Goal: Task Accomplishment & Management: Use online tool/utility

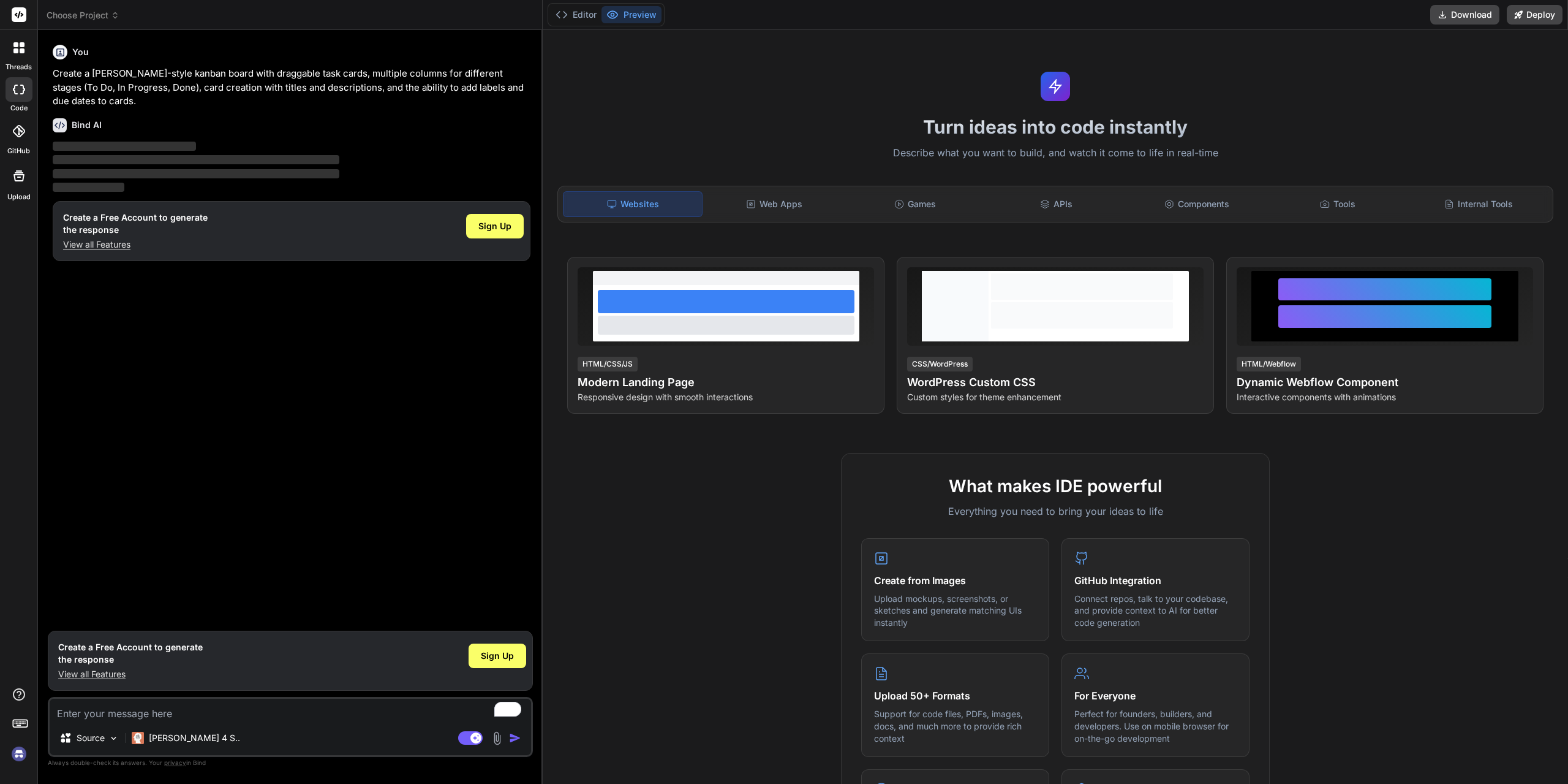
click at [81, 22] on header "Choose Project Created with Pixso." at bounding box center [290, 15] width 505 height 30
click at [79, 18] on span "Choose Project" at bounding box center [83, 15] width 73 height 12
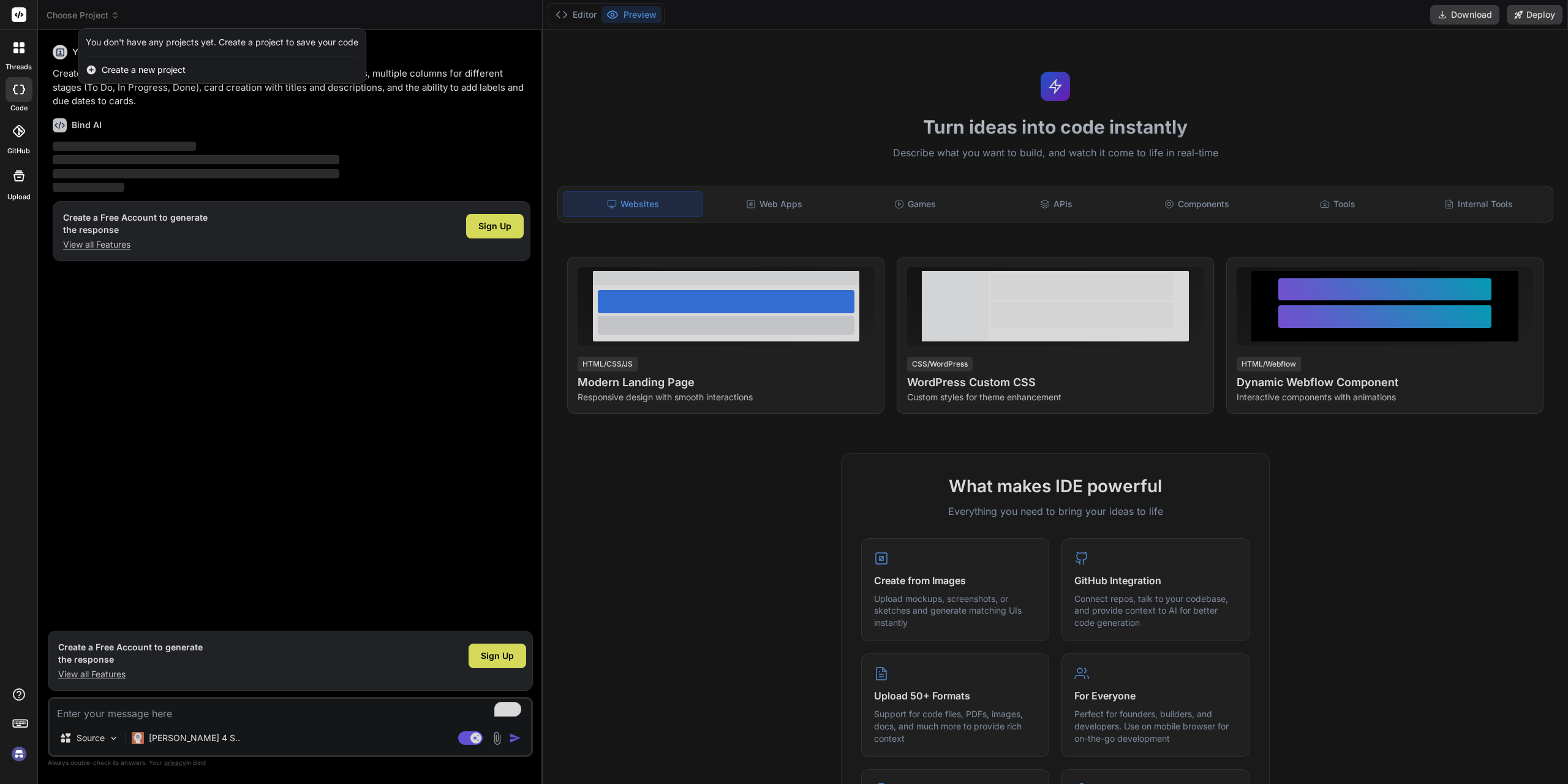
click at [407, 142] on div at bounding box center [784, 392] width 1568 height 784
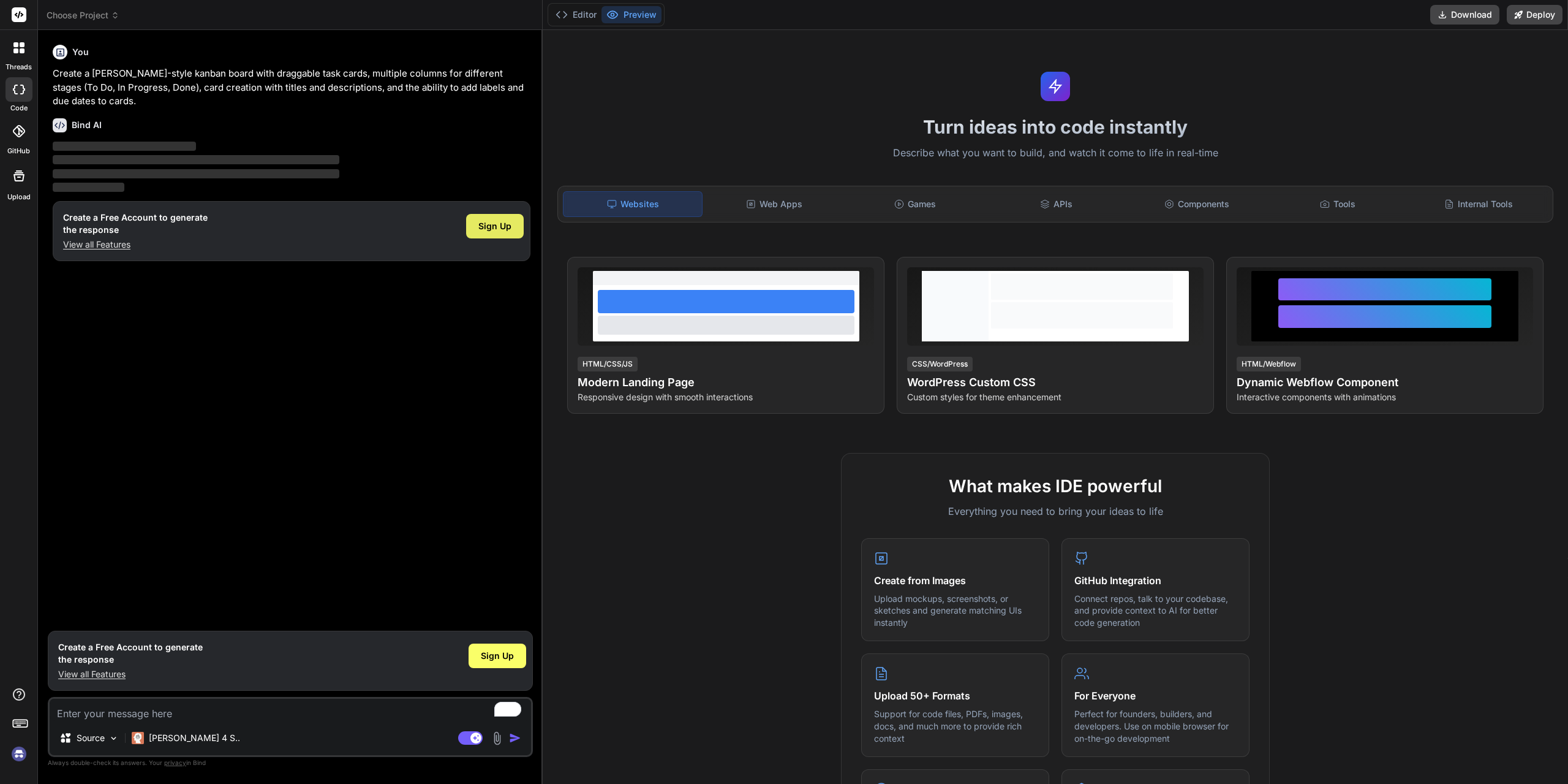
click at [503, 229] on span "Sign Up" at bounding box center [494, 226] width 33 height 12
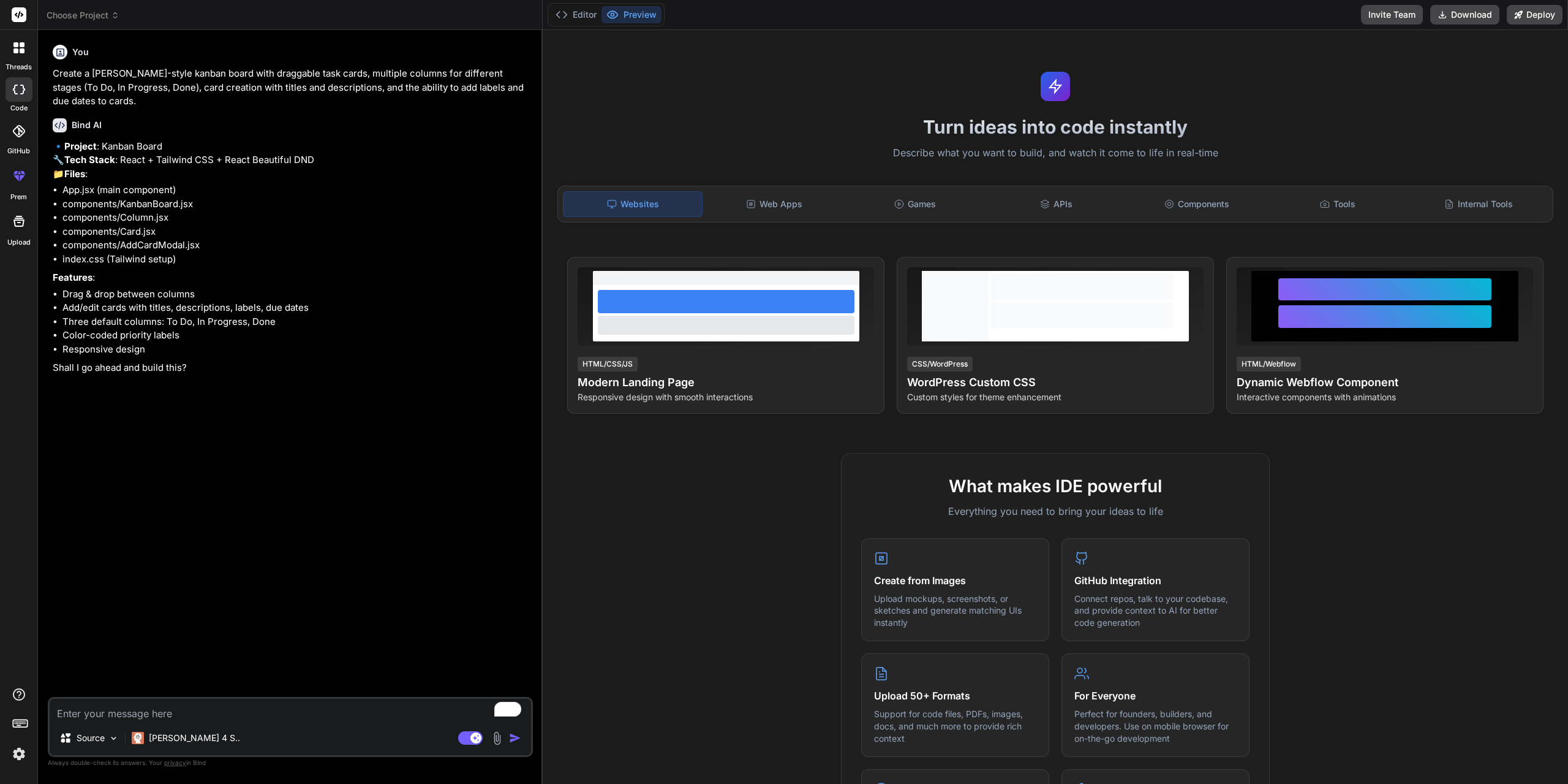
type textarea "x"
click at [226, 708] on textarea "To enrich screen reader interactions, please activate Accessibility in Grammarl…" at bounding box center [290, 710] width 482 height 22
type textarea "p"
type textarea "x"
type textarea "pr"
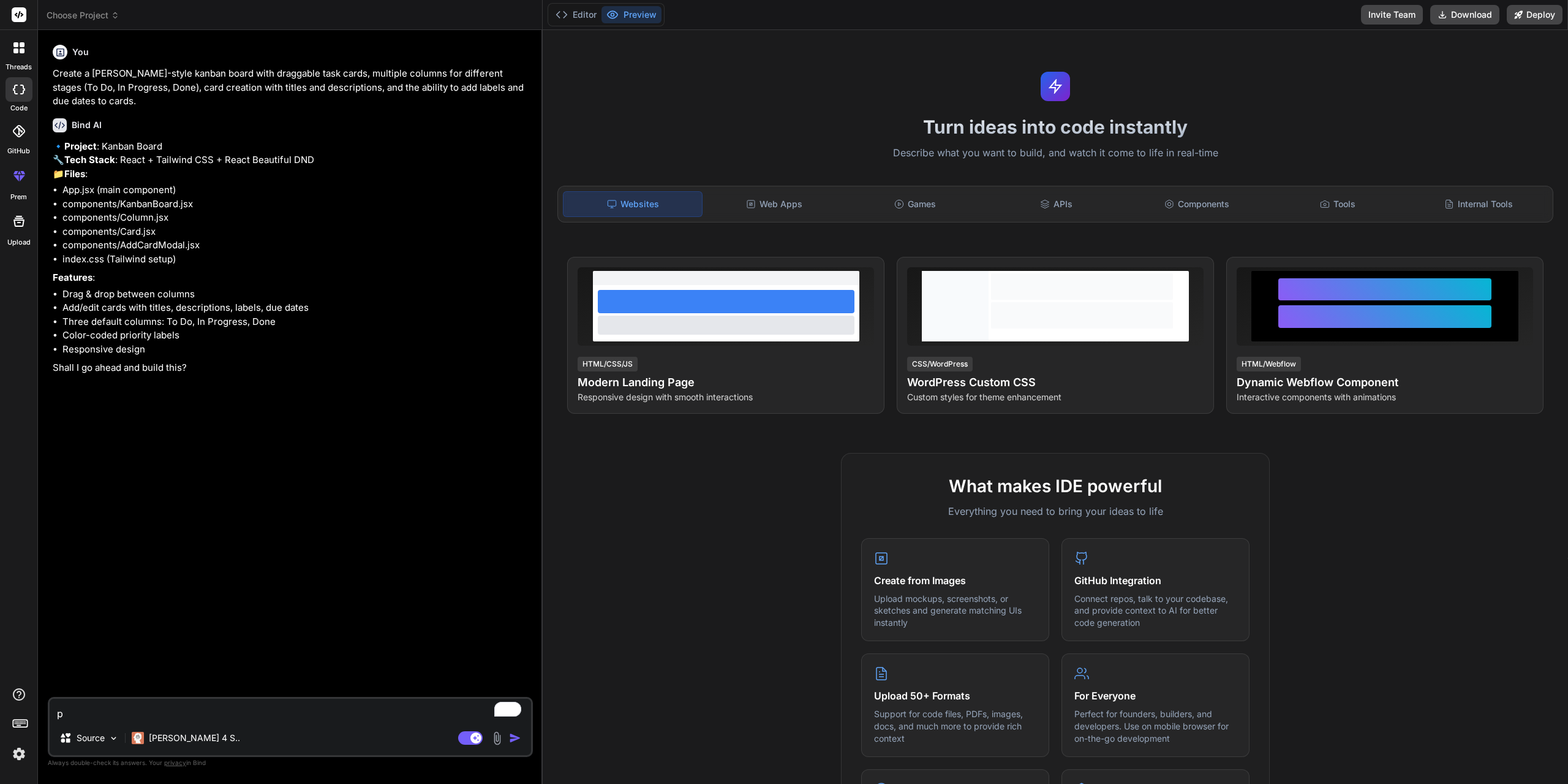
type textarea "x"
type textarea "pro"
type textarea "x"
type textarea "proc"
type textarea "x"
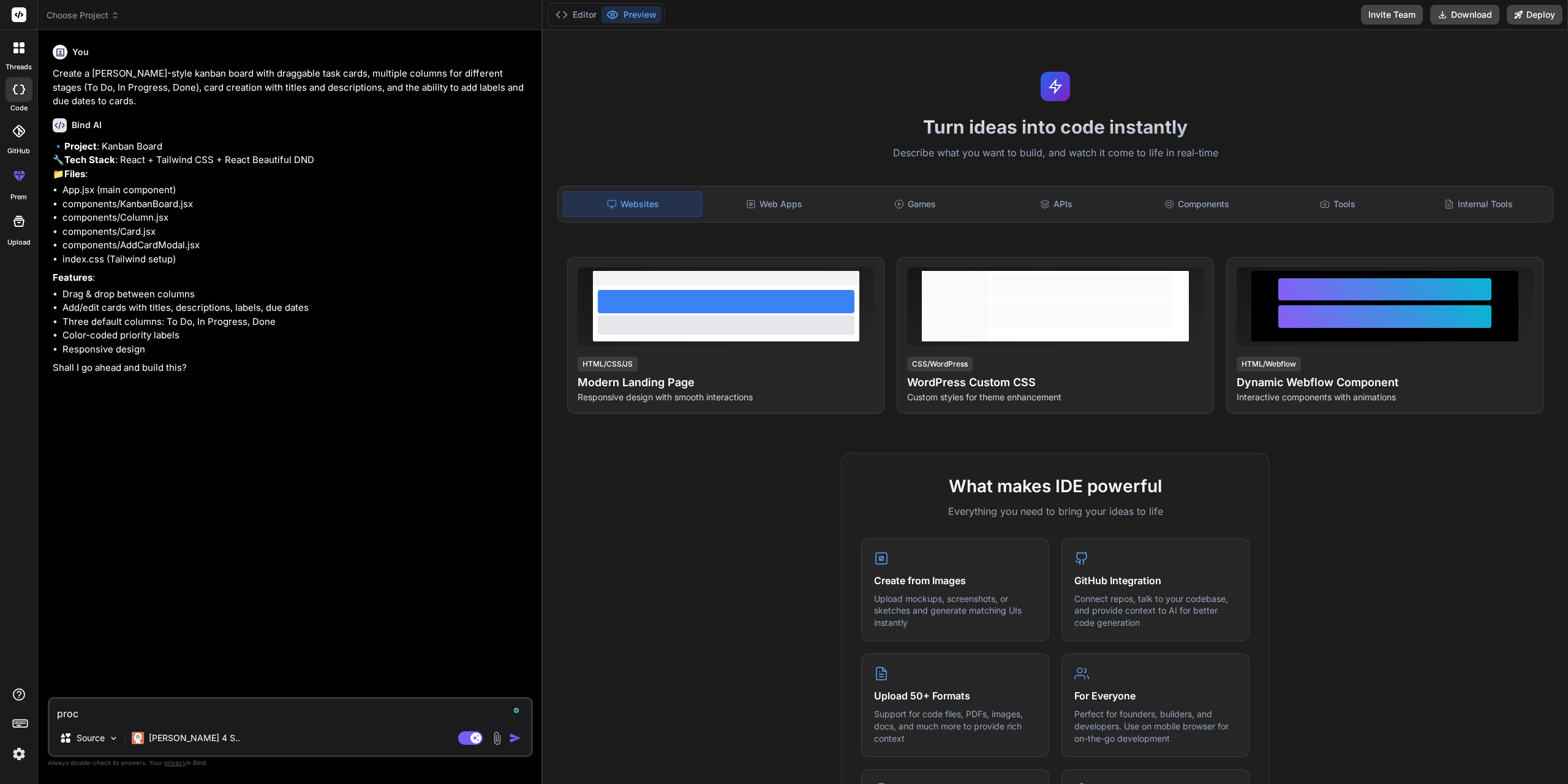
type textarea "proce"
type textarea "x"
type textarea "procee"
type textarea "x"
type textarea "proceed"
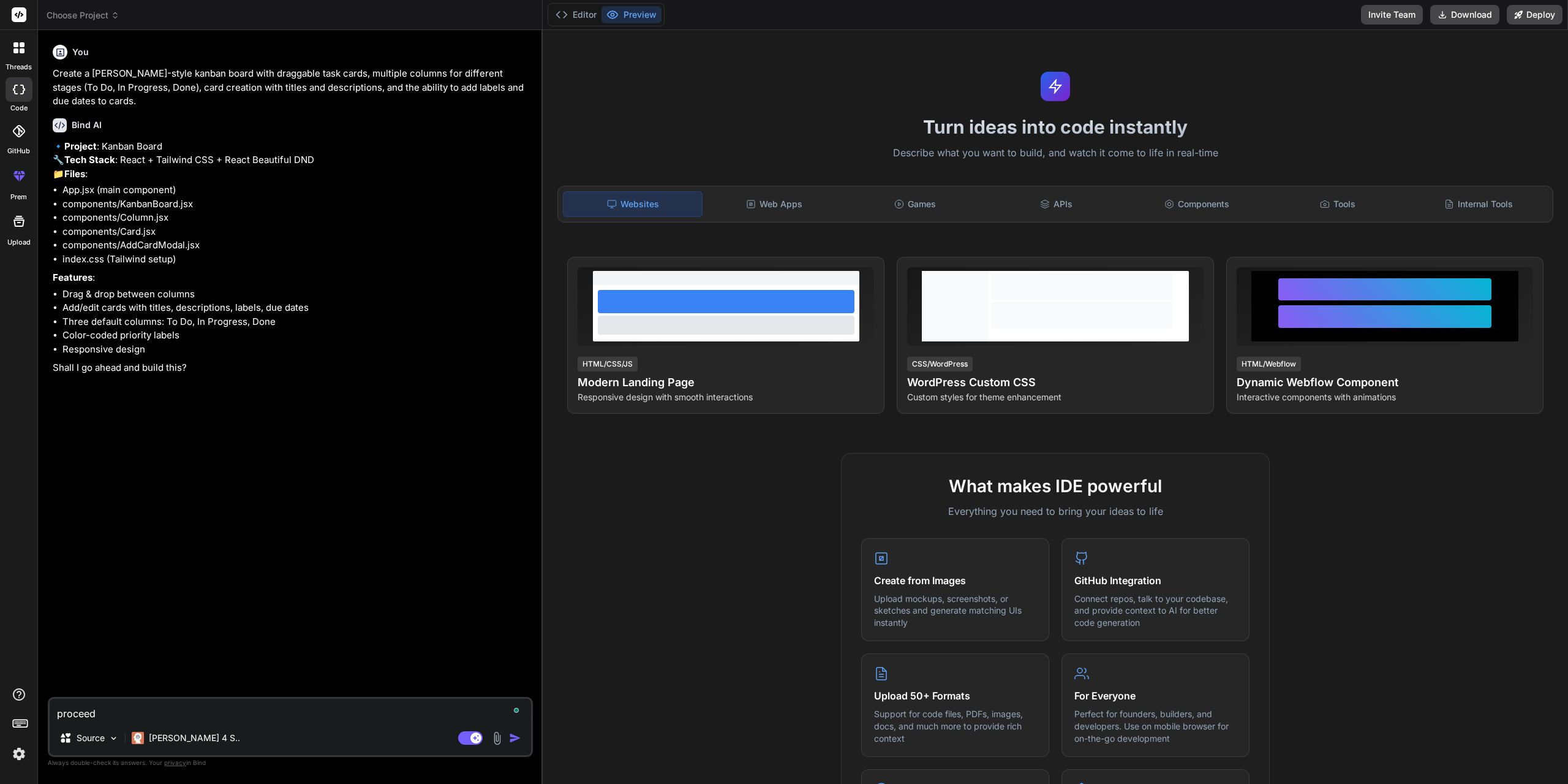
type textarea "x"
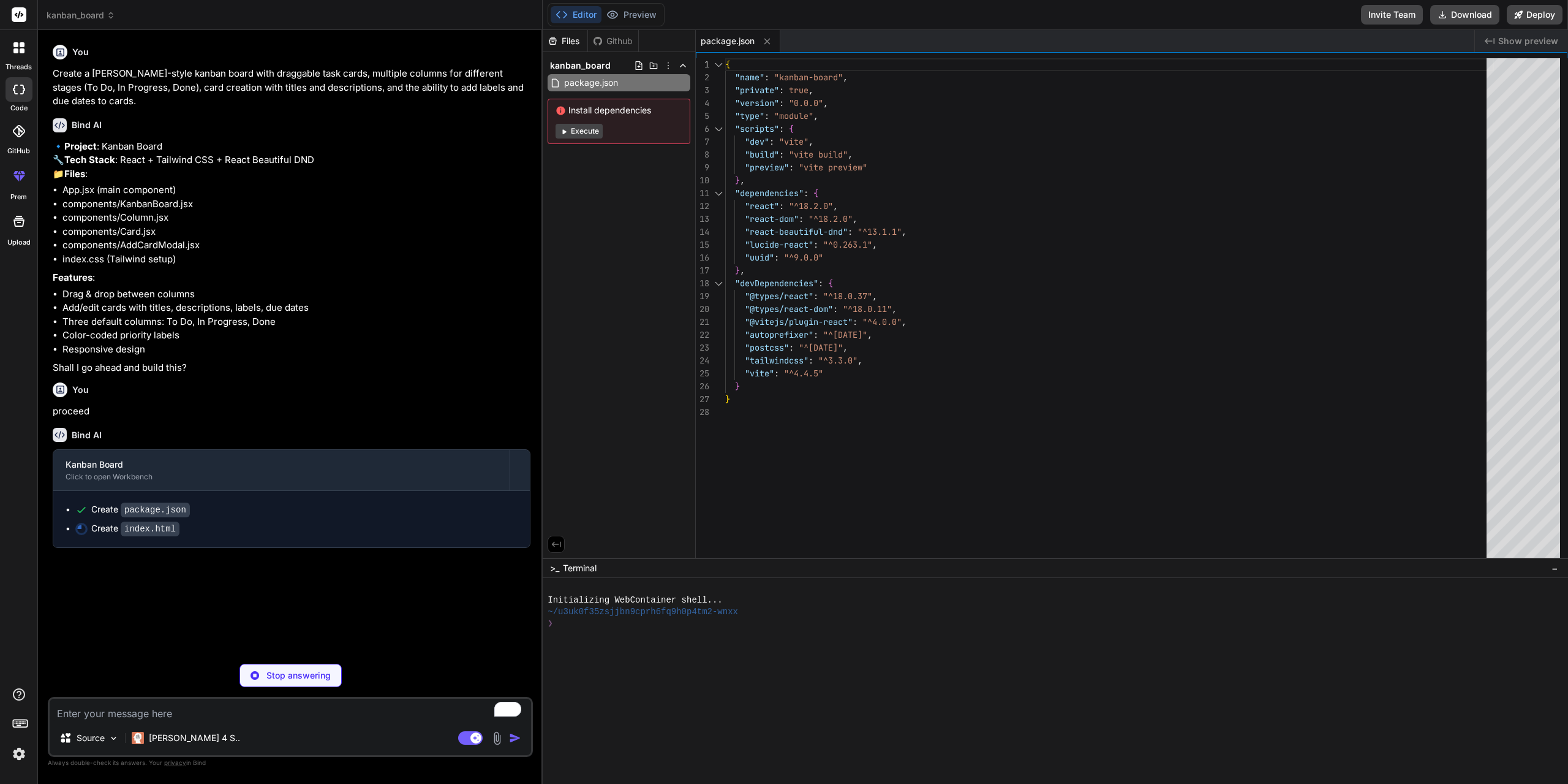
type textarea "x"
type textarea "<script type="module" src="/src/main.jsx"></script> </body> </html>"
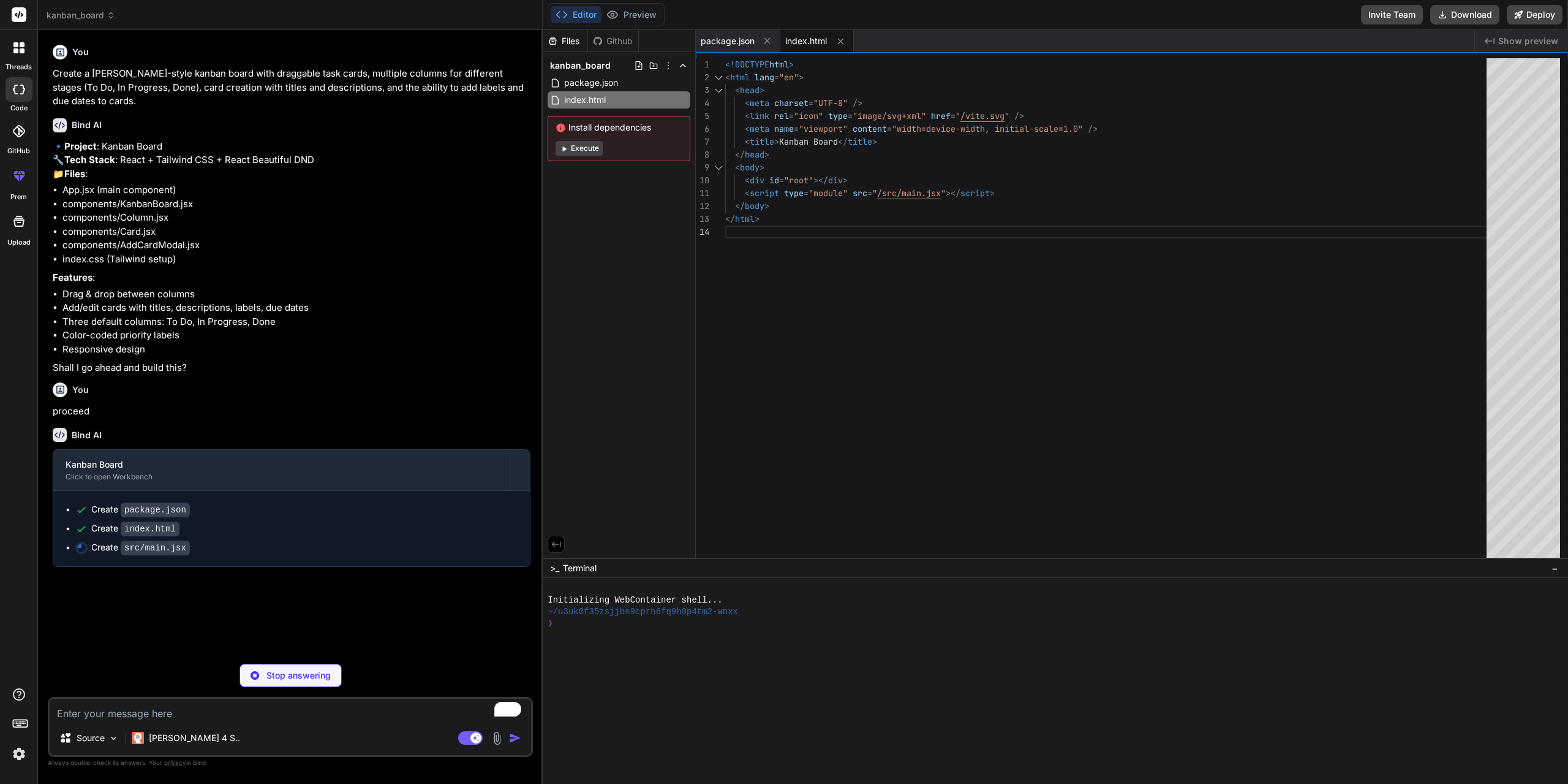
type textarea "x"
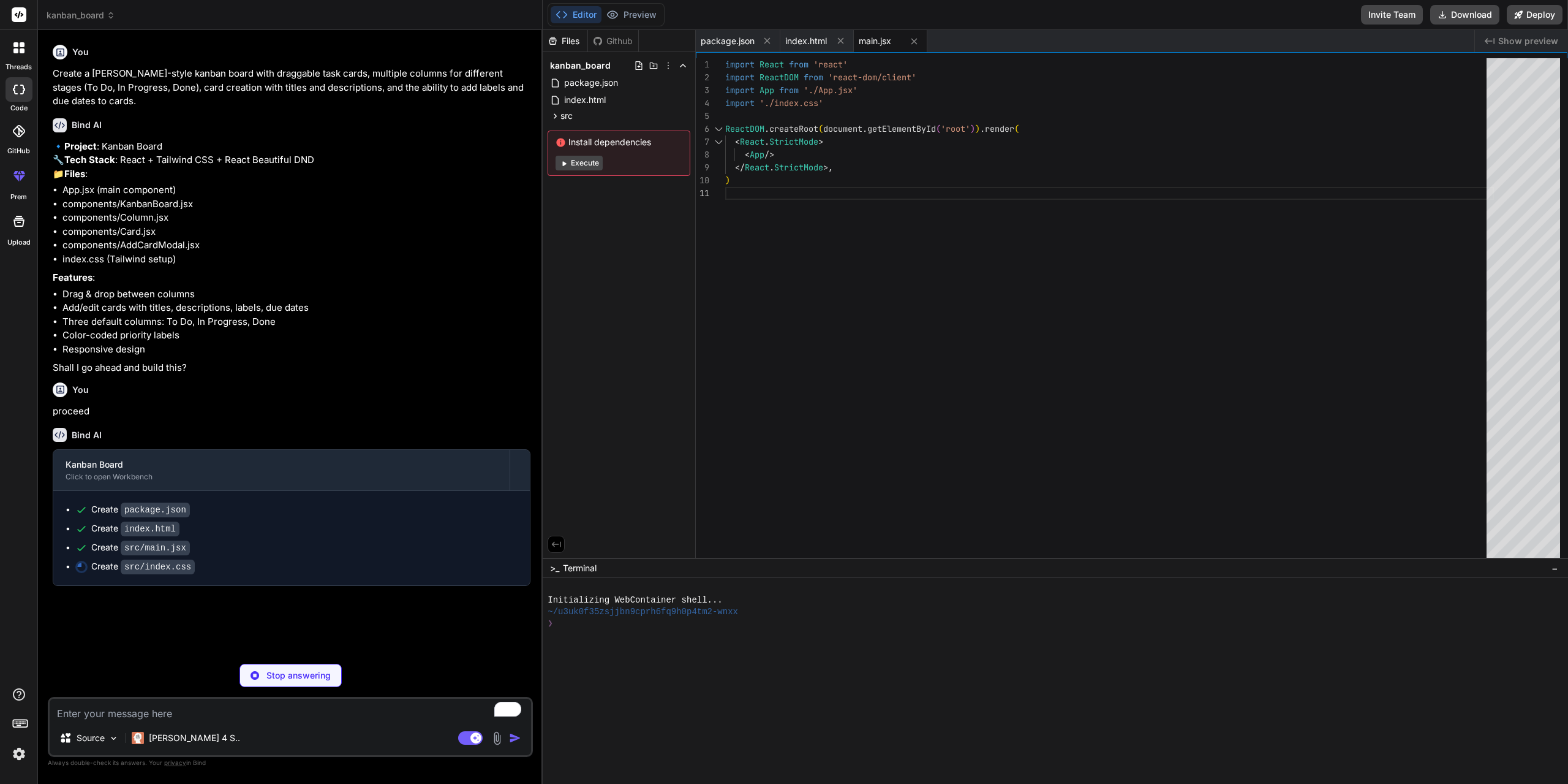
type textarea "x"
type textarea "-moz-osx-font-smoothing: grayscale; }"
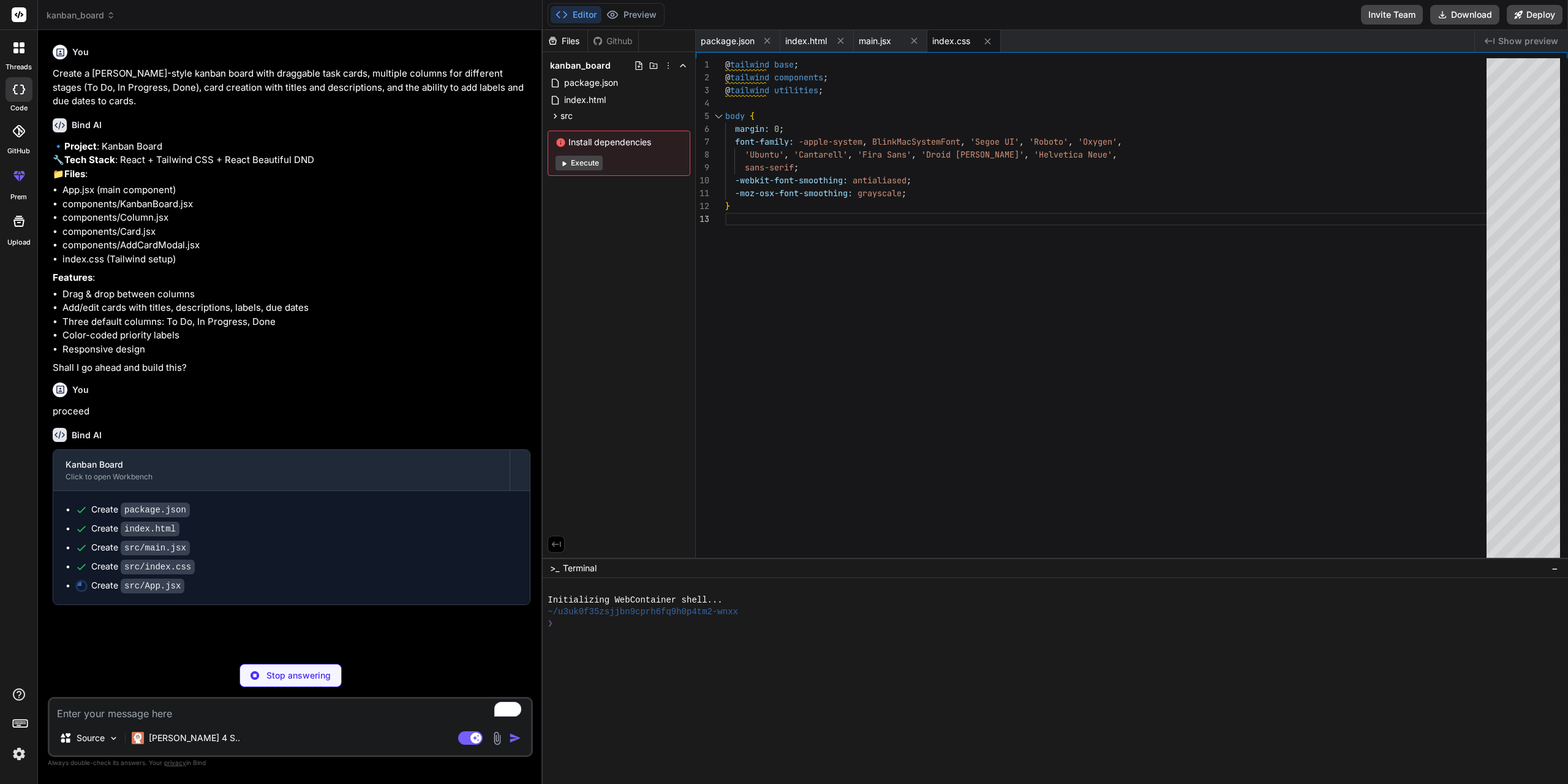
type textarea "x"
type textarea "<KanbanBoard /> </div> </div> ); } export default App;"
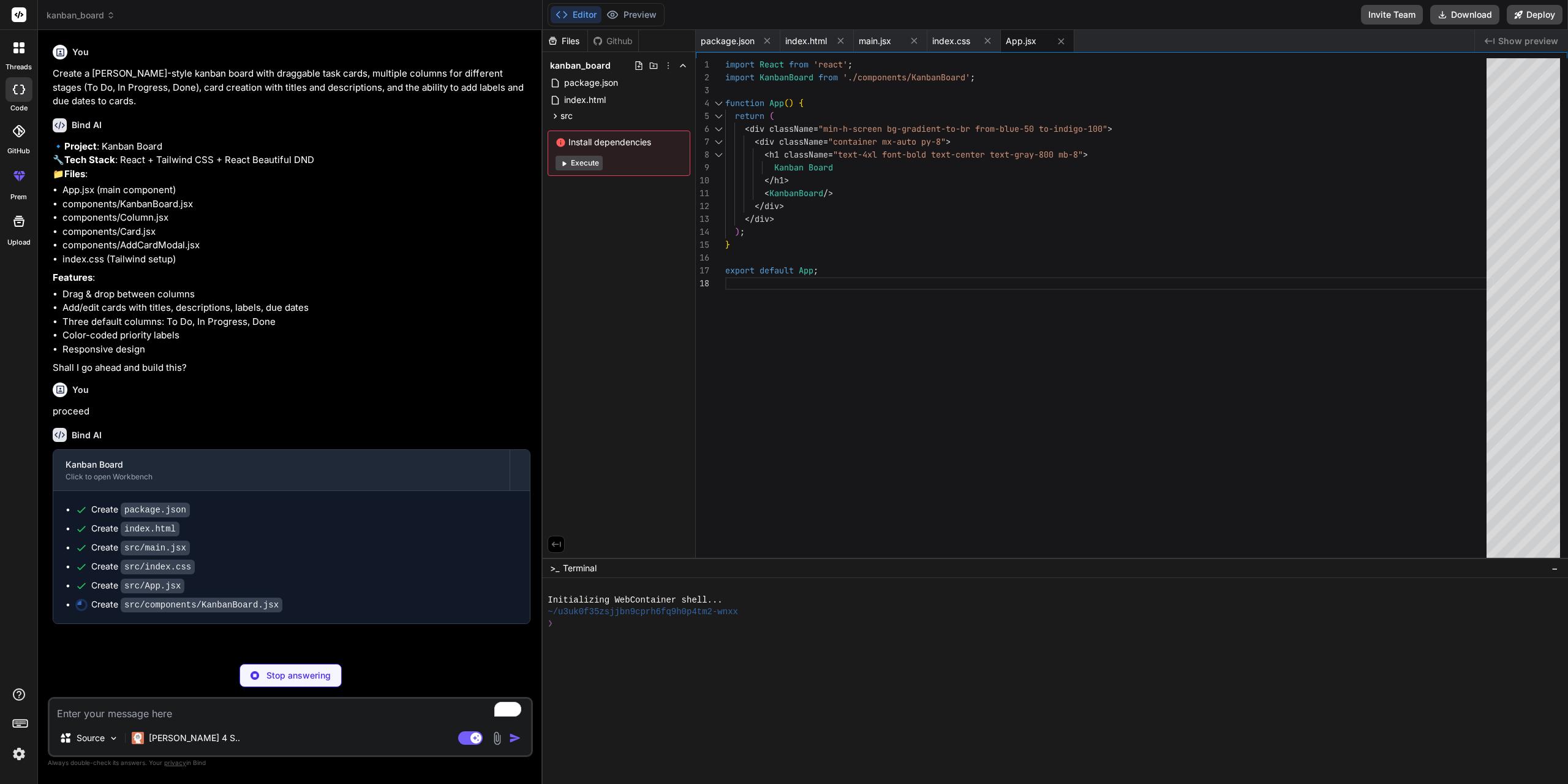
type textarea "x"
type textarea ")} </div> ); }; export default KanbanBoard;"
type textarea "x"
type textarea "export default Column;"
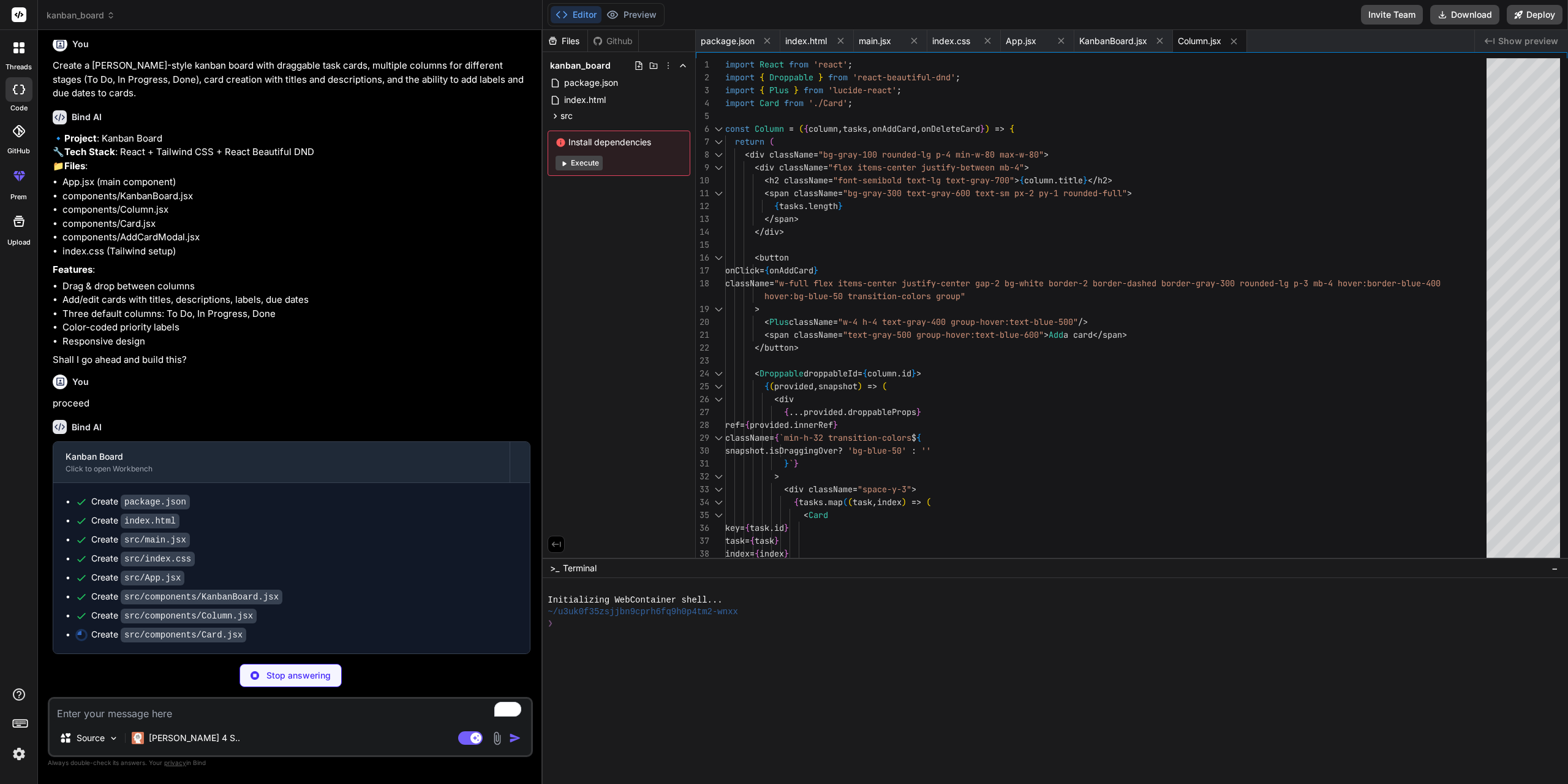
scroll to position [36, 0]
type textarea "x"
type textarea ")} </div> )} </Draggable> ); }; export default Card;"
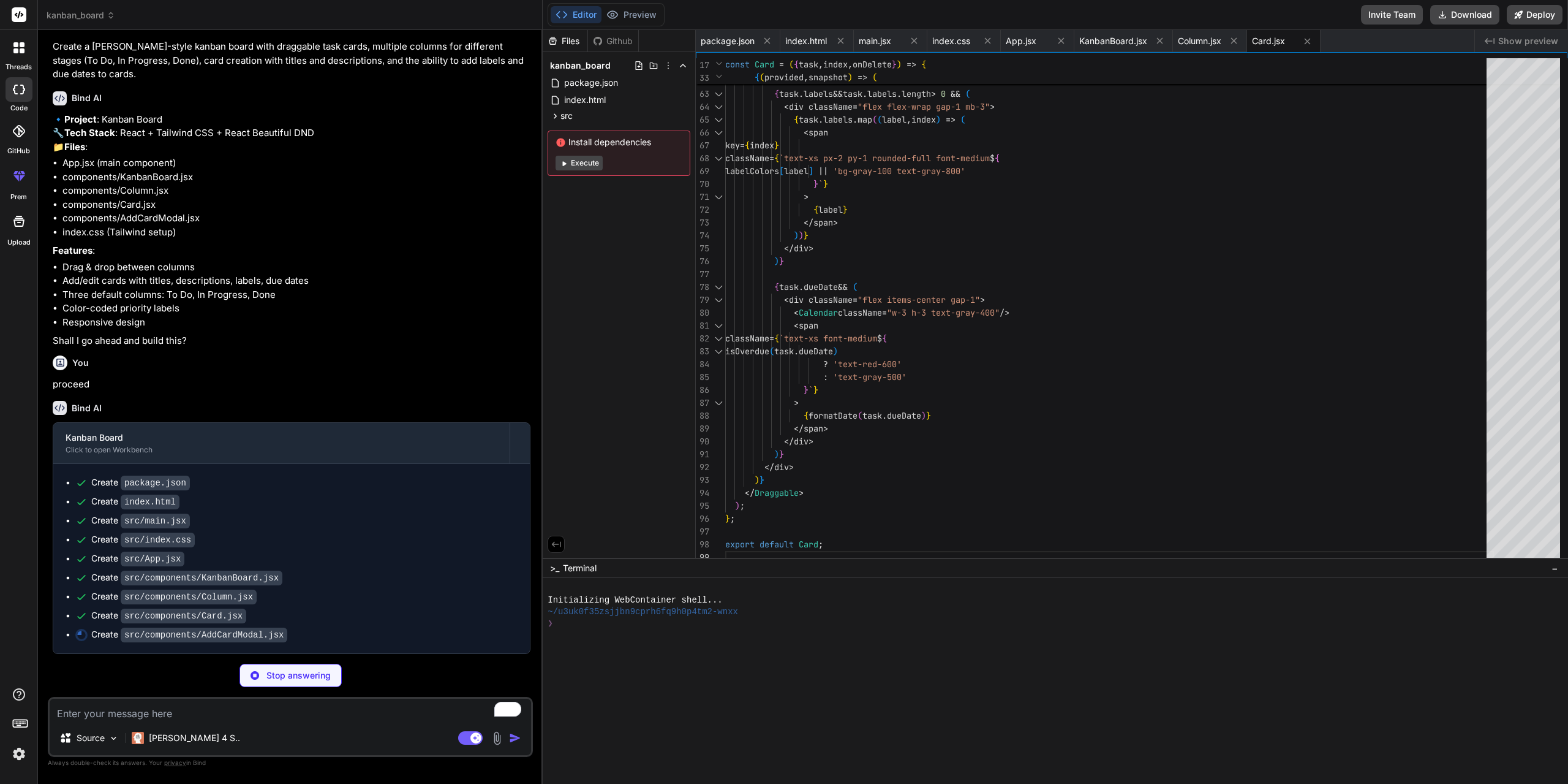
scroll to position [54, 0]
type textarea "x"
type textarea "); }; export default AddCardModal;"
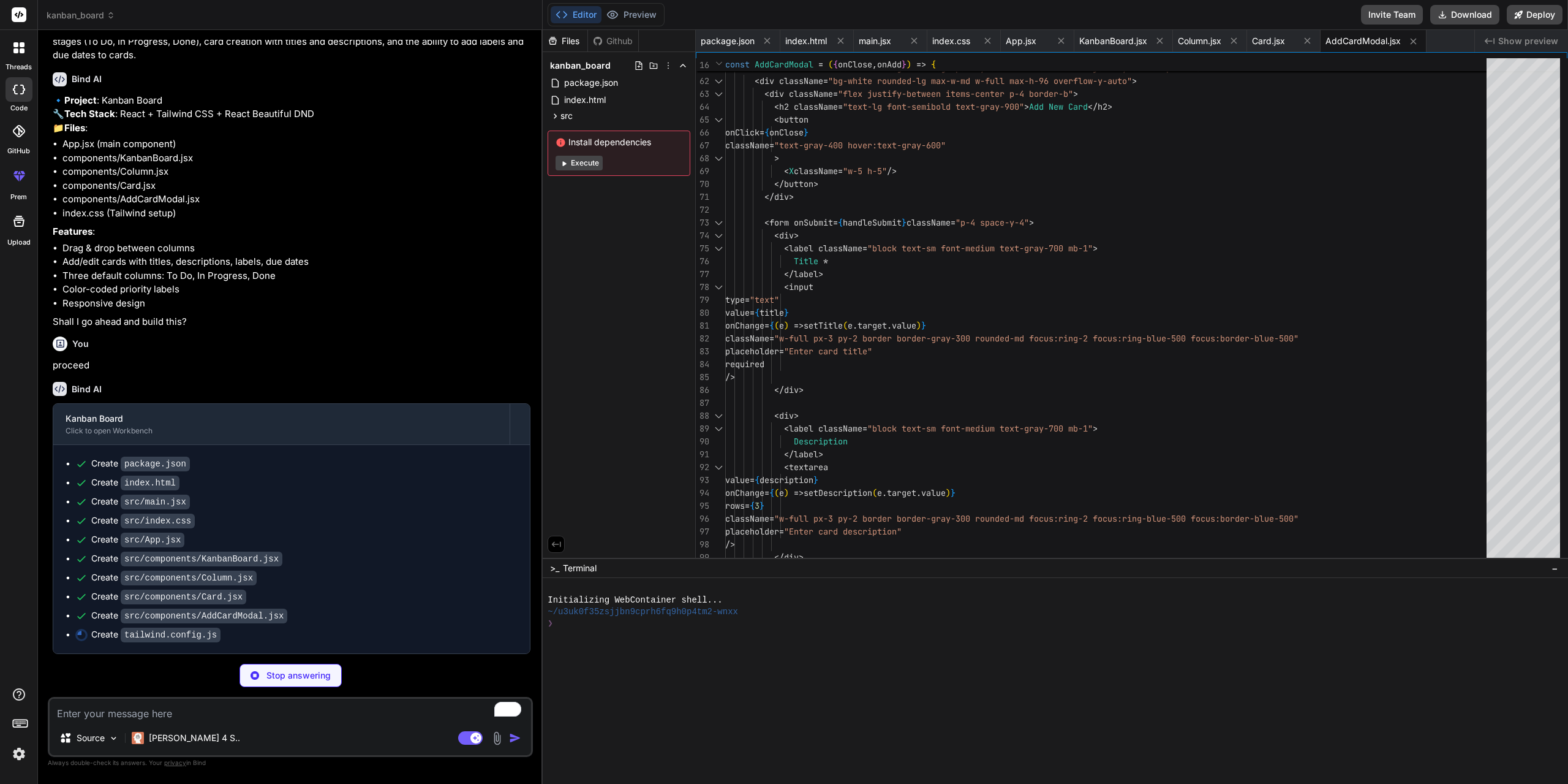
scroll to position [73, 0]
type textarea "x"
type textarea "}"
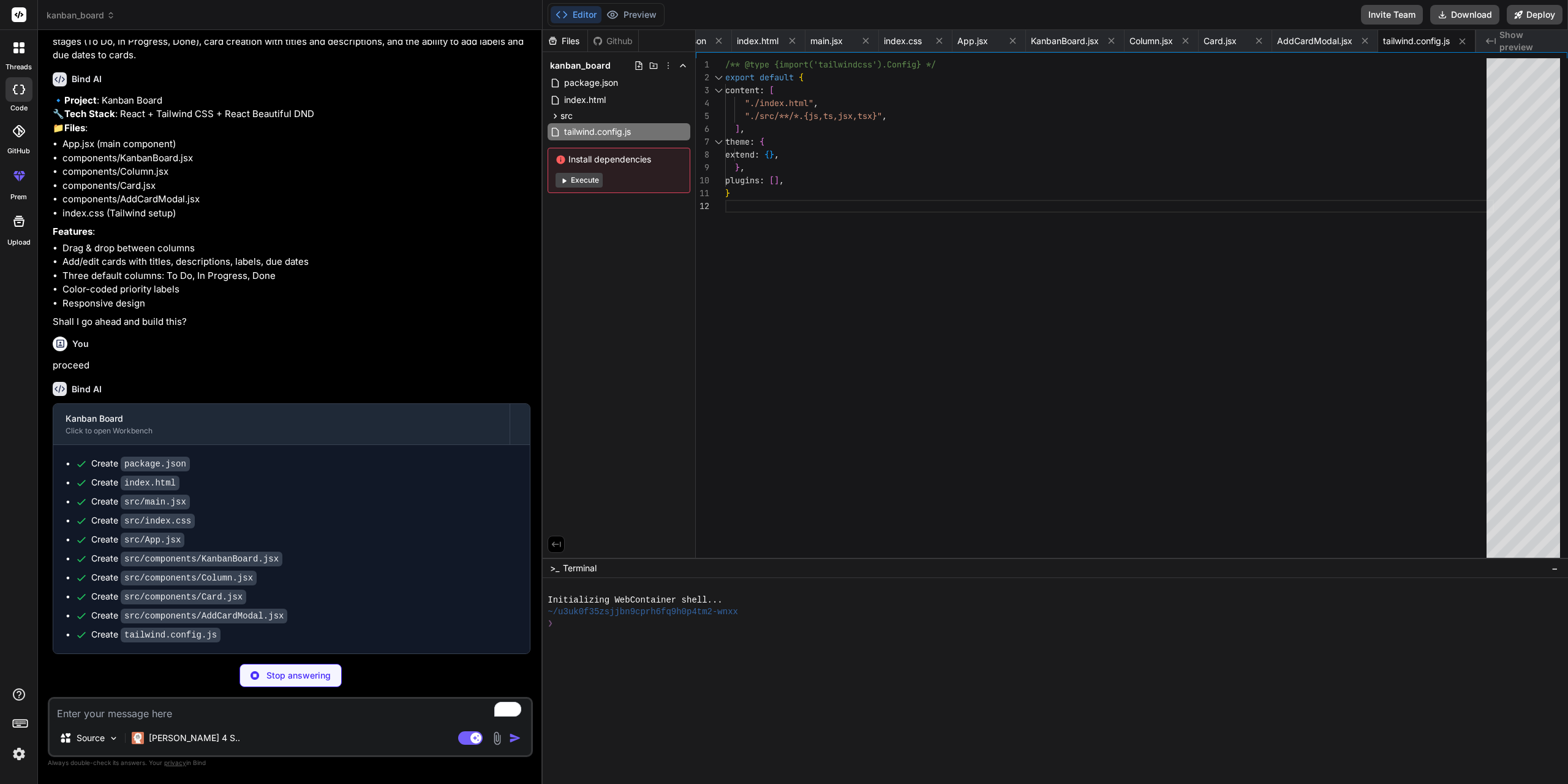
type textarea "x"
type textarea "export default { plugins: { tailwindcss: {}, autoprefixer: {}, }, }"
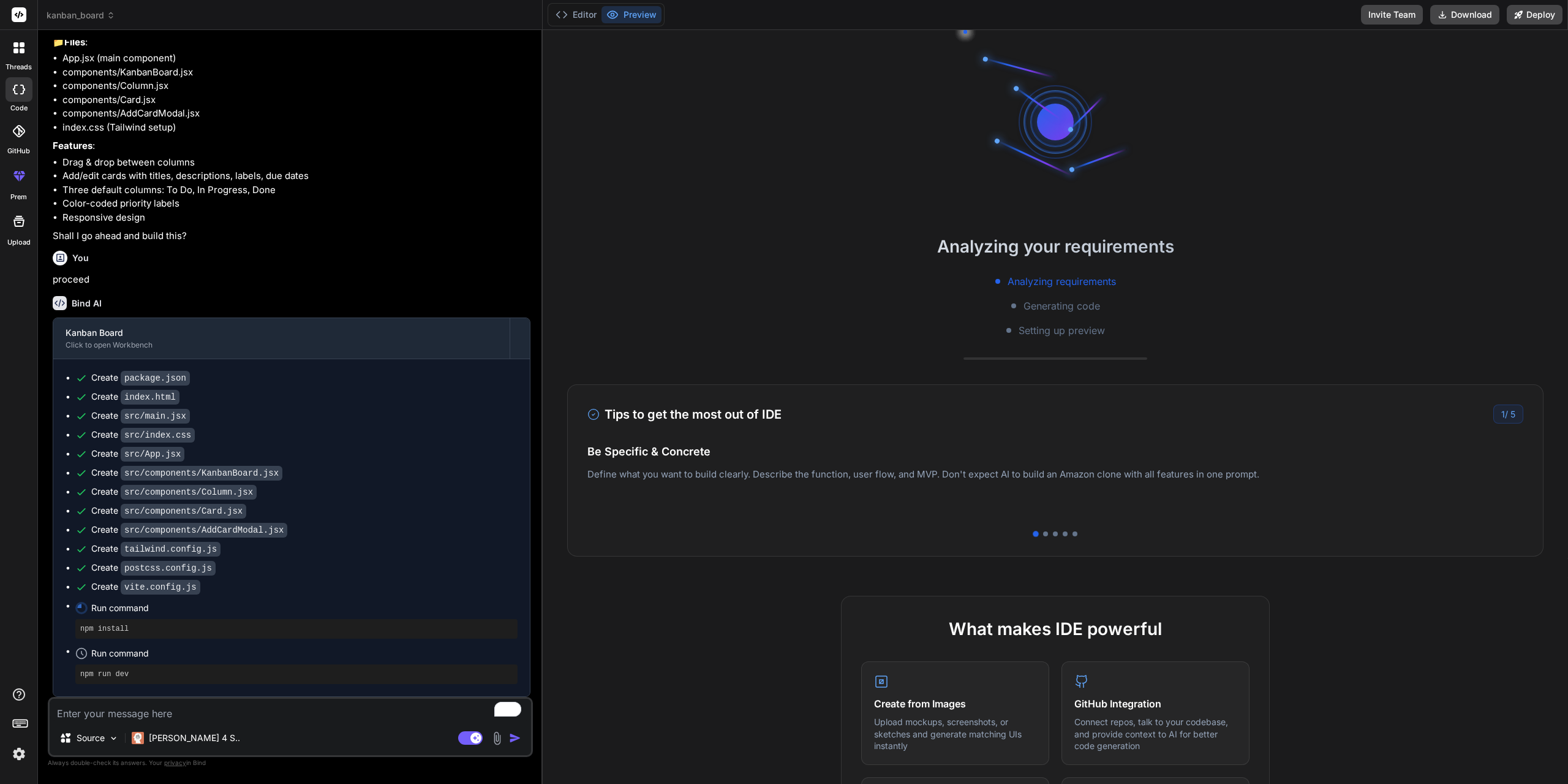
scroll to position [12, 0]
type textarea "x"
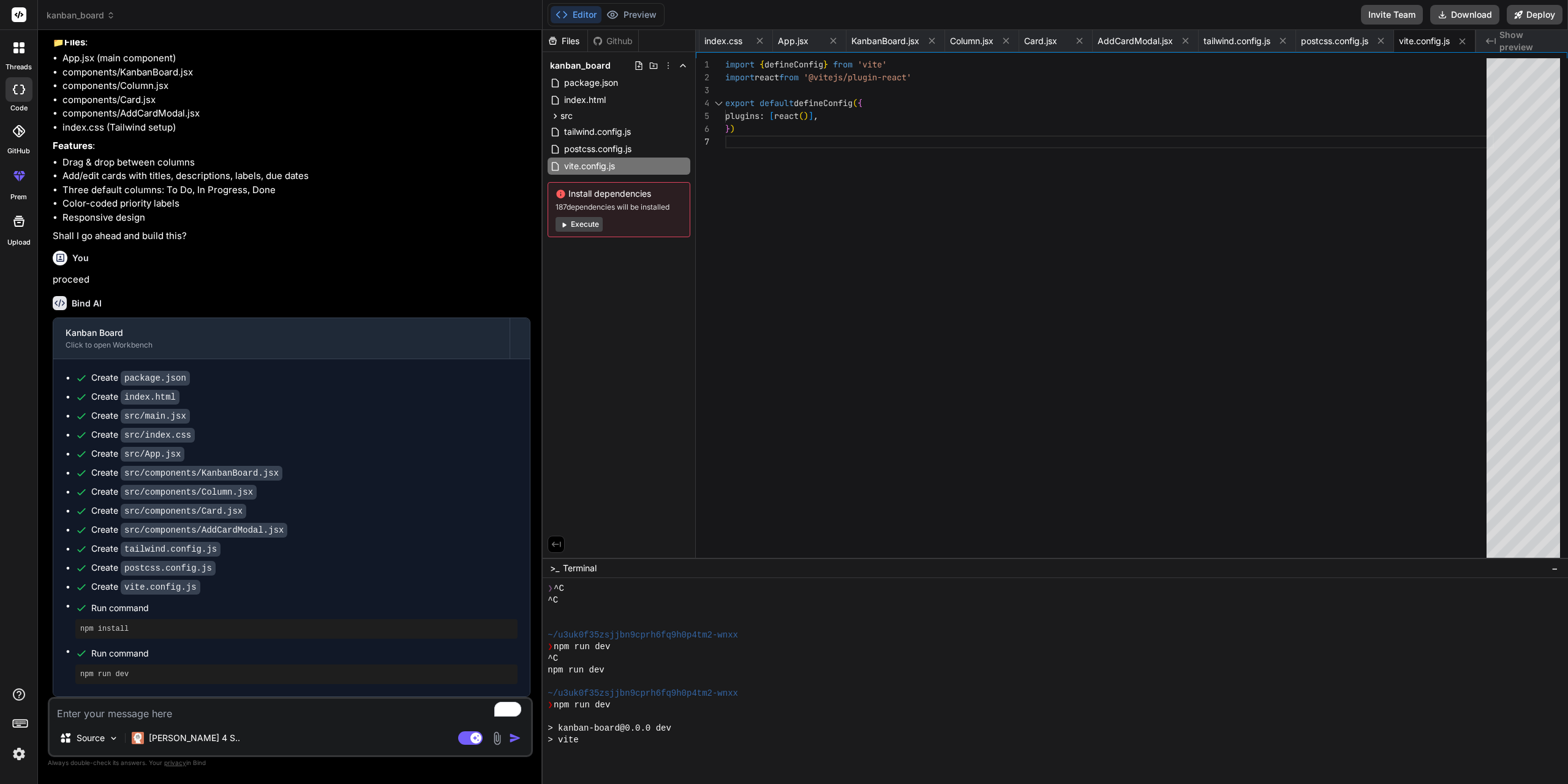
scroll to position [361, 0]
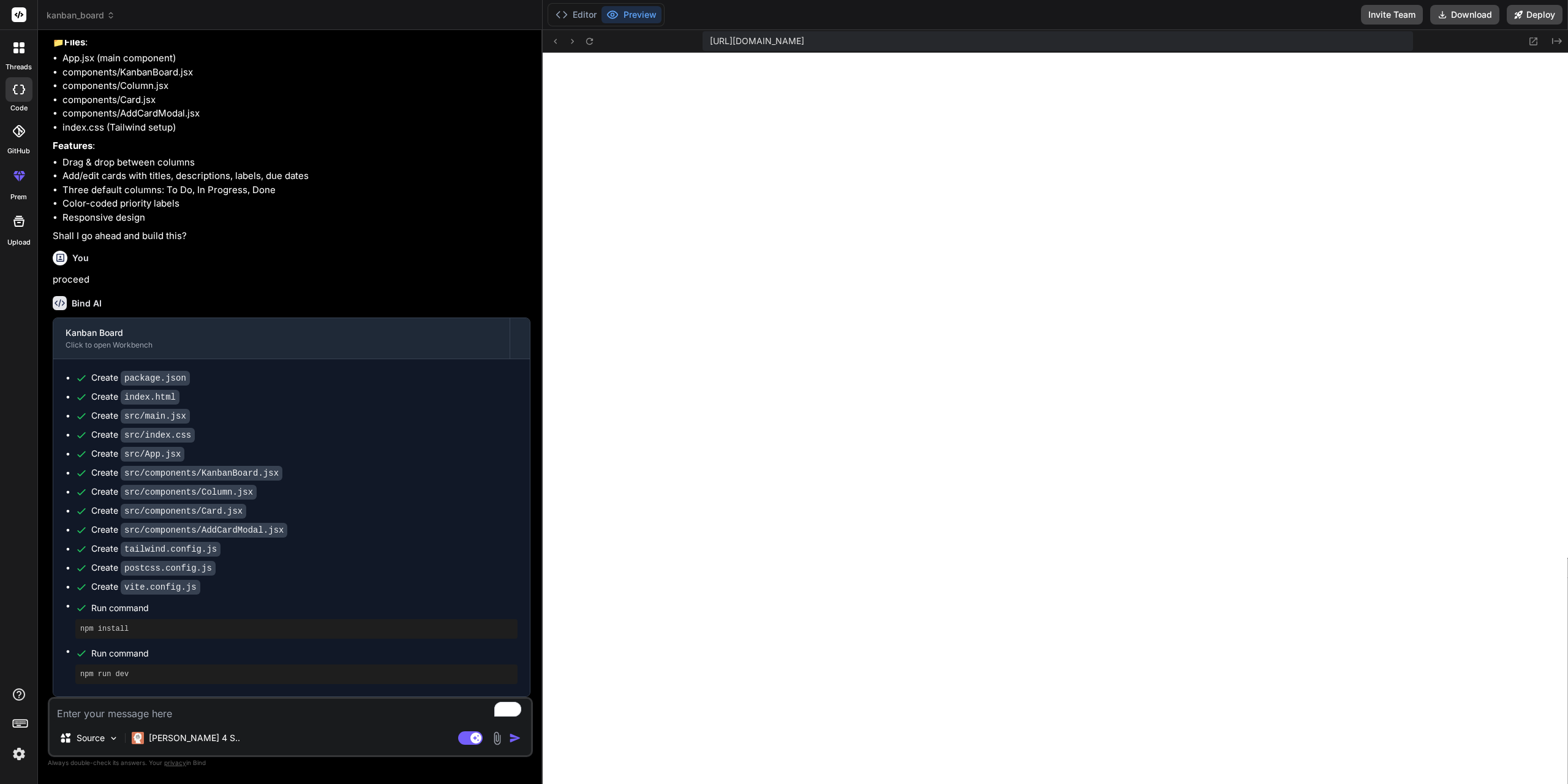
click at [202, 709] on textarea "To enrich screen reader interactions, please activate Accessibility in Grammarl…" at bounding box center [290, 710] width 482 height 22
type textarea "i"
type textarea "x"
type textarea "i"
type textarea "x"
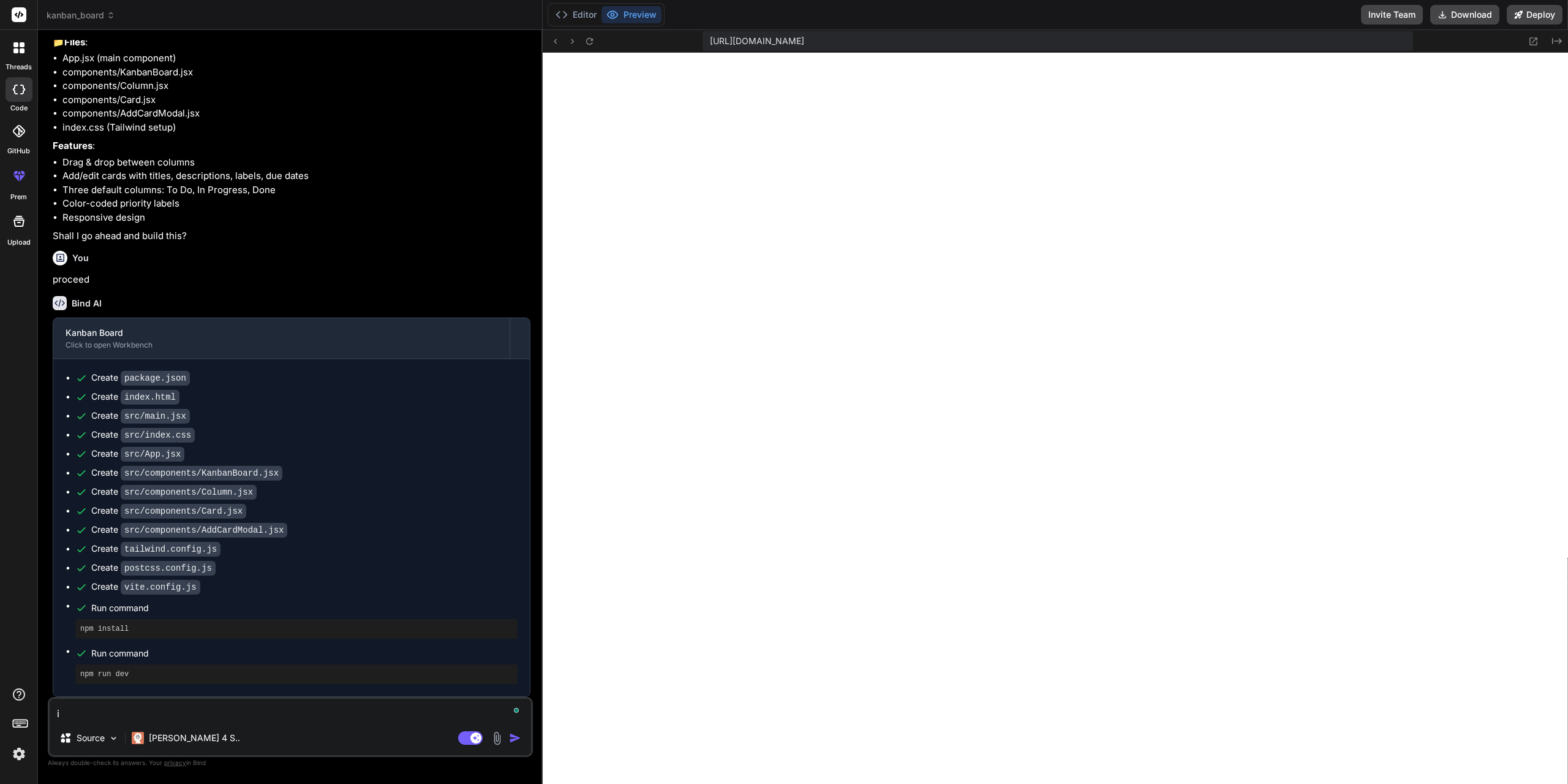
type textarea "i w"
type textarea "x"
type textarea "i wa"
type textarea "x"
type textarea "i wan"
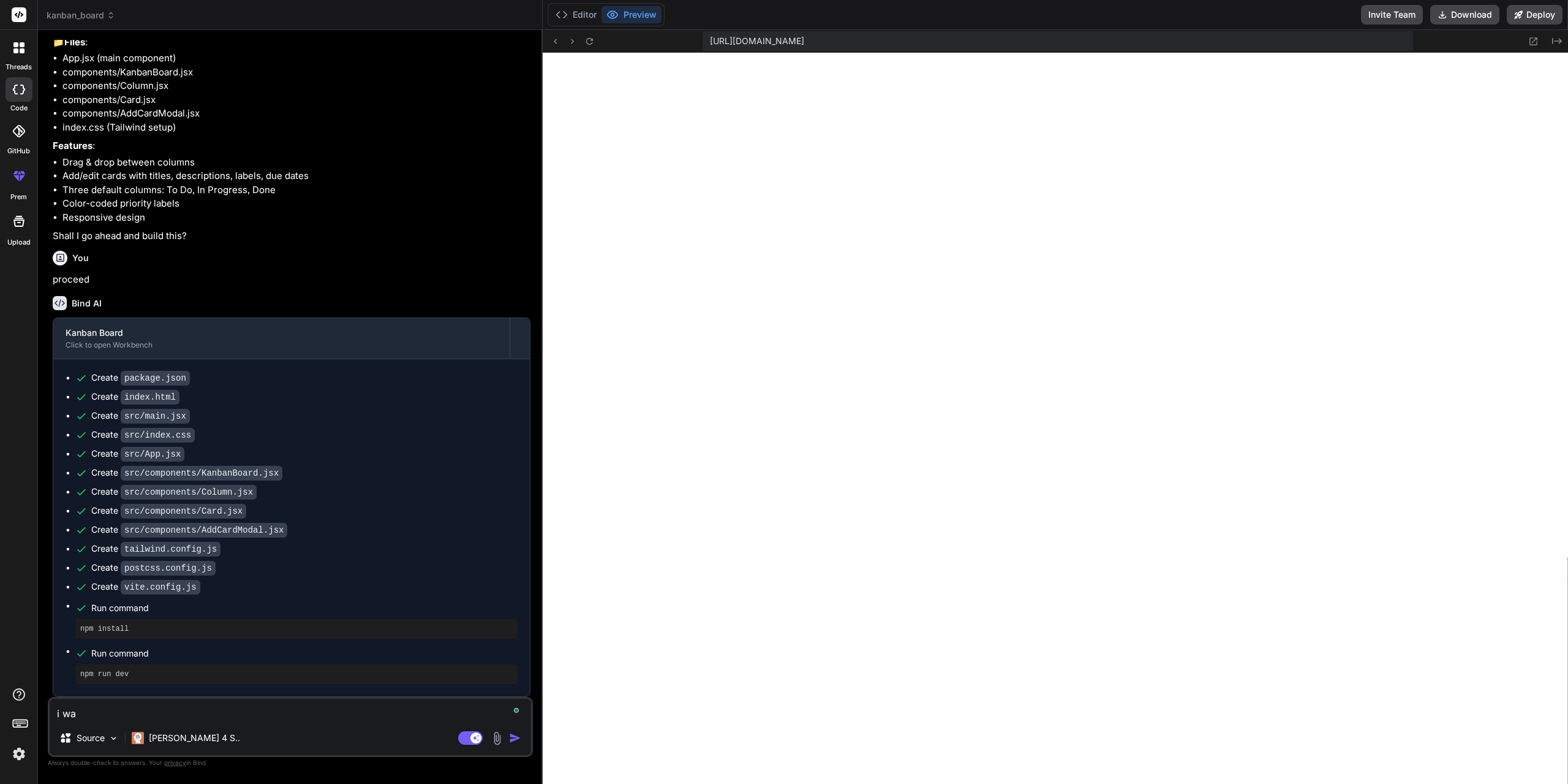
type textarea "x"
type textarea "i want"
type textarea "x"
type textarea "i want"
type textarea "x"
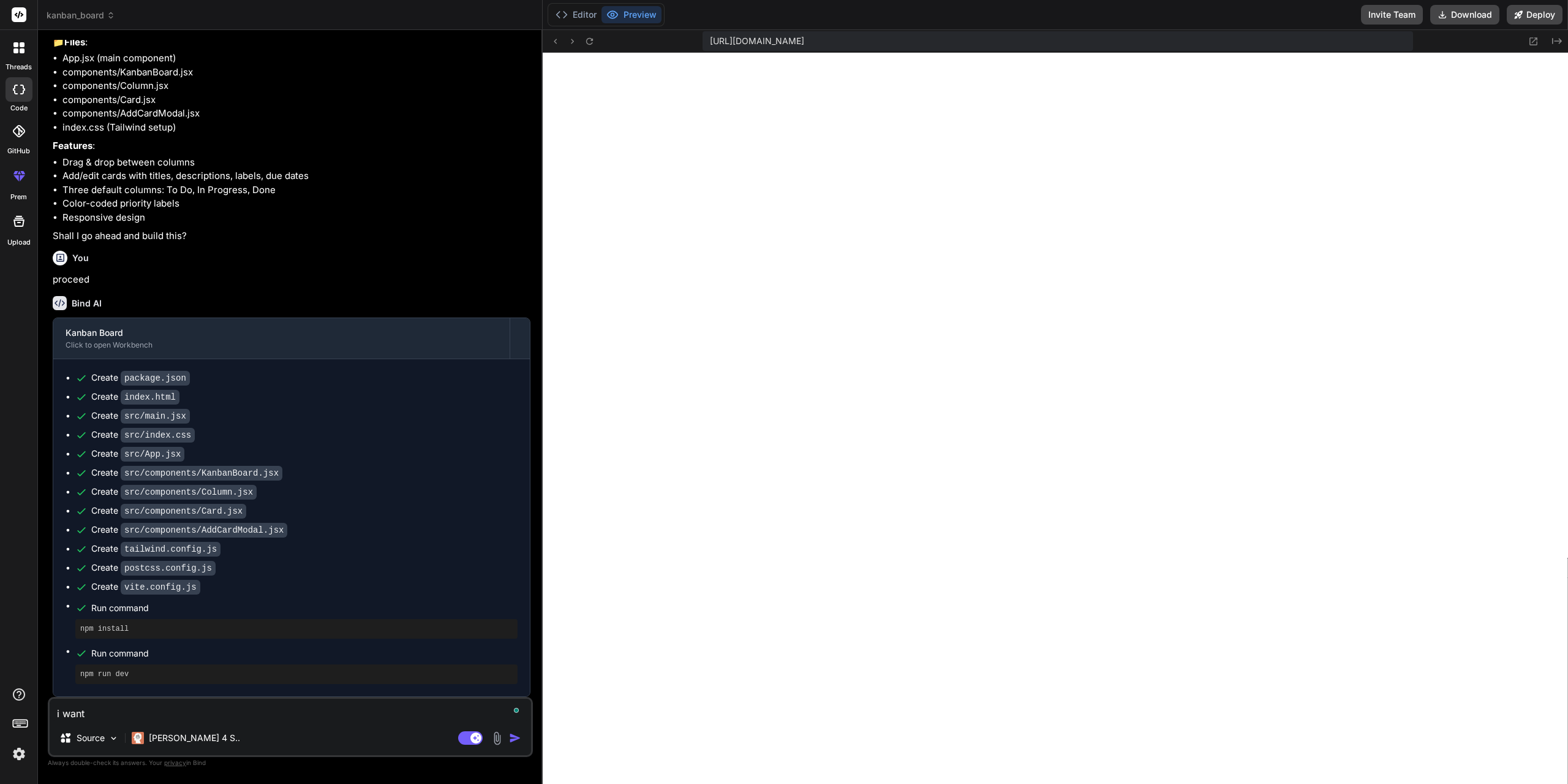
type textarea "i want i"
type textarea "x"
type textarea "i want it"
type textarea "x"
type textarea "i want it"
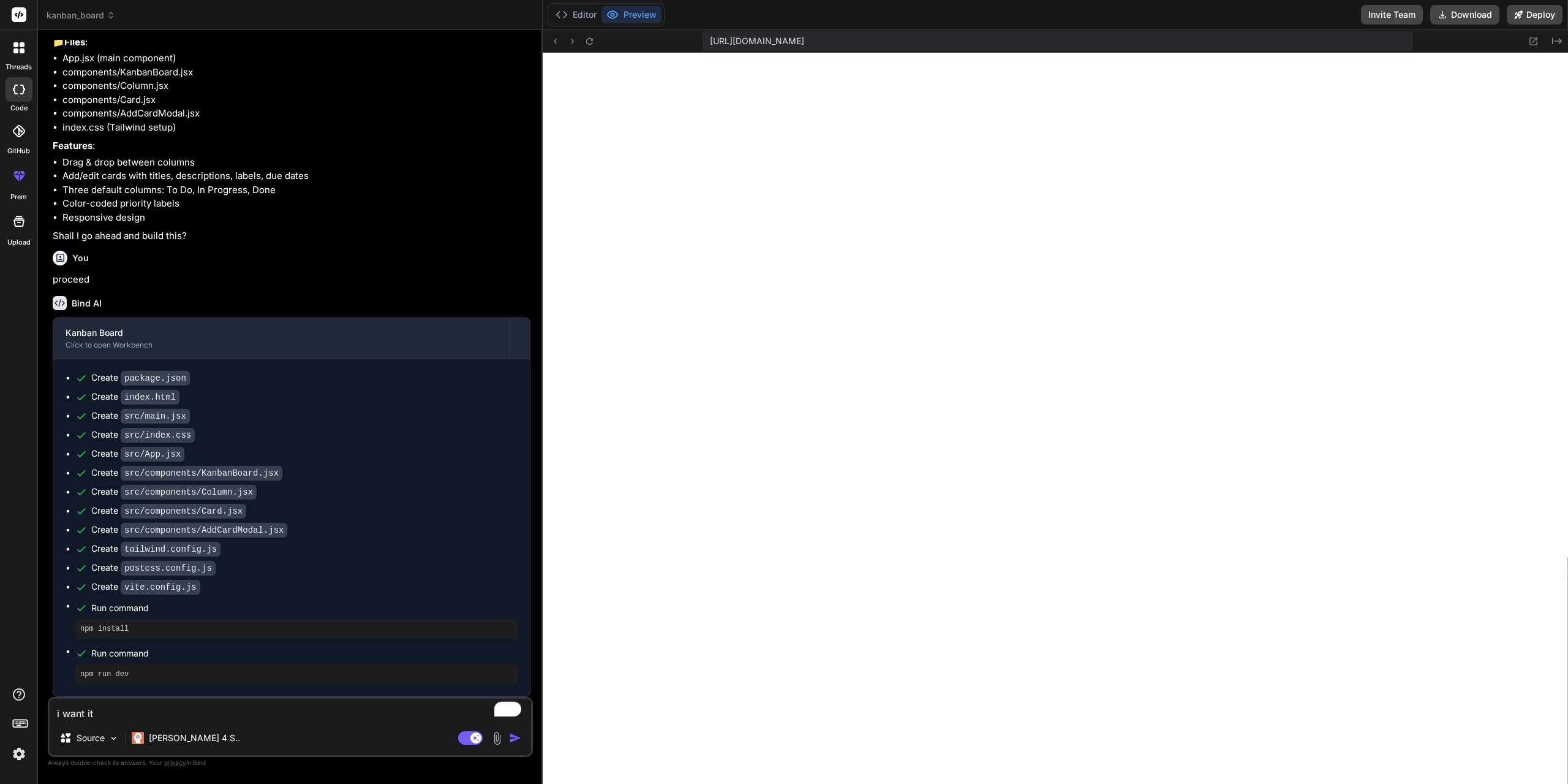
type textarea "x"
type textarea "i want it t"
type textarea "x"
type textarea "i want it to"
type textarea "x"
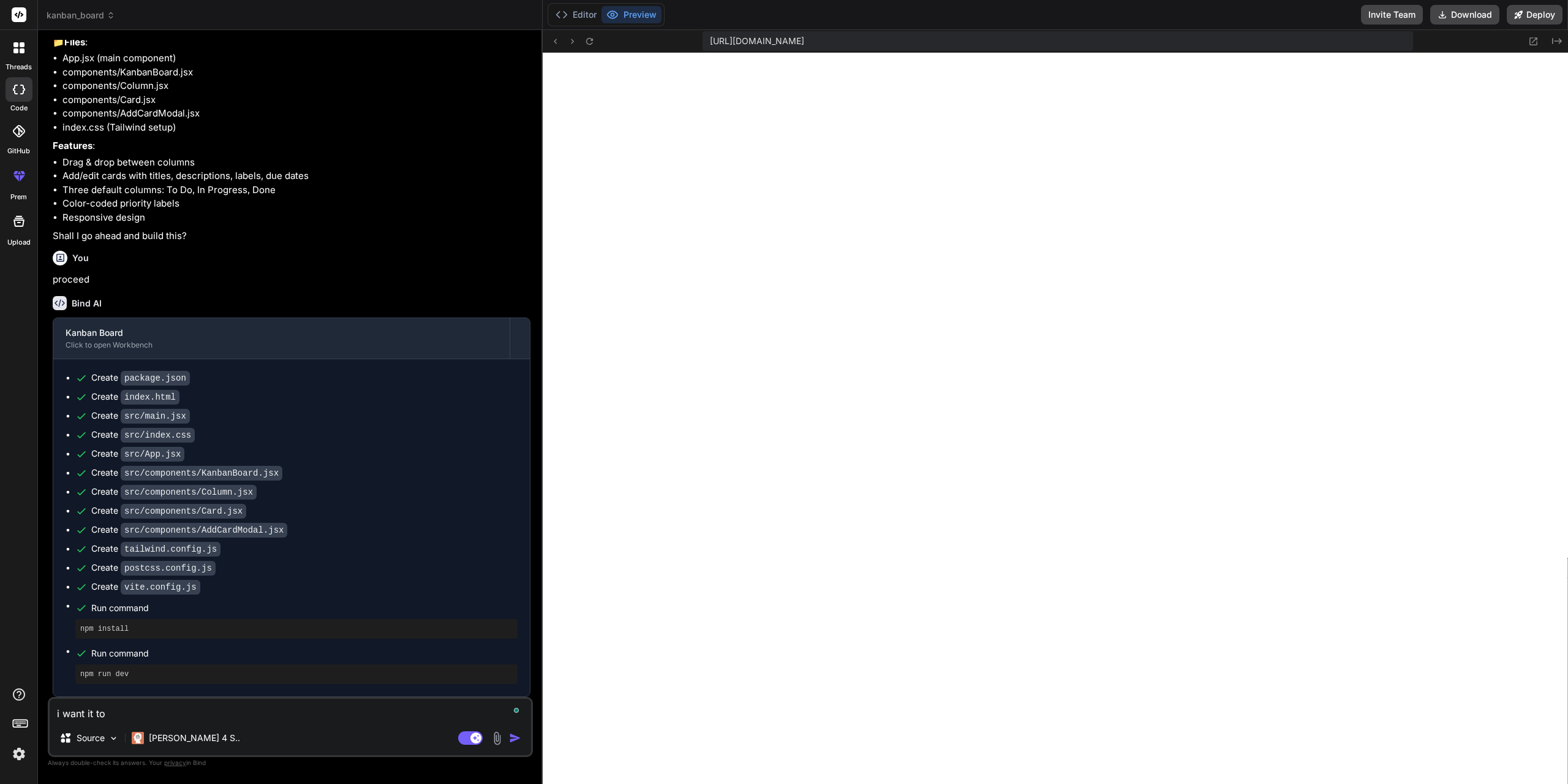
type textarea "i want it to"
type textarea "x"
type textarea "i want it to b"
type textarea "x"
type textarea "i want it to be"
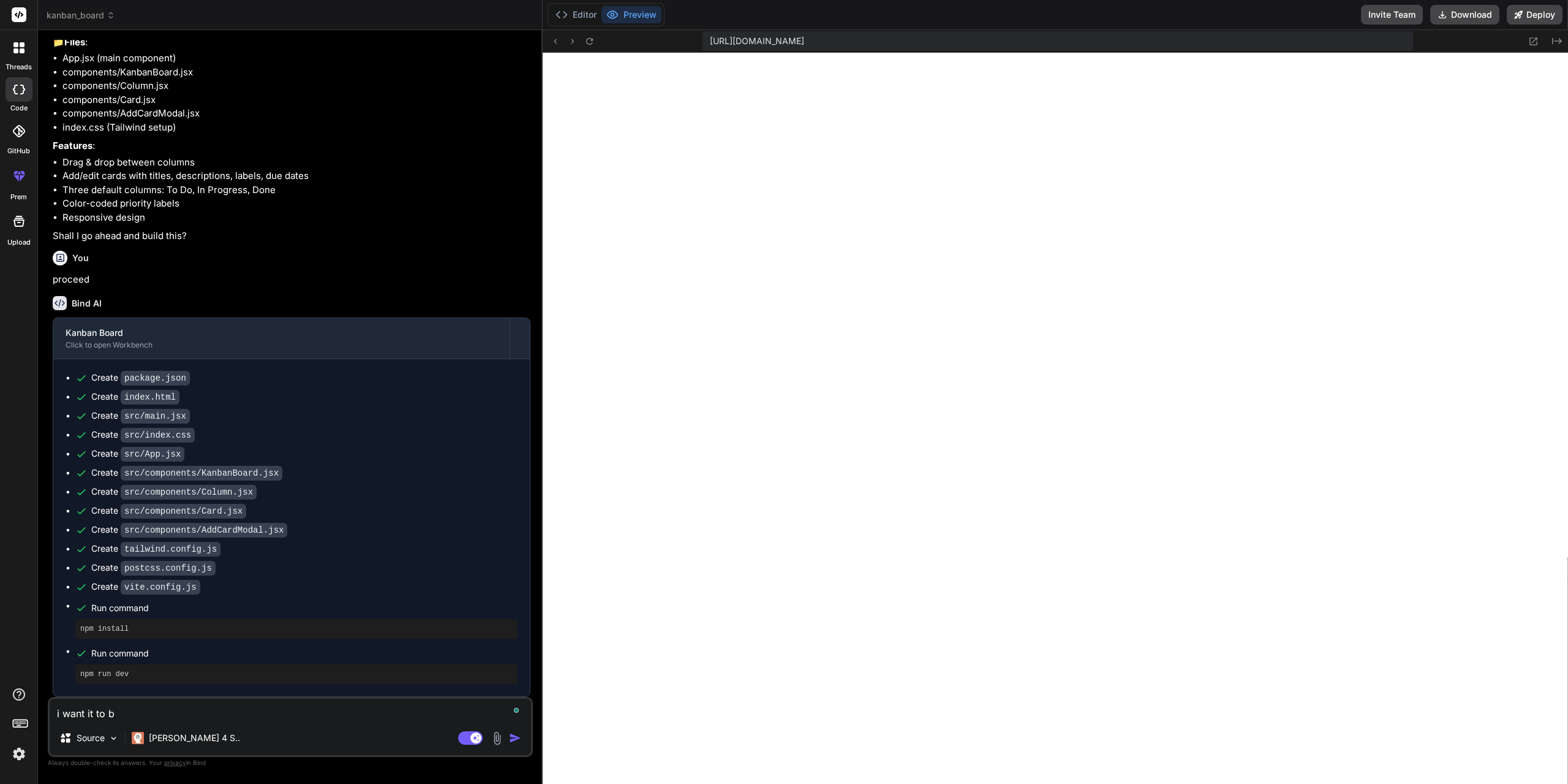
type textarea "x"
type textarea "i want it to be"
type textarea "x"
type textarea "i want it to be d"
type textarea "x"
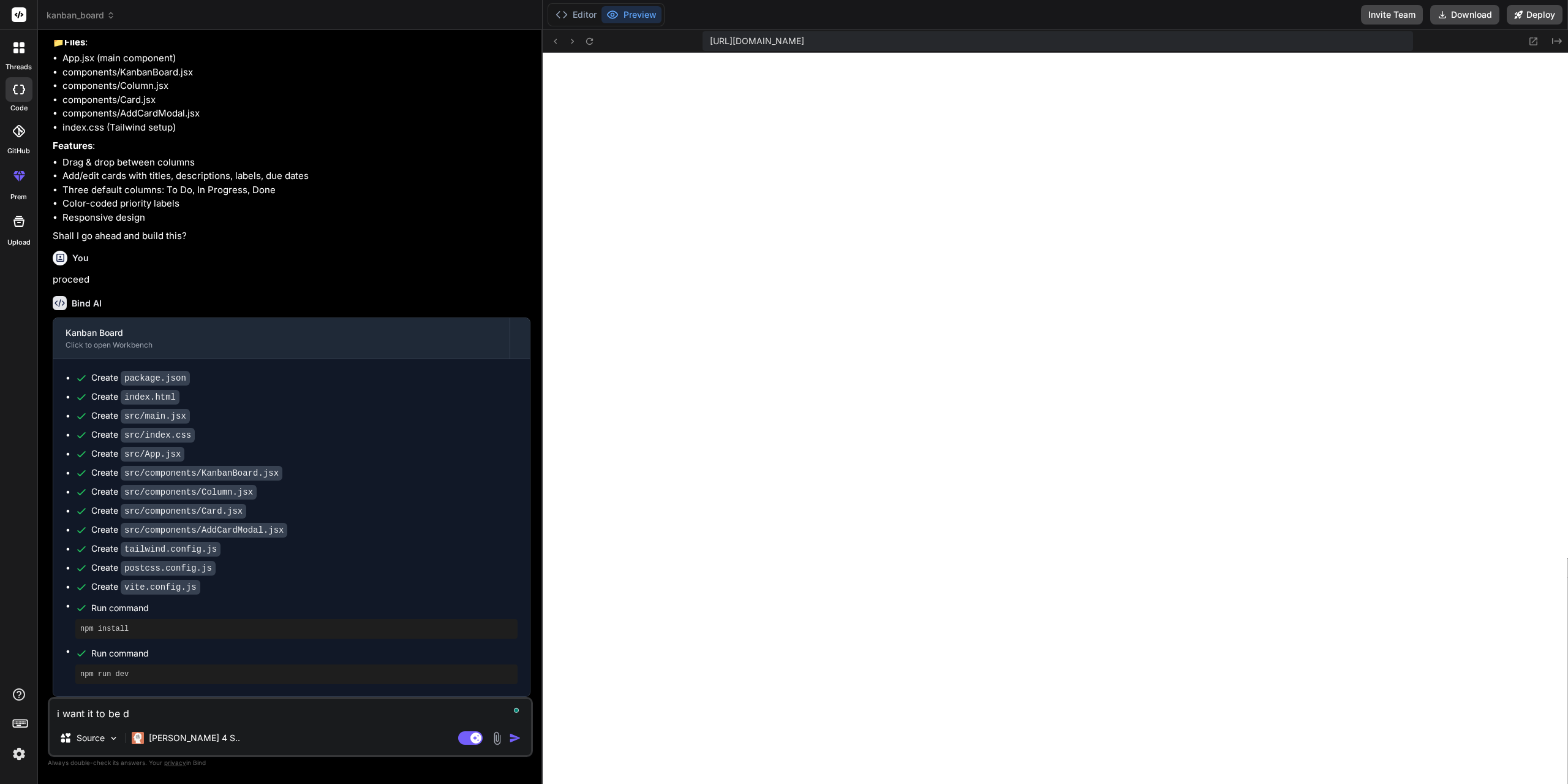
type textarea "i want it to be dg"
type textarea "x"
type textarea "i want it to be dgr"
type textarea "x"
type textarea "i want it to be dgra"
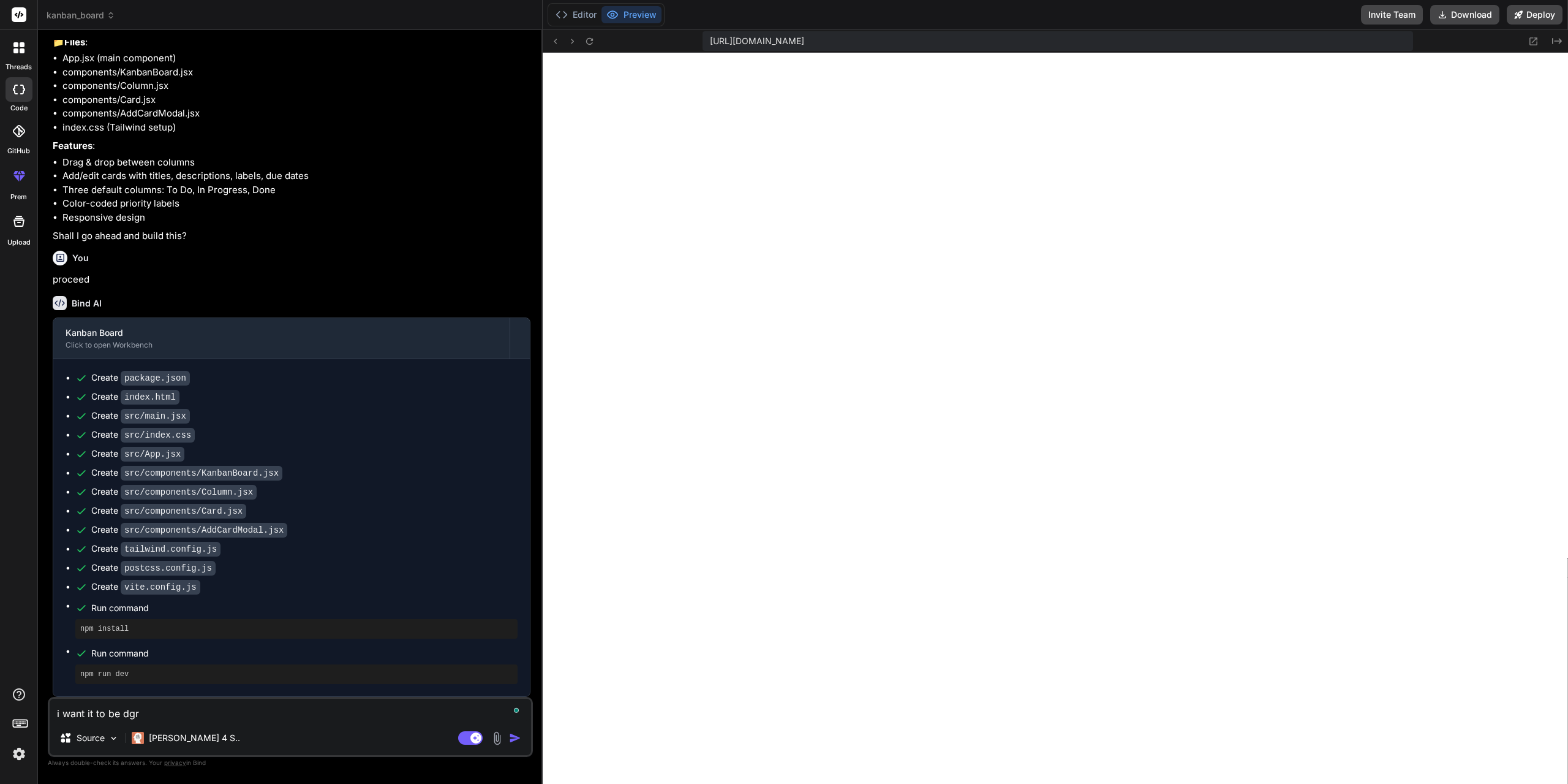
type textarea "x"
type textarea "i want it to be dgr"
type textarea "x"
type textarea "i want it to be dg"
type textarea "x"
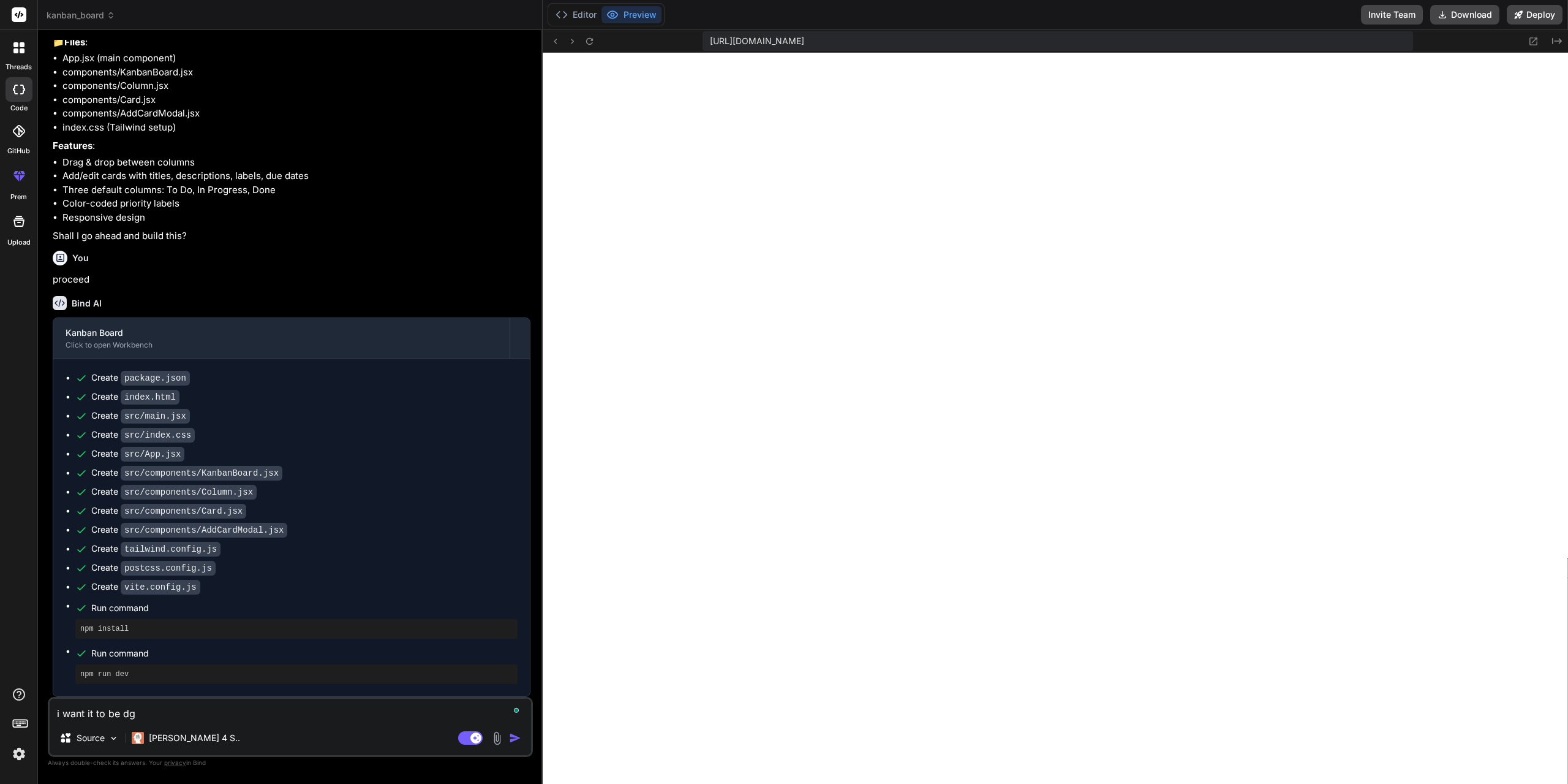
type textarea "i want it to be d"
type textarea "x"
type textarea "i want it to be dr"
type textarea "x"
type textarea "i want it to be dra"
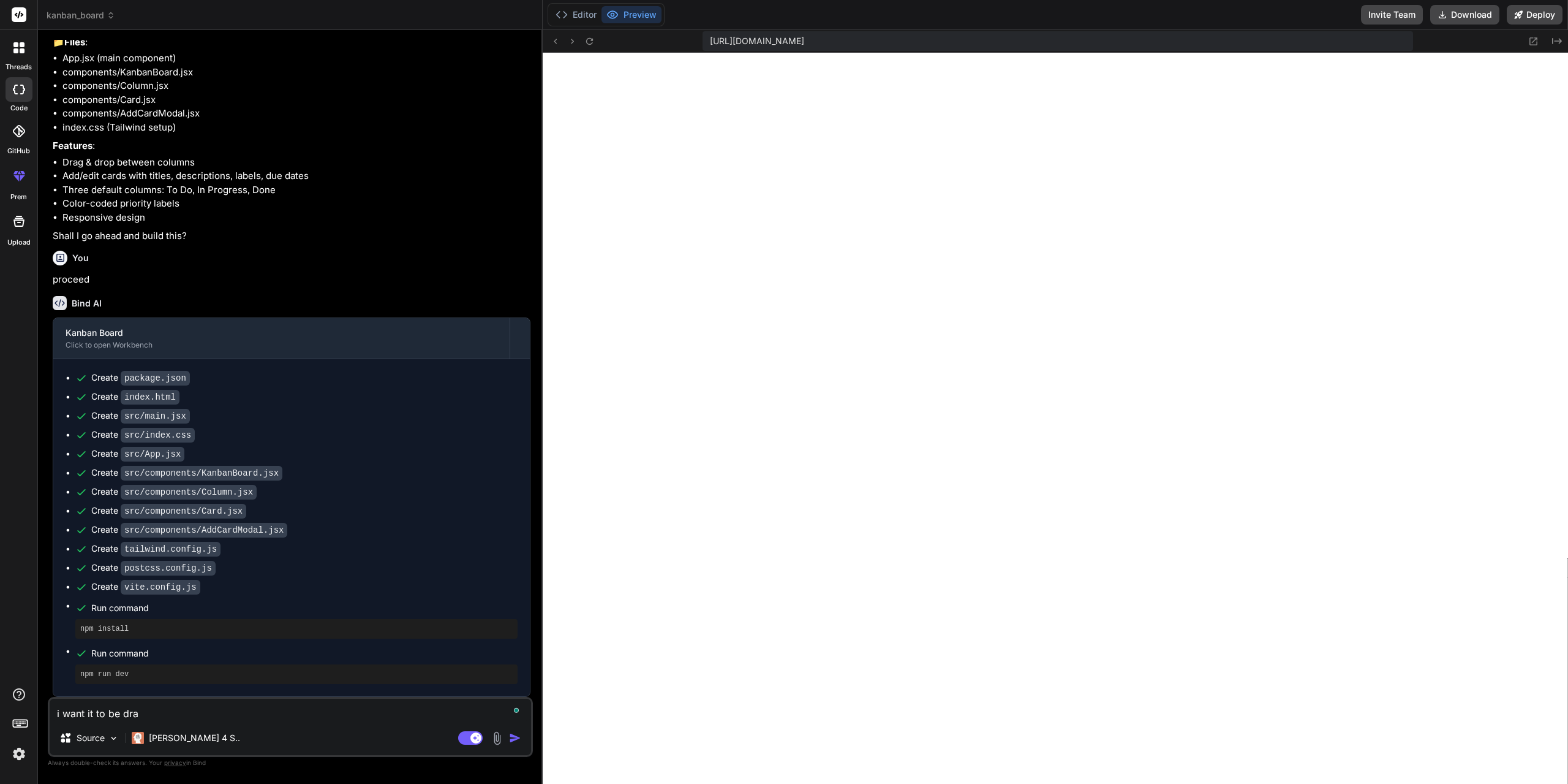
type textarea "x"
type textarea "i want it to be drag"
type textarea "x"
type textarea "i want it to be dragg"
type textarea "x"
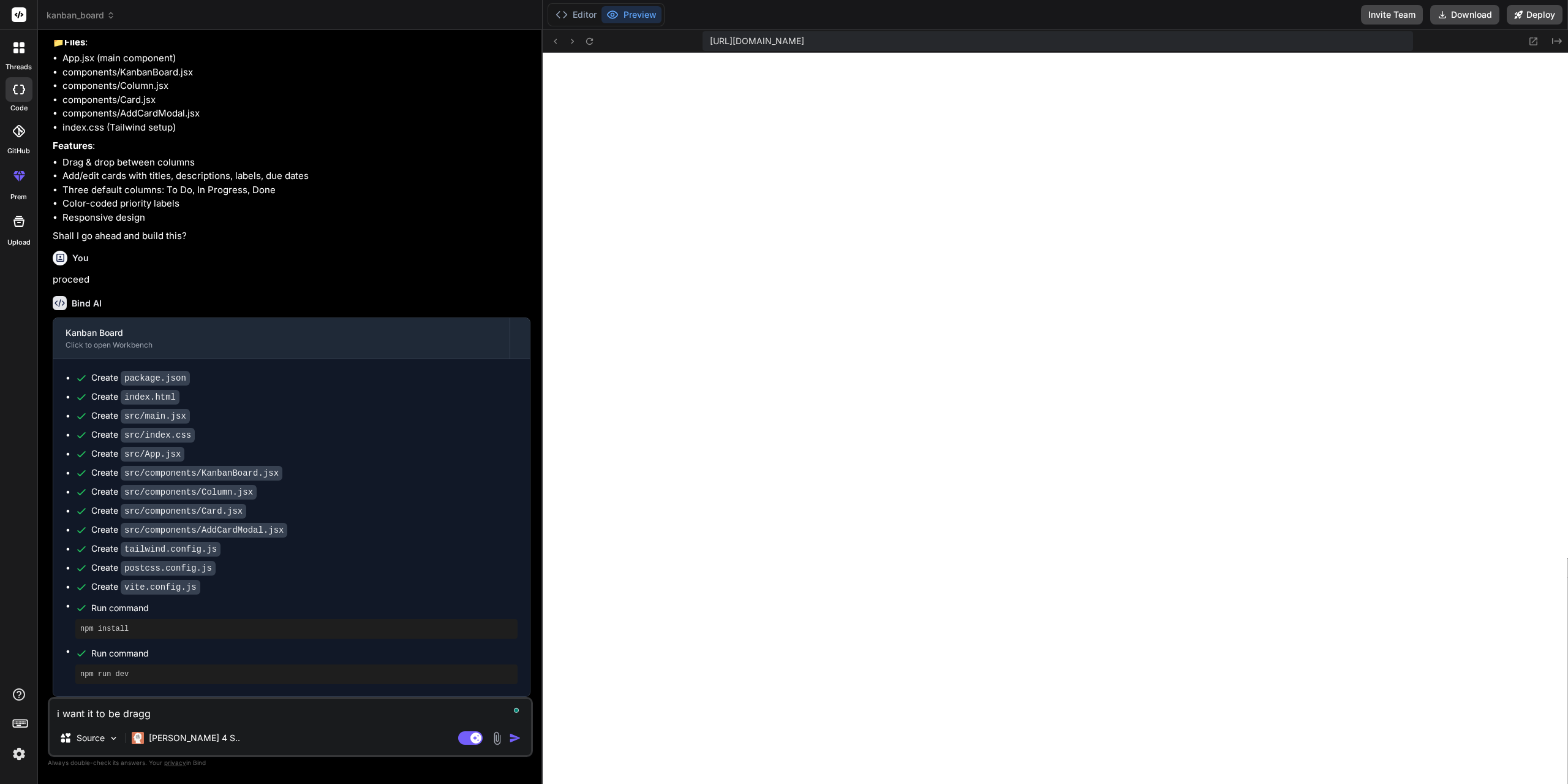
type textarea "i want it to be drag"
type textarea "x"
type textarea "i want it to be dra"
type textarea "x"
type textarea "i want it to be dr"
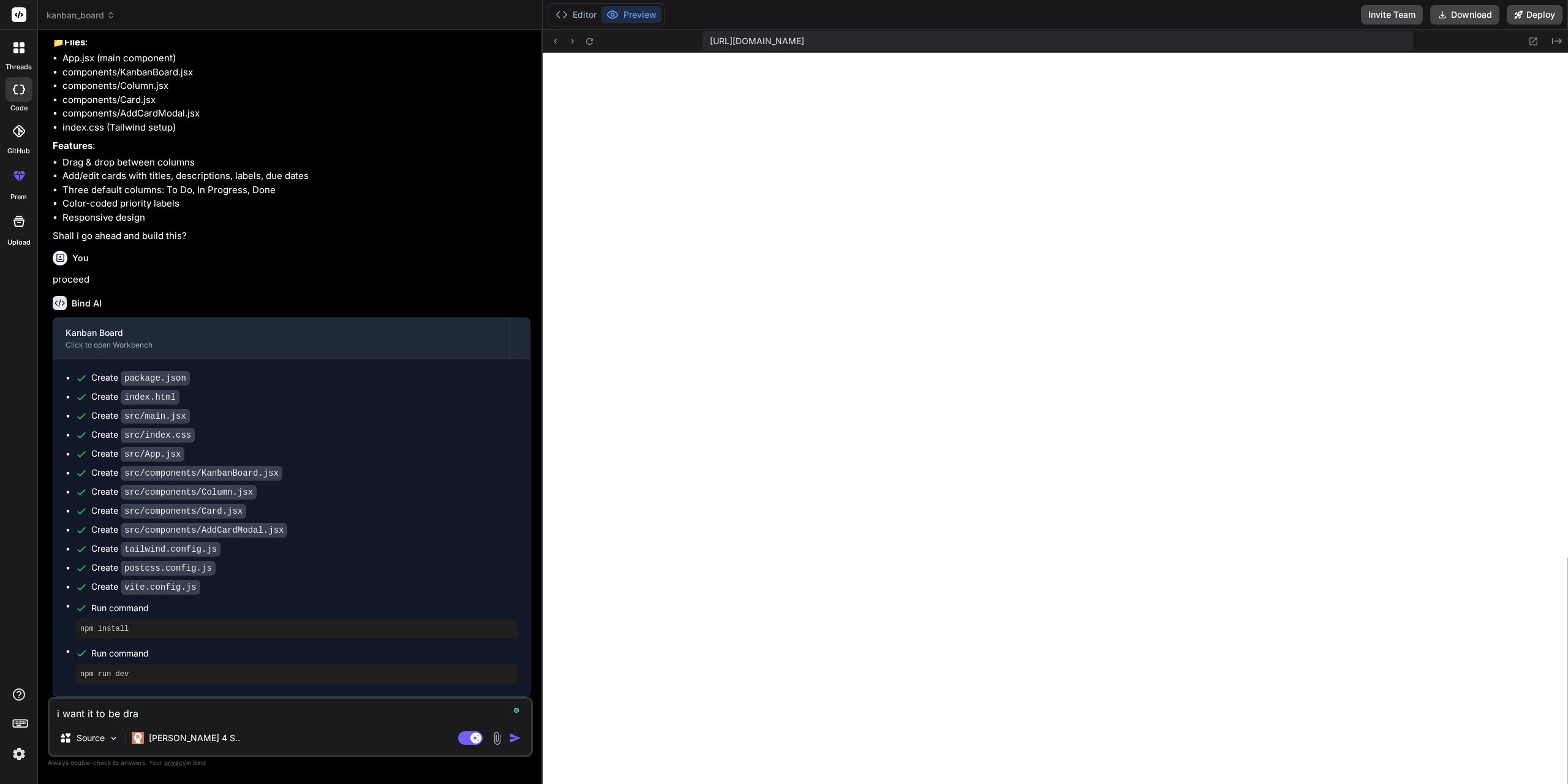
type textarea "x"
type textarea "m"
type textarea "x"
type textarea "ma"
type textarea "x"
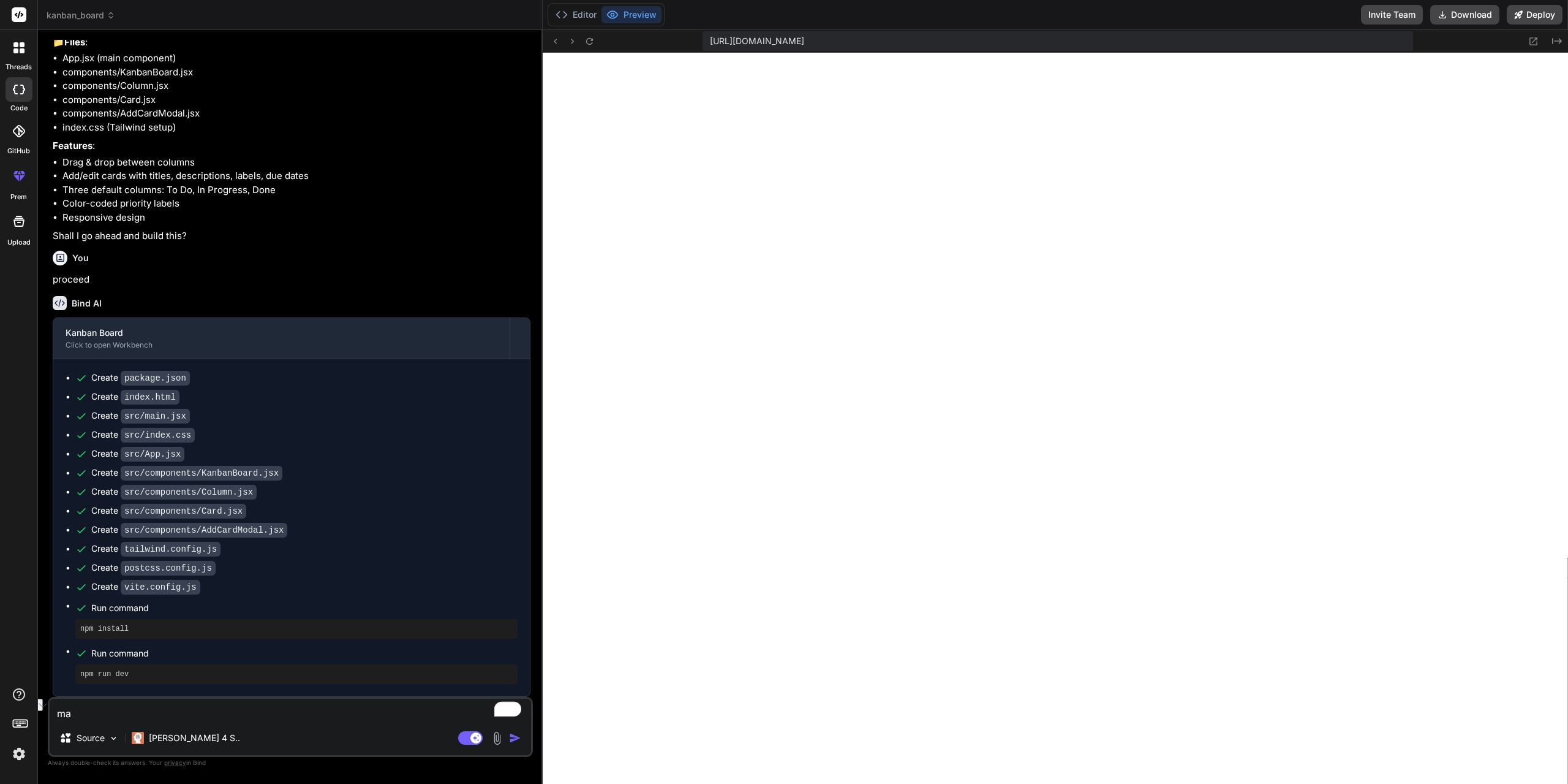
type textarea "mak"
type textarea "x"
type textarea "make"
type textarea "x"
type textarea "make"
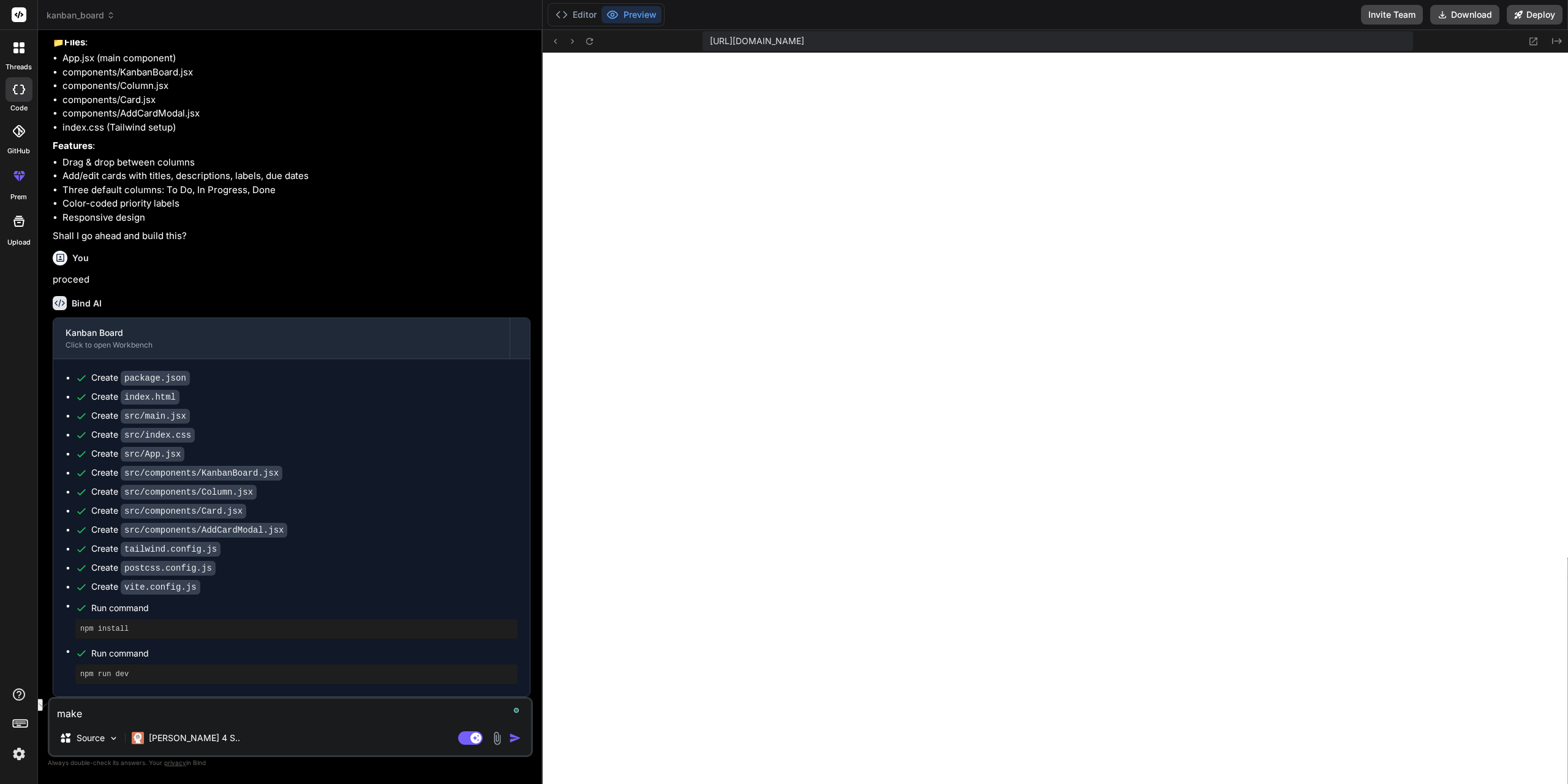
type textarea "x"
type textarea "make i"
type textarea "x"
type textarea "make it"
type textarea "x"
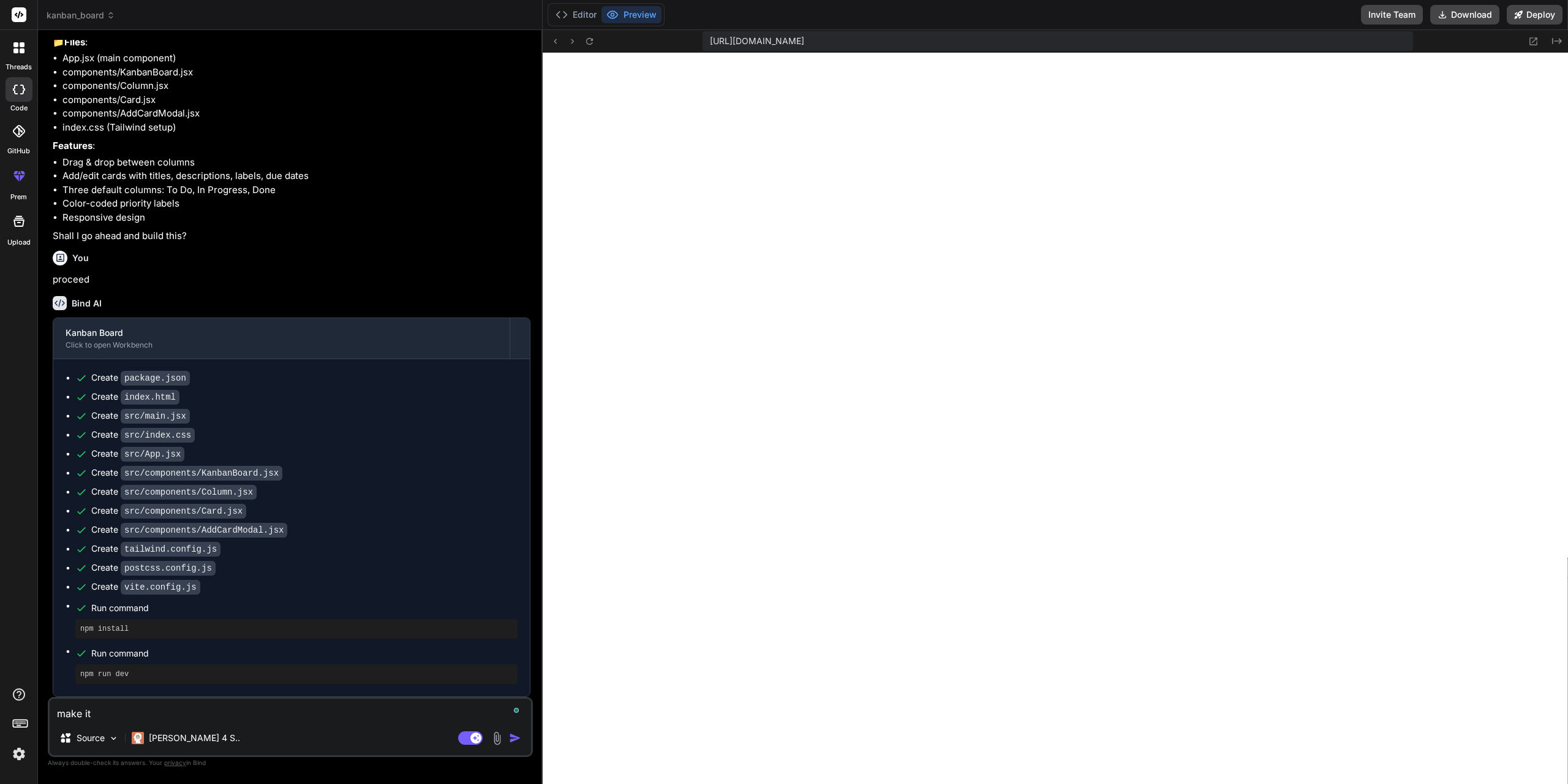
type textarea "make it"
type textarea "x"
type textarea "make it o"
type textarea "x"
type textarea "make it op"
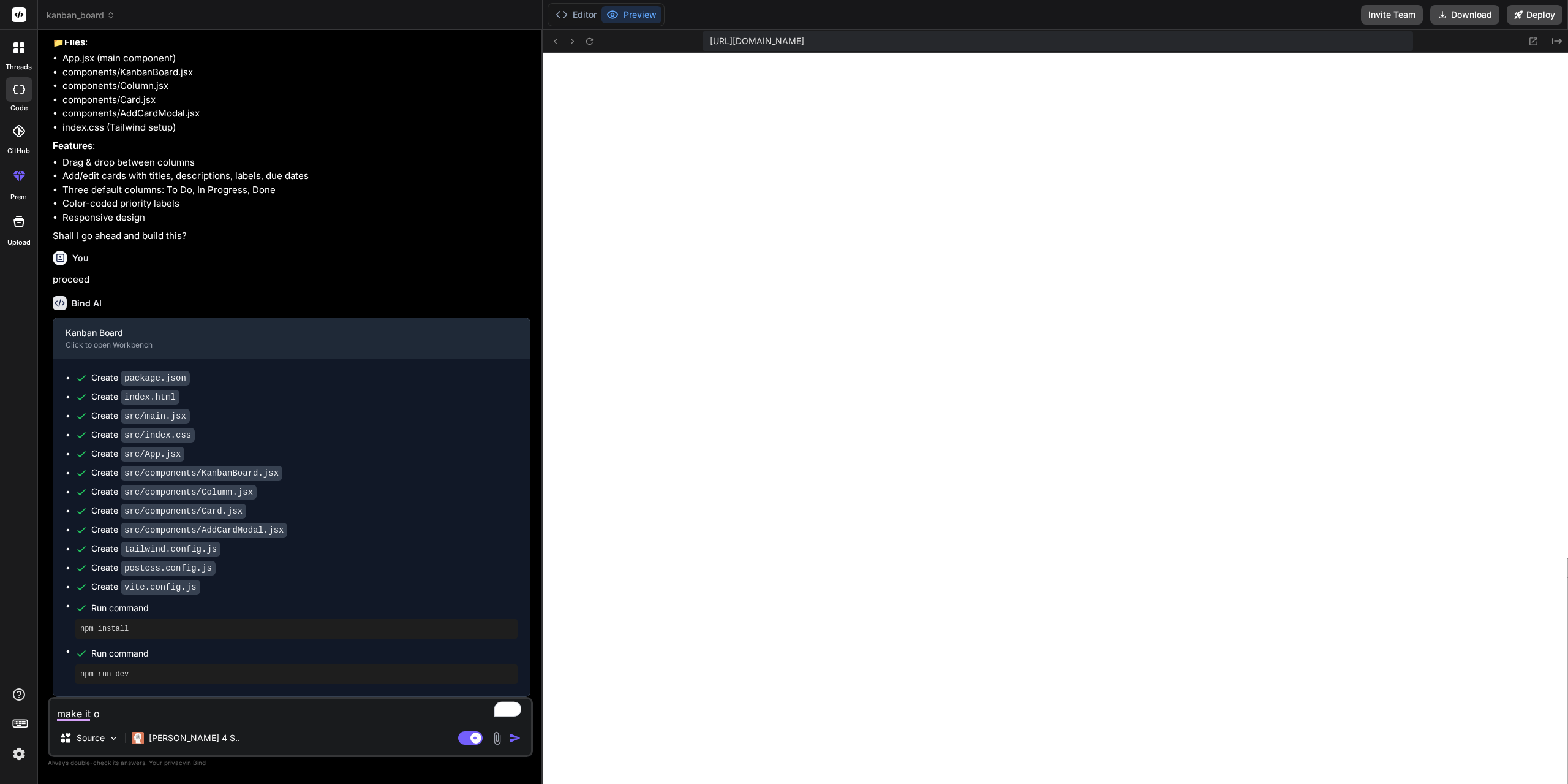
type textarea "x"
type textarea "make it opt"
type textarea "x"
type textarea "make it opti"
type textarea "x"
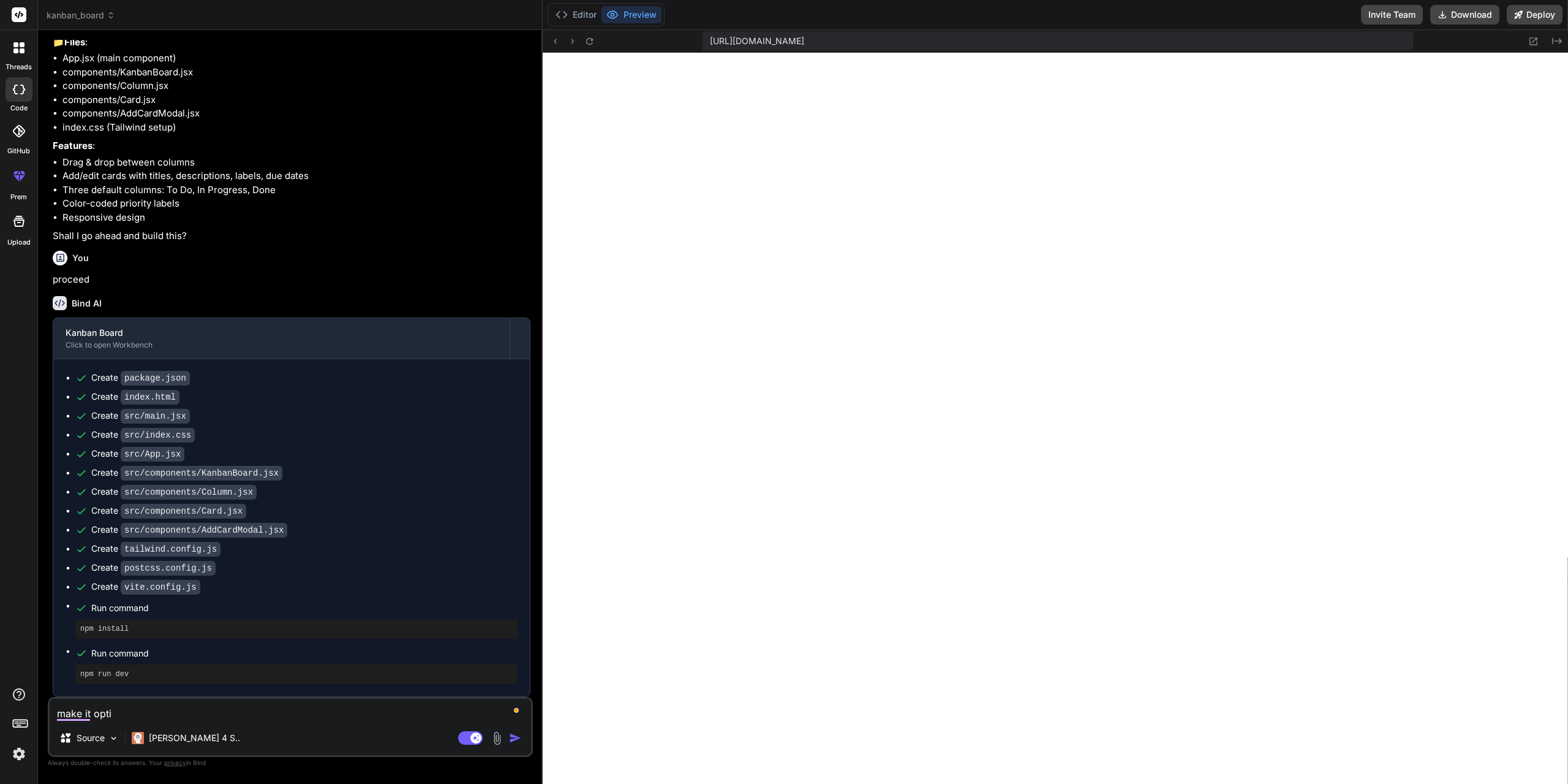
type textarea "make it optio"
type textarea "x"
type textarea "make it option"
type textarea "x"
type textarea "make it option"
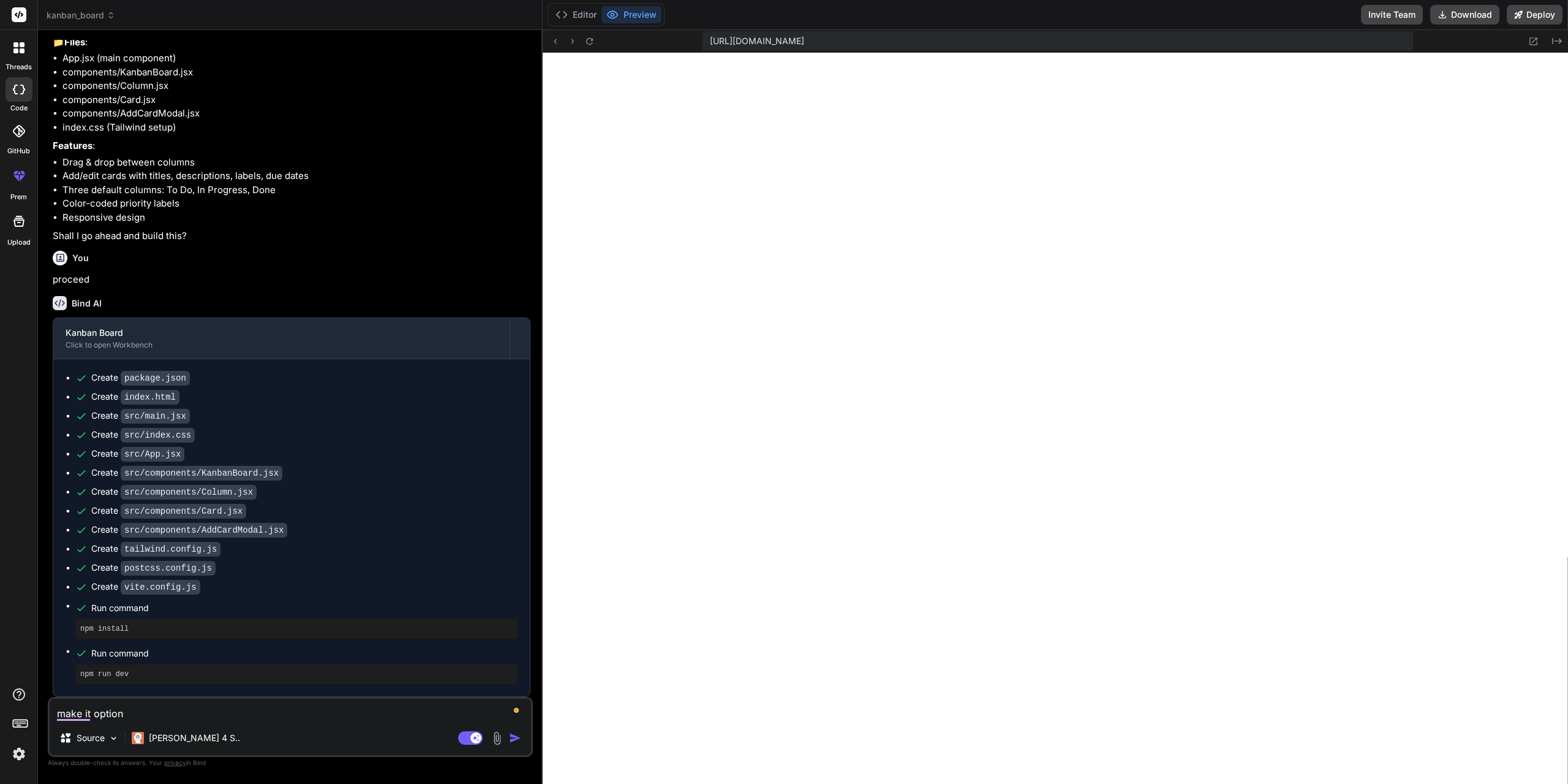
type textarea "x"
type textarea "make it option t"
type textarea "x"
type textarea "make it option to"
type textarea "x"
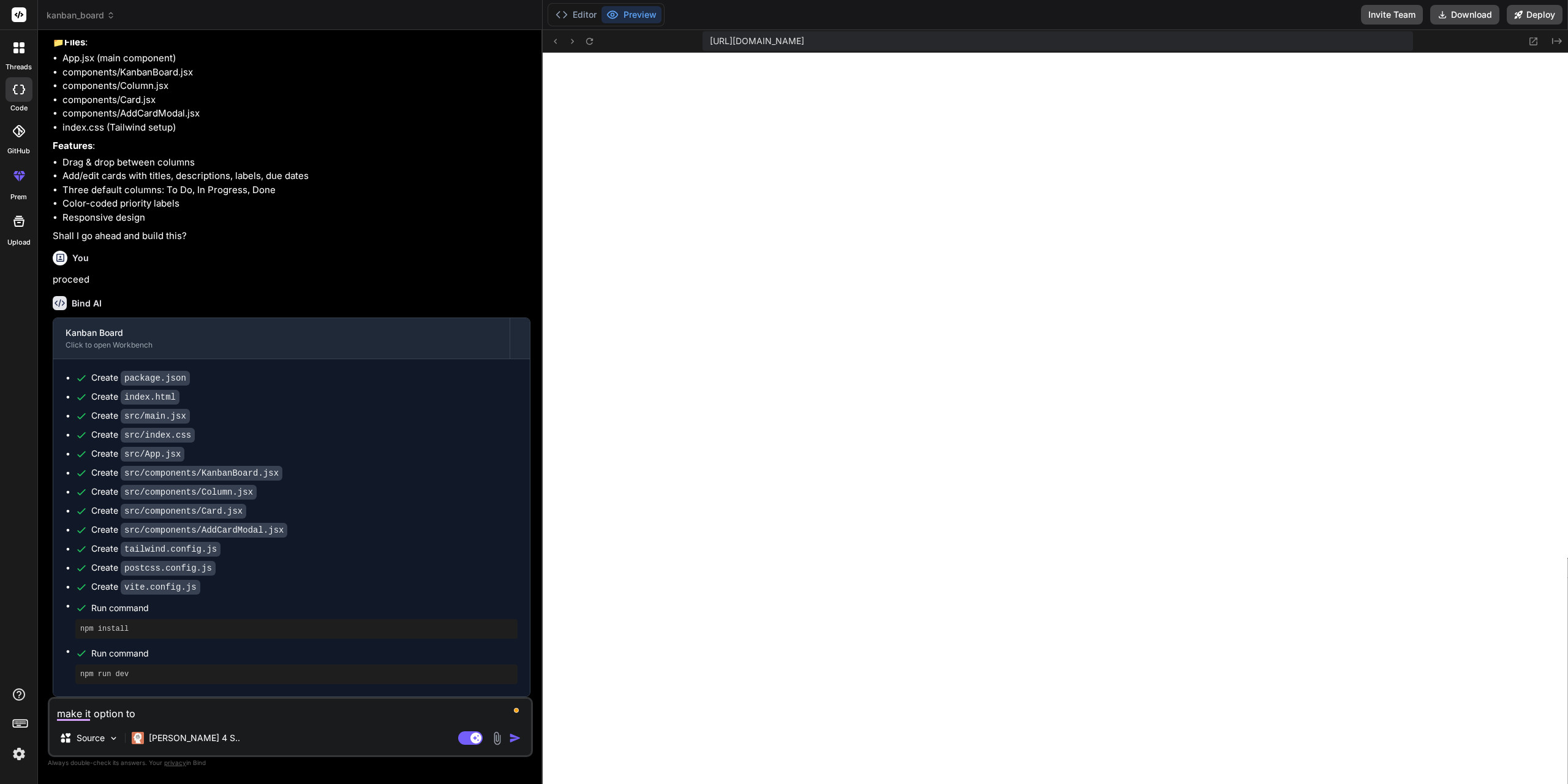
type textarea "make it option to"
type textarea "x"
type textarea "make it option to d"
type textarea "x"
type textarea "make it option to dg"
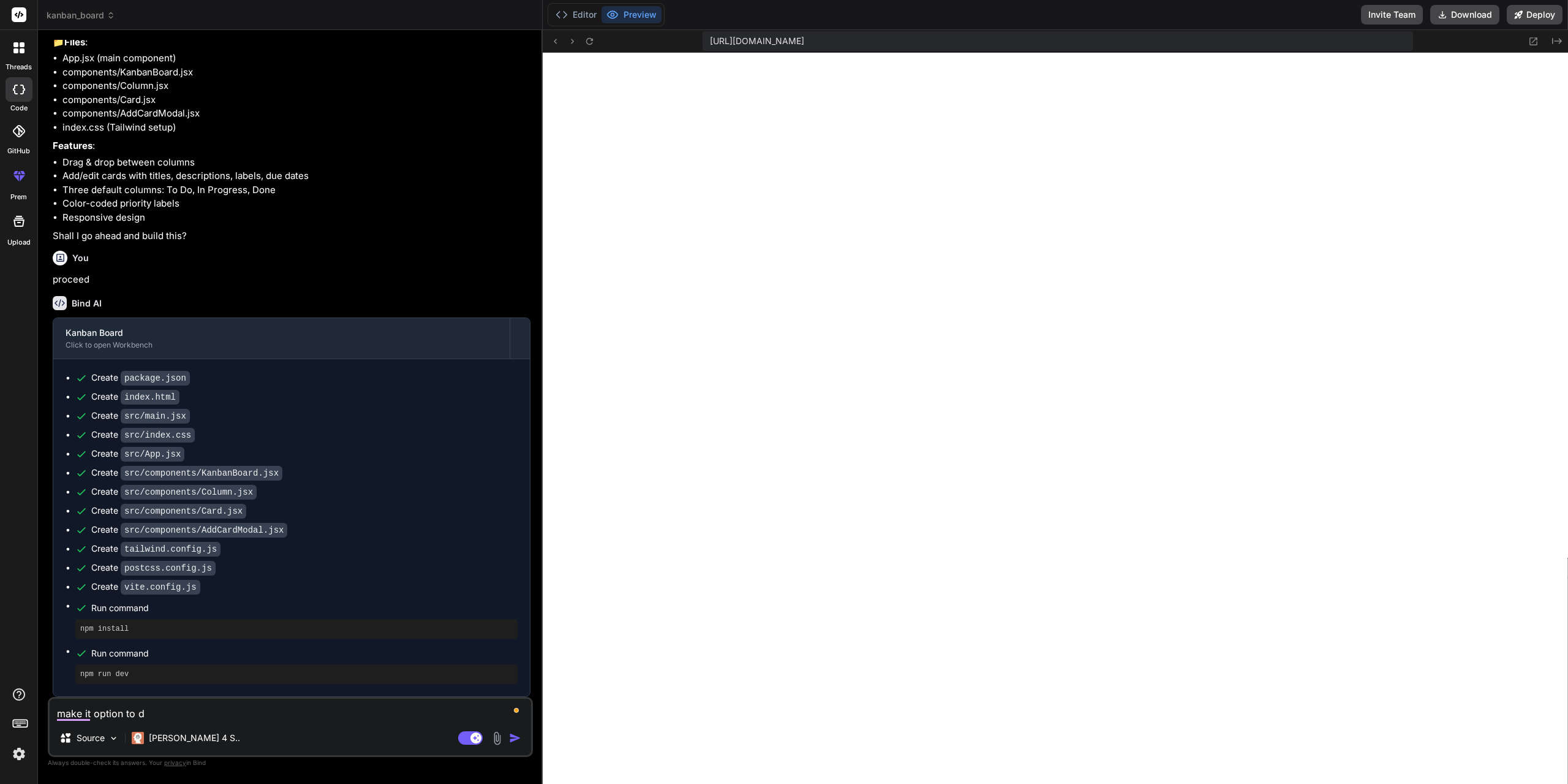
type textarea "x"
type textarea "make it option to dgr"
type textarea "x"
type textarea "make it option to dgra"
type textarea "x"
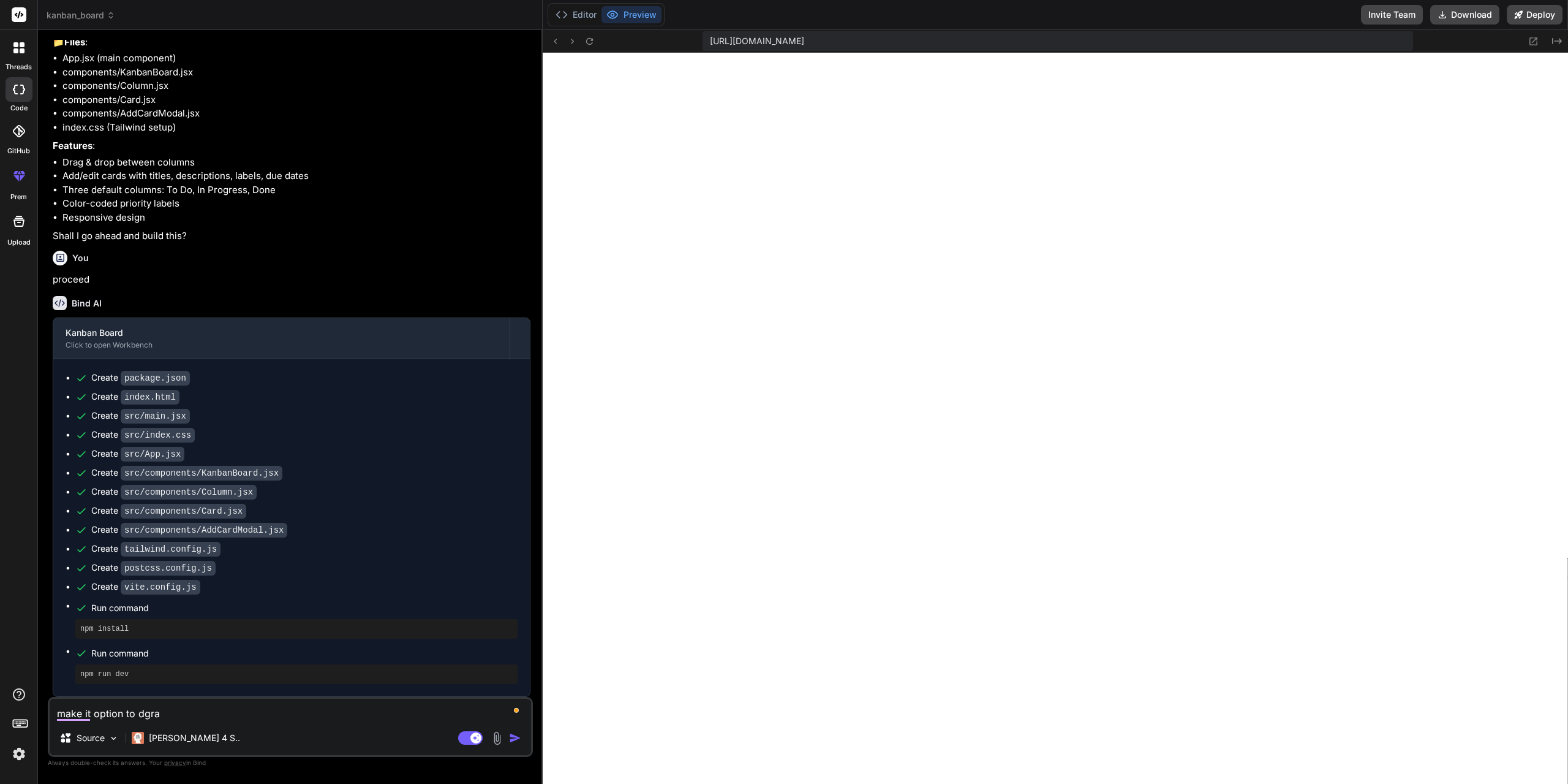
type textarea "make it option to dgrag"
type textarea "x"
type textarea "make it option to dgra"
type textarea "x"
type textarea "make it option to dgr"
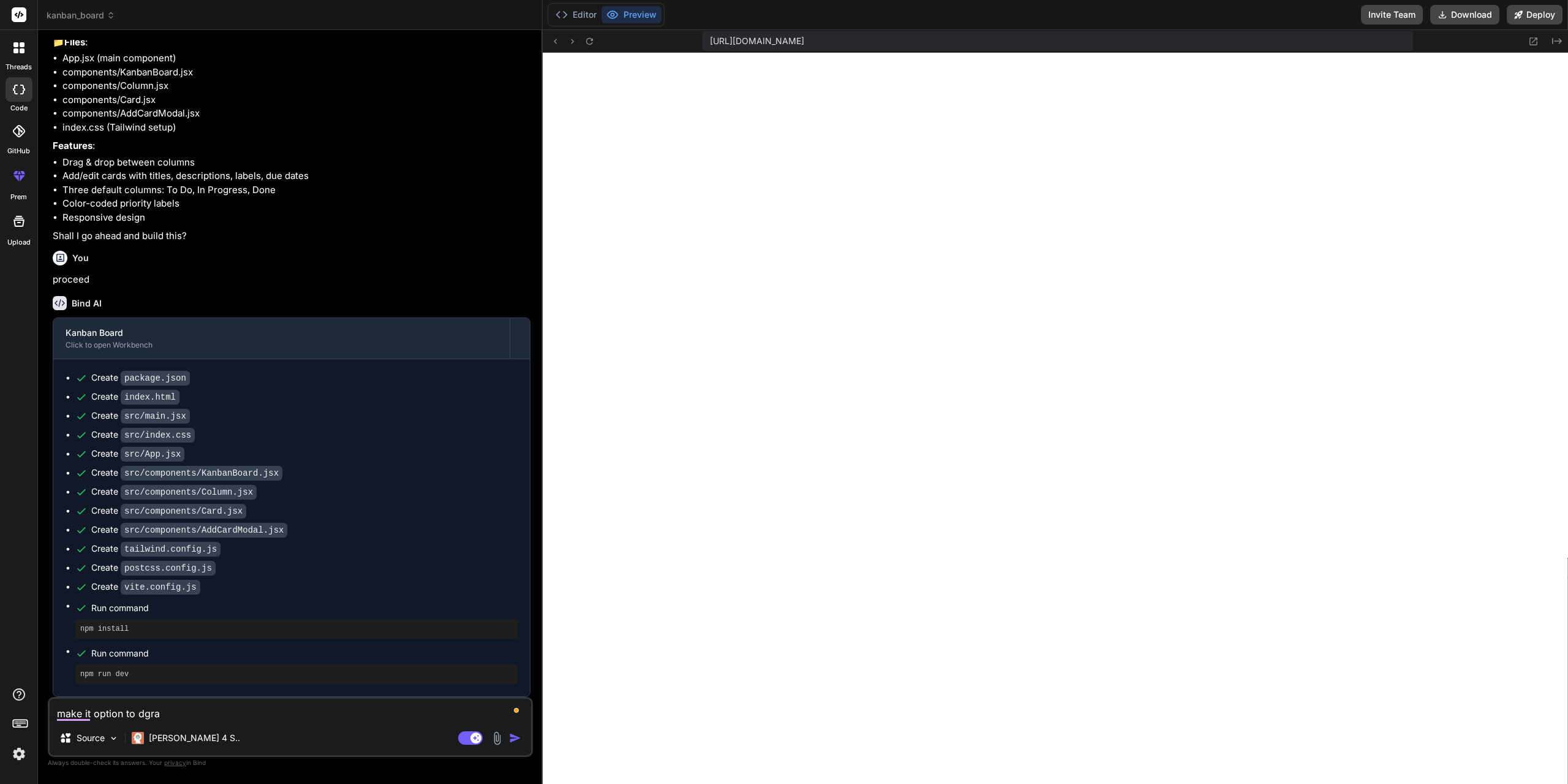
type textarea "x"
type textarea "make it option to dg"
type textarea "x"
type textarea "make it option to dga"
type textarea "x"
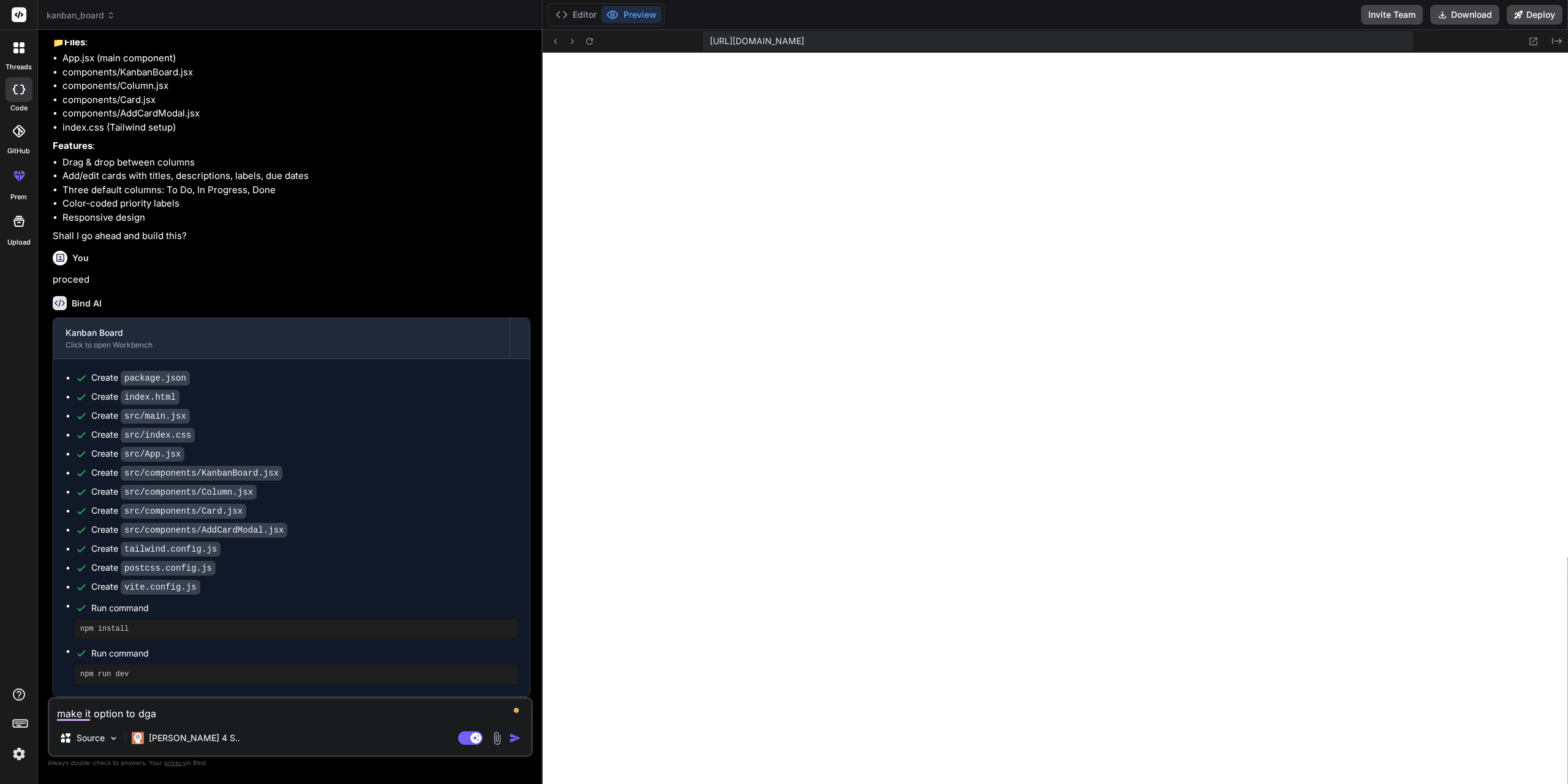
type textarea "make it option to dgag"
type textarea "x"
type textarea "make it option to dga"
type textarea "x"
type textarea "make it option to dg"
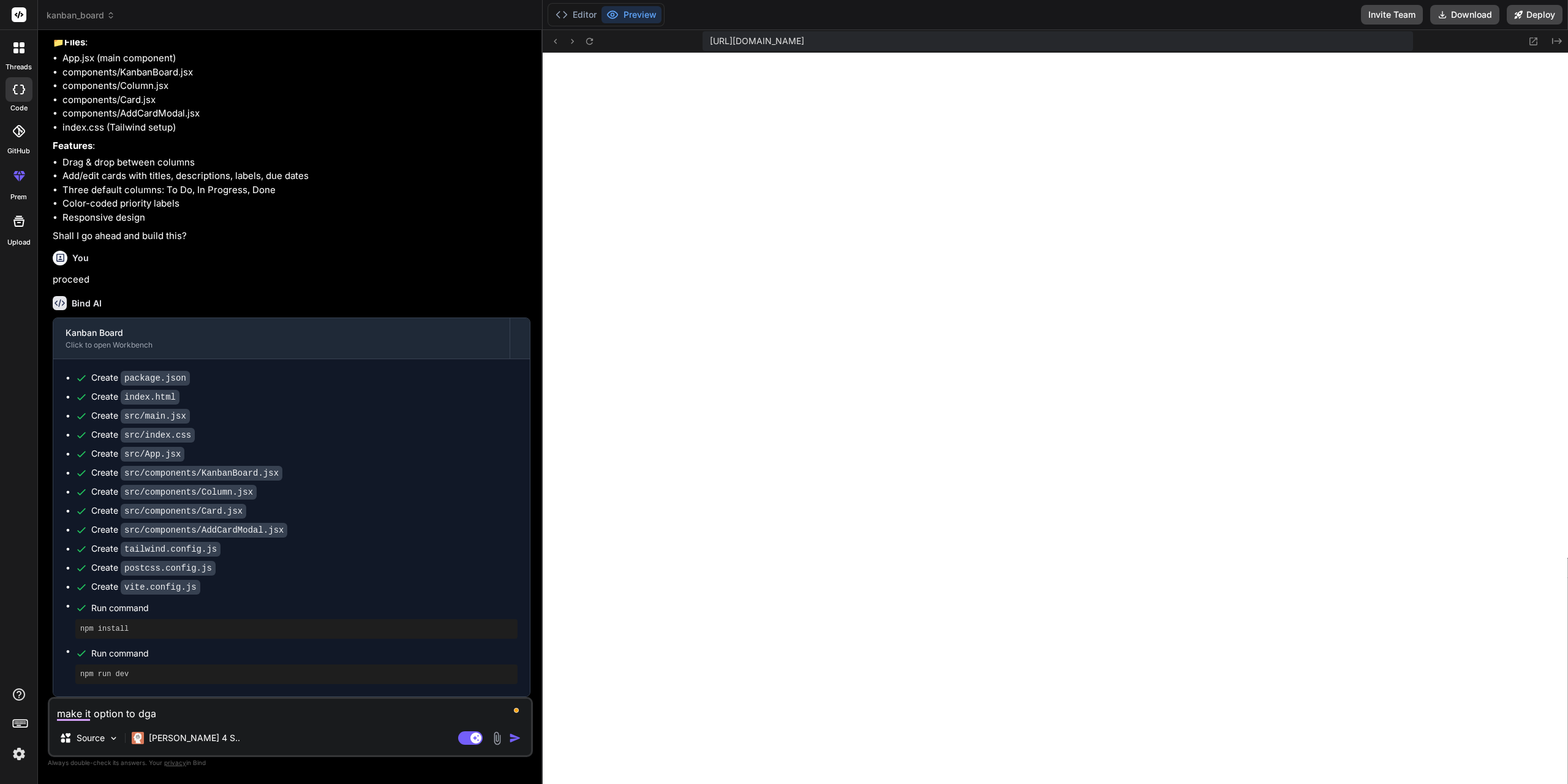
type textarea "x"
type textarea "make it option to d"
type textarea "x"
type textarea "make it option to dr"
type textarea "x"
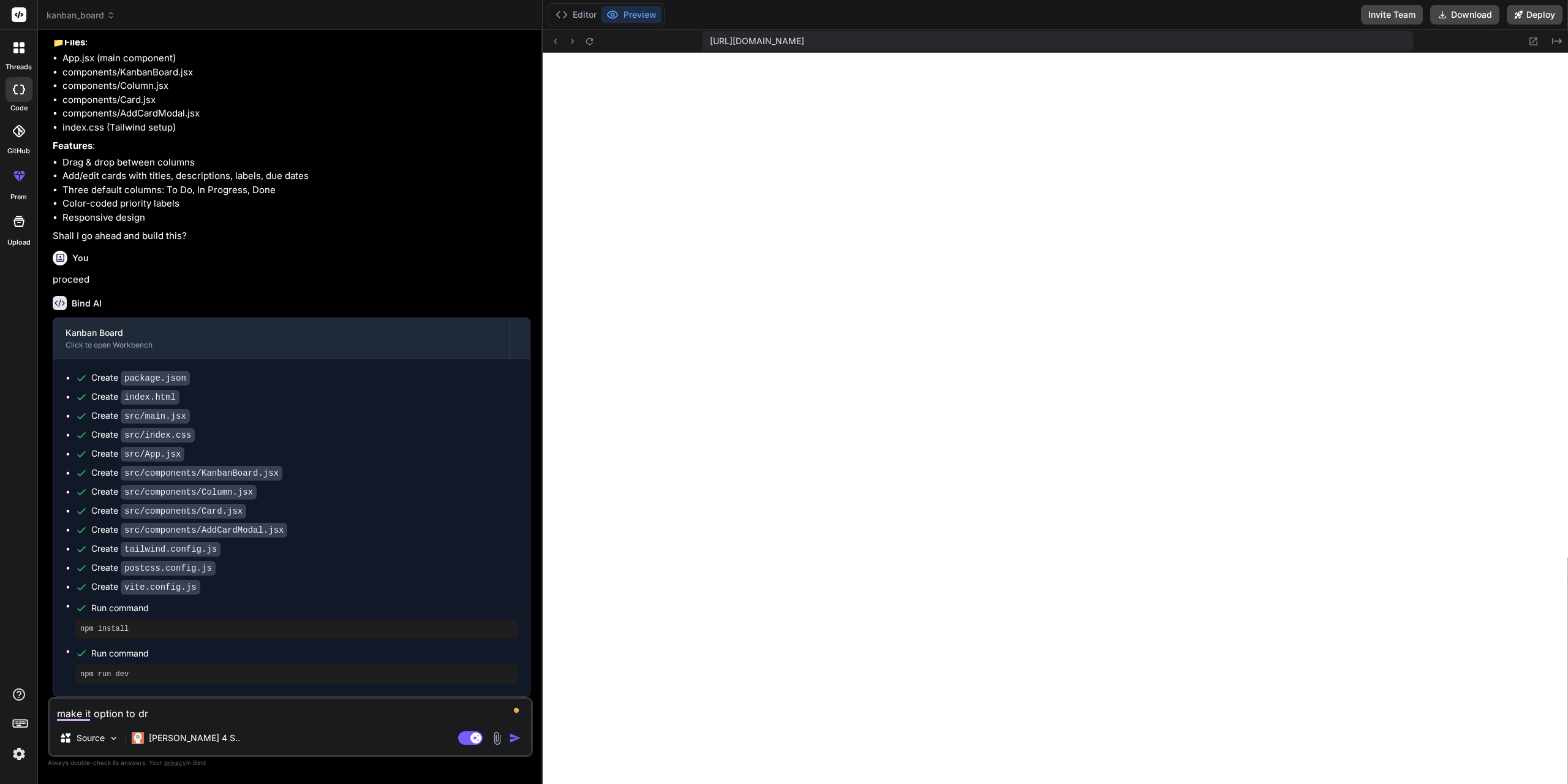
type textarea "make it option to dra"
type textarea "x"
type textarea "make it option to drag"
type textarea "x"
type textarea "make it option to drag"
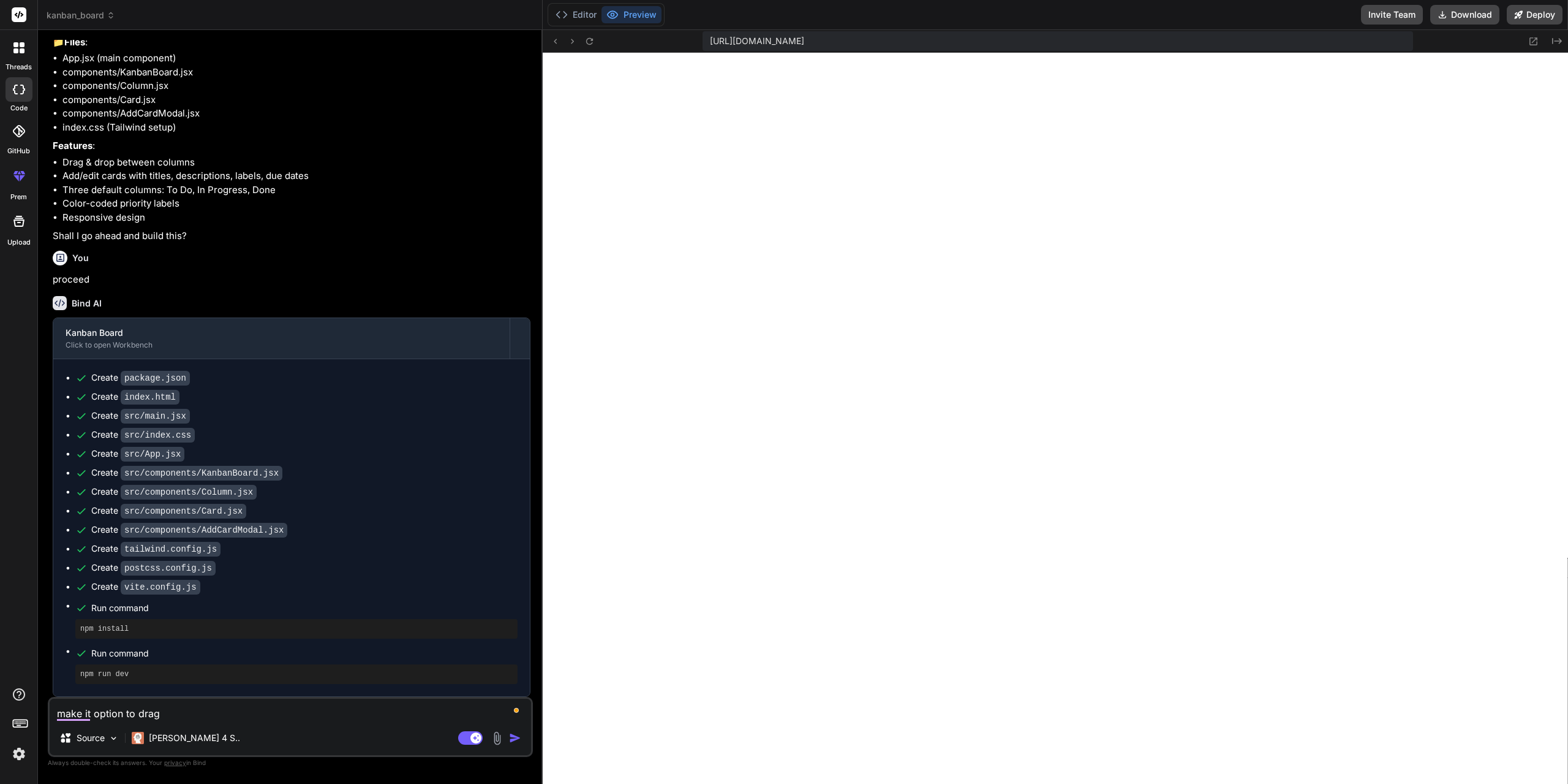
type textarea "x"
type textarea "make it option to drag a"
type textarea "x"
type textarea "make it option to drag an"
type textarea "x"
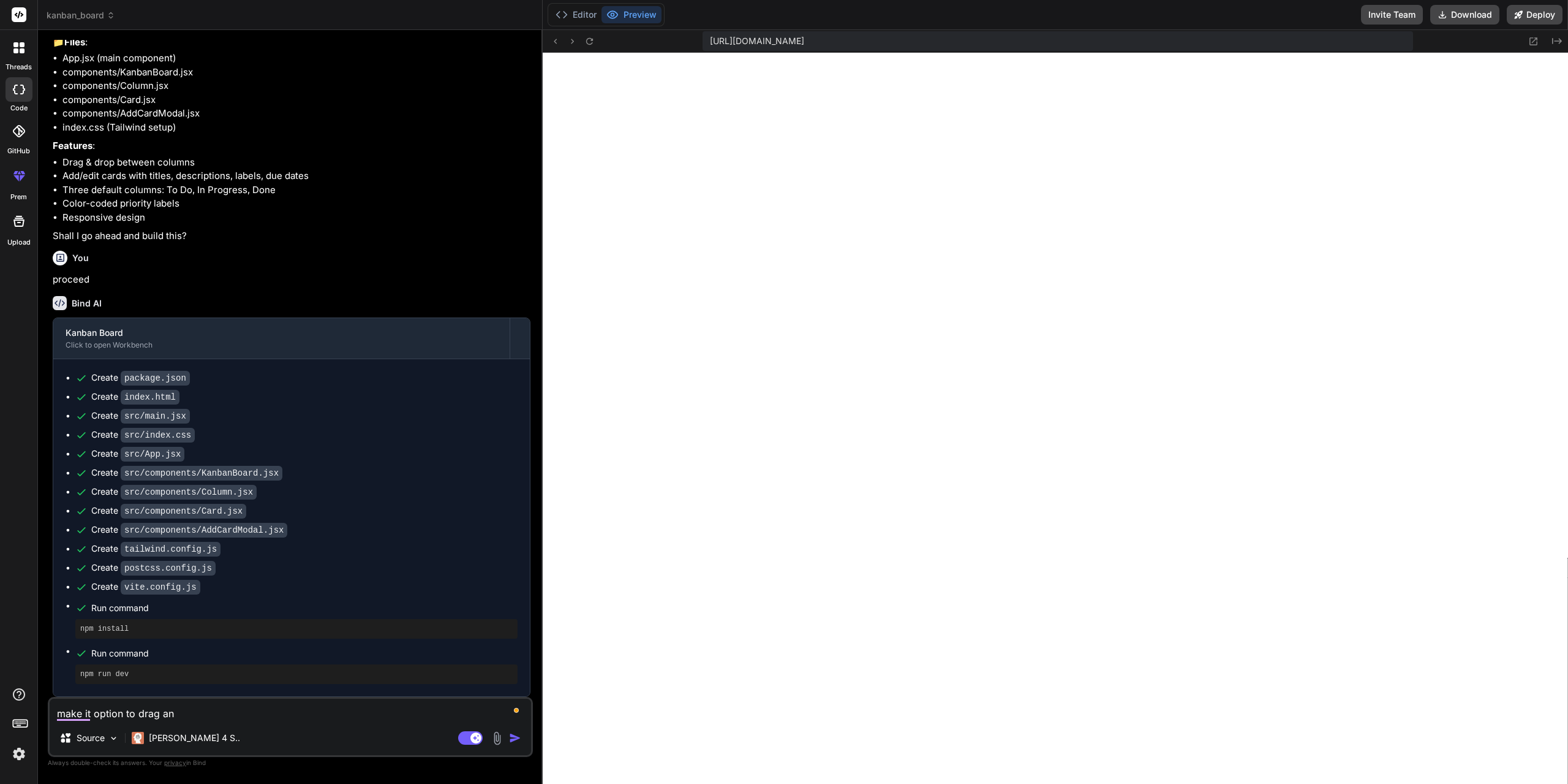
type textarea "make it option to drag and"
type textarea "x"
type textarea "make it option to drag and"
type textarea "x"
type textarea "make it option to drag and d"
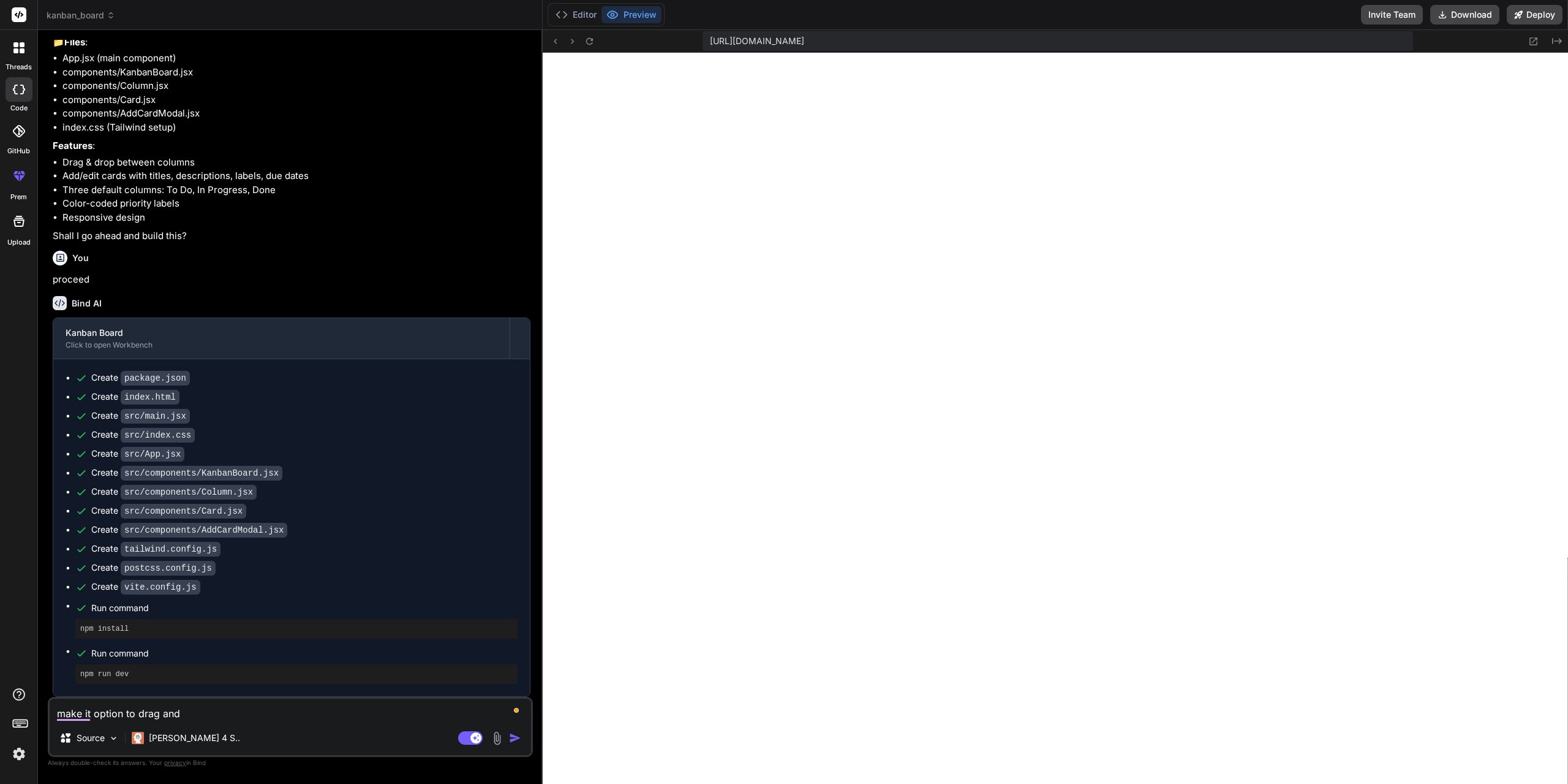
type textarea "x"
type textarea "make it option to drag and dr"
type textarea "x"
type textarea "make it option to drag and dro"
type textarea "x"
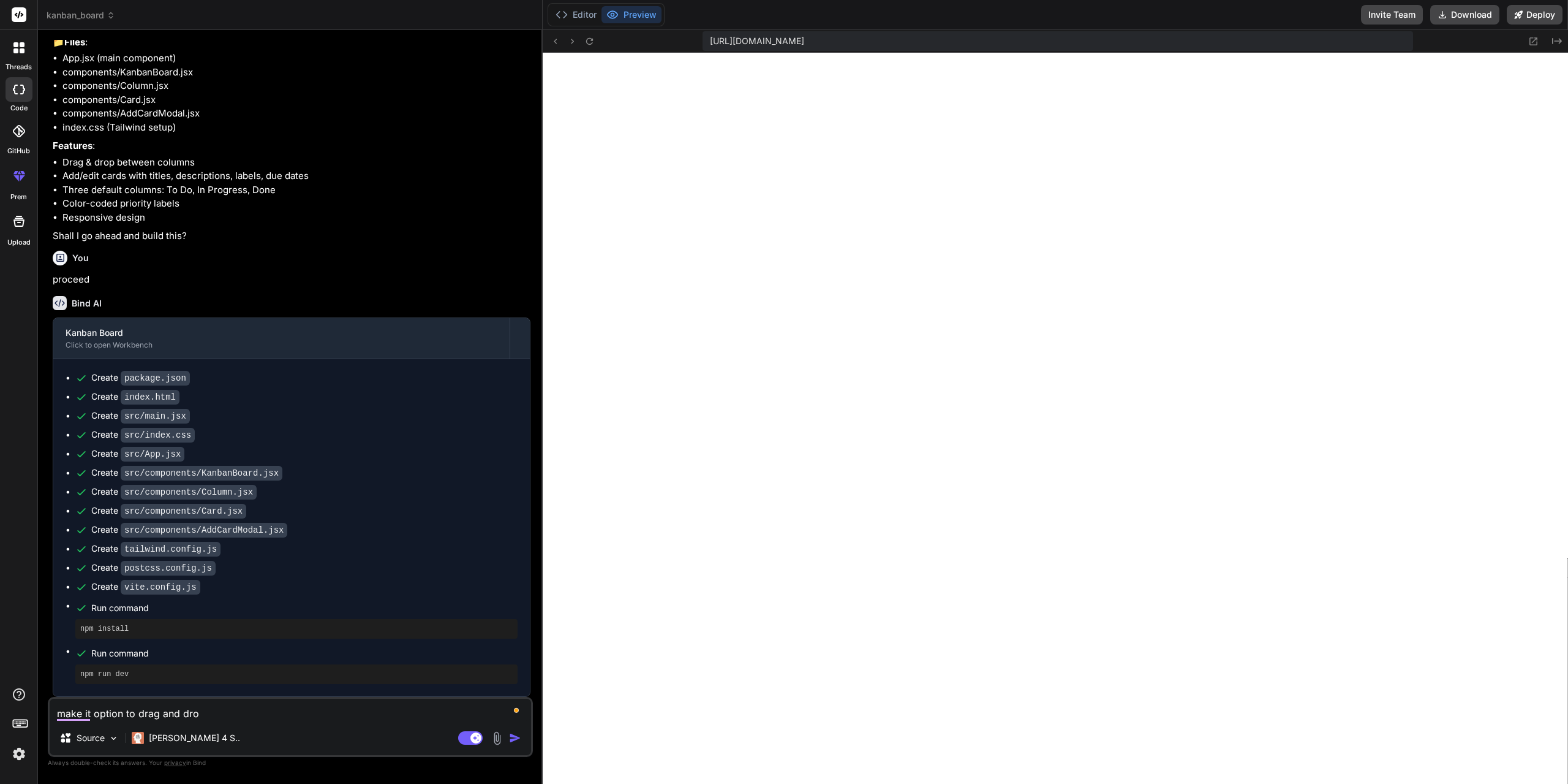
type textarea "make it option to drag and drop"
type textarea "x"
type textarea "make it option to drag and drop"
type textarea "x"
type textarea "make it option to drag and drop c"
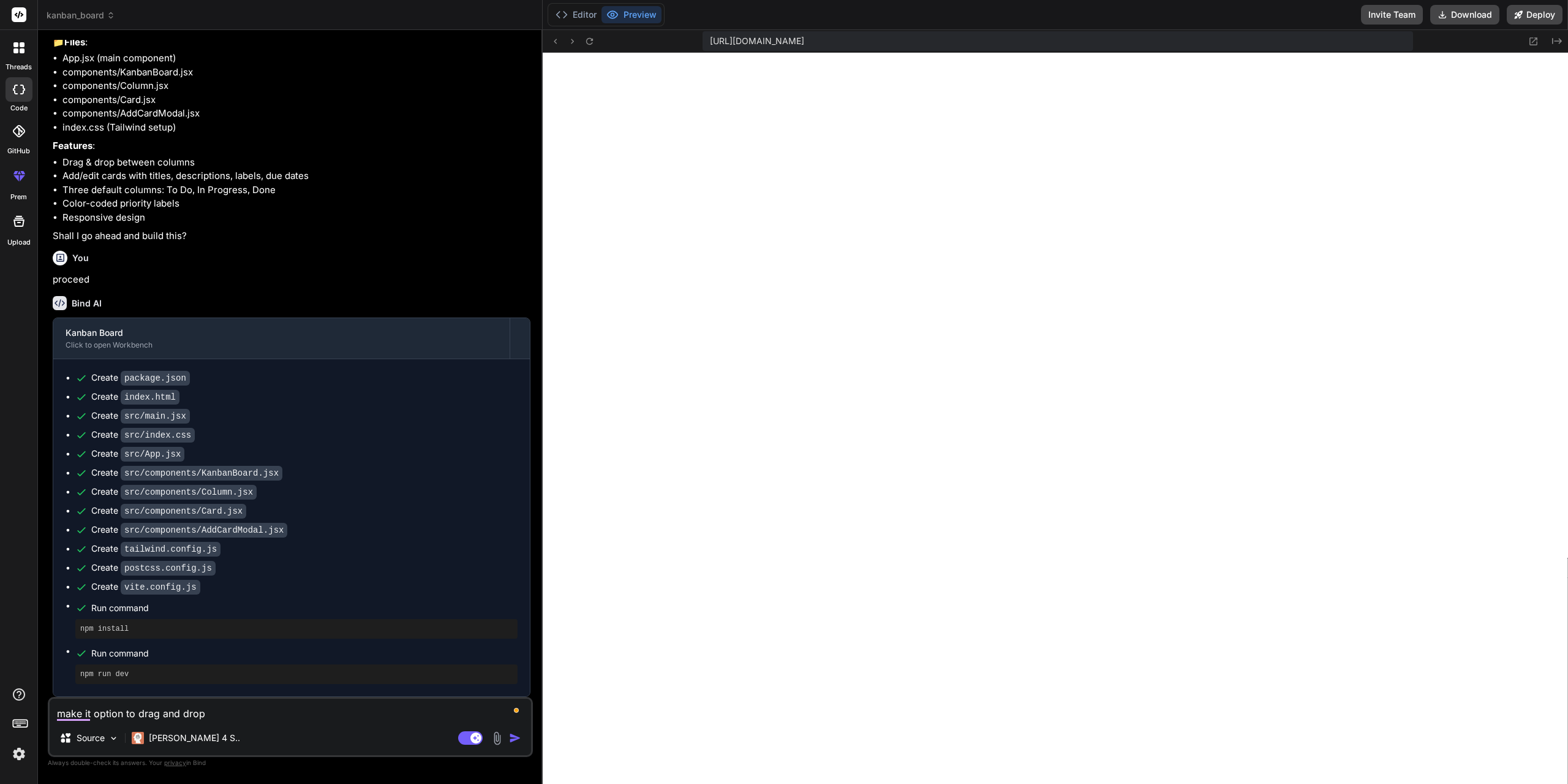
type textarea "x"
type textarea "make it option to drag and drop ca"
type textarea "x"
type textarea "make it option to drag and drop car"
type textarea "x"
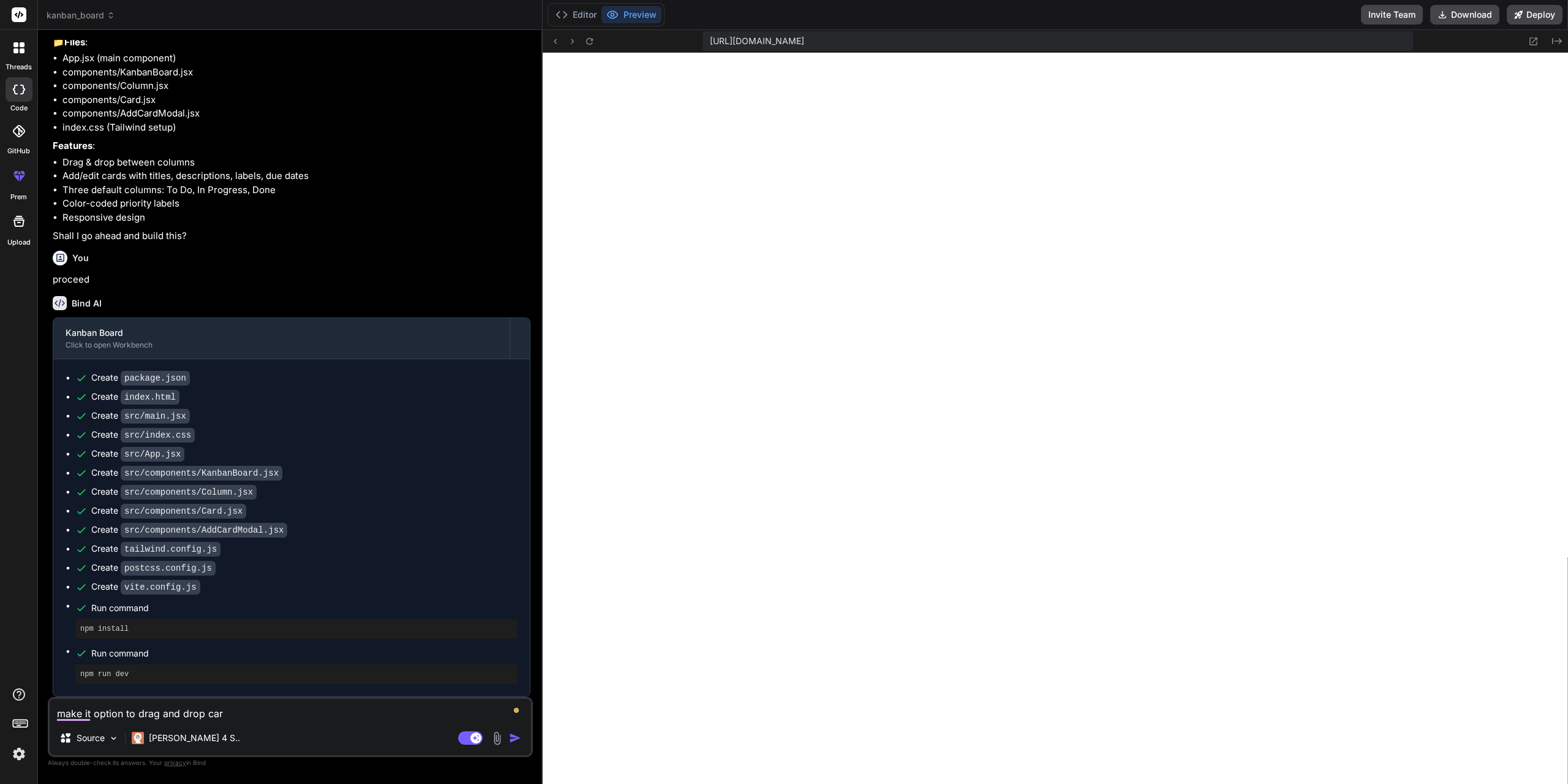
type textarea "make it option to drag and drop card"
type textarea "x"
type textarea "make it option to drag and drop cards"
type textarea "x"
type textarea "make it option to drag and drop cards"
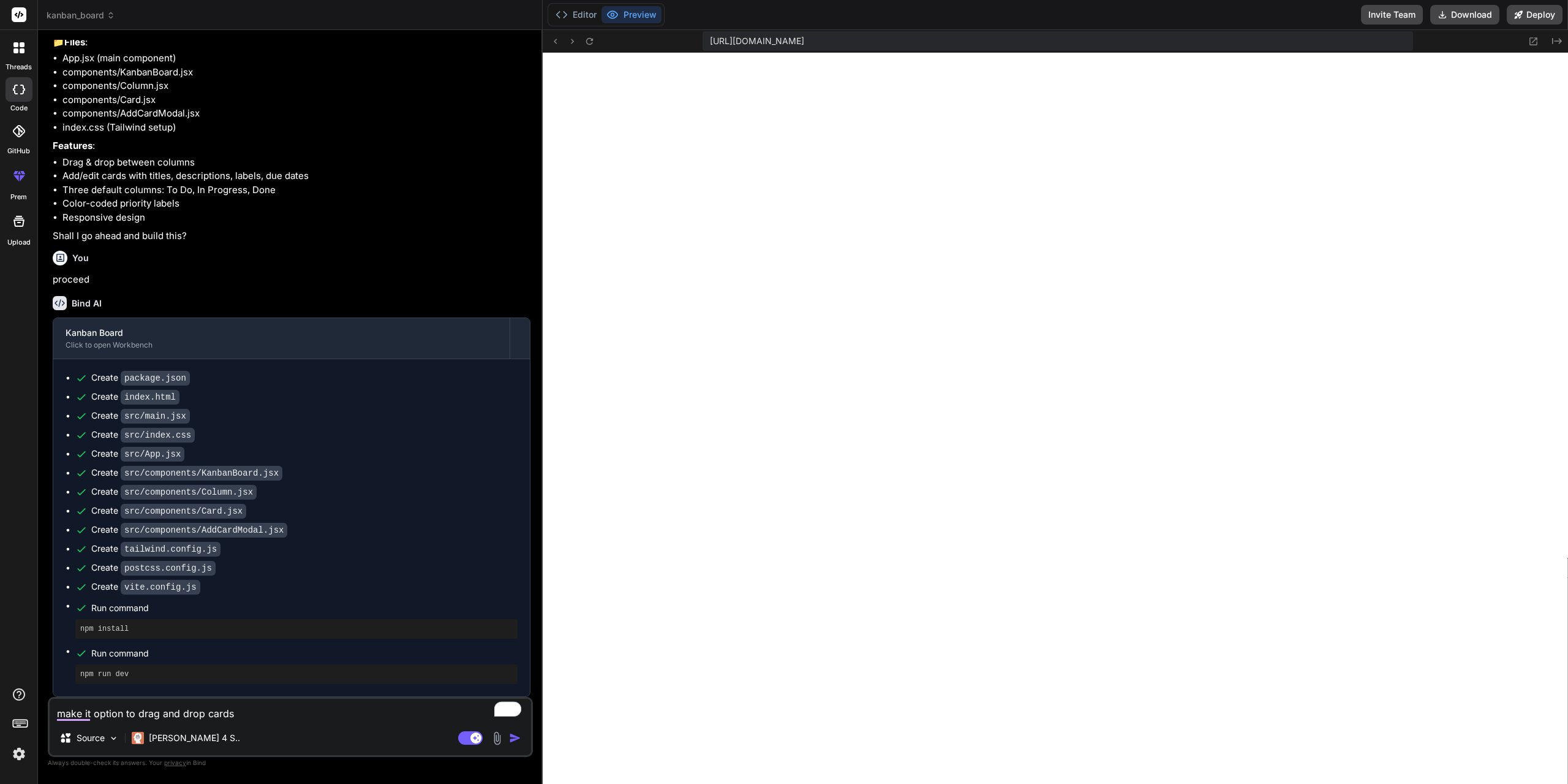
type textarea "x"
type textarea "make it option to drag and drop cards t"
type textarea "x"
type textarea "make it option to drag and drop cards to"
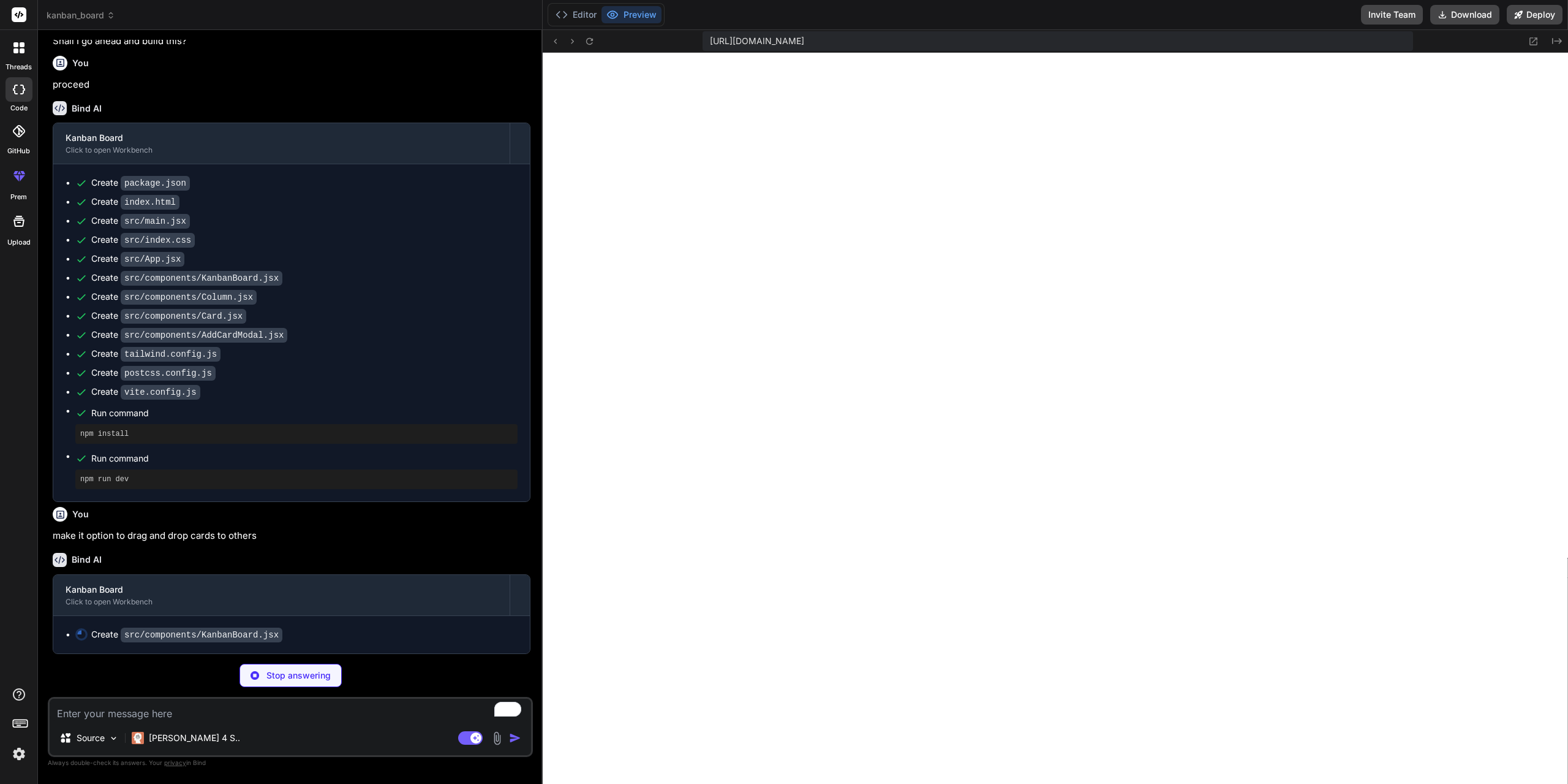
scroll to position [354, 0]
click at [116, 738] on img at bounding box center [114, 737] width 11 height 11
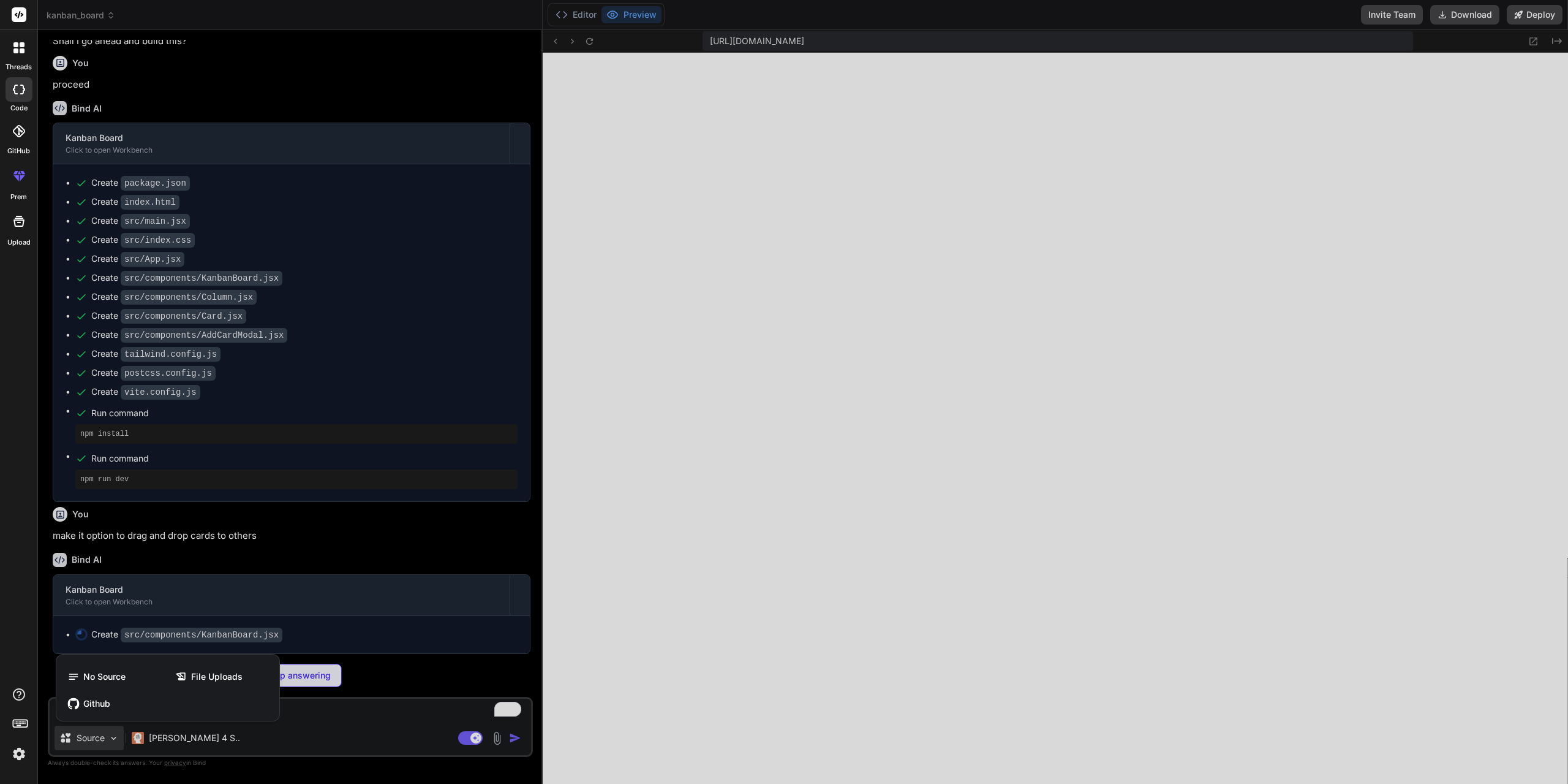
click at [116, 738] on div at bounding box center [784, 392] width 1568 height 784
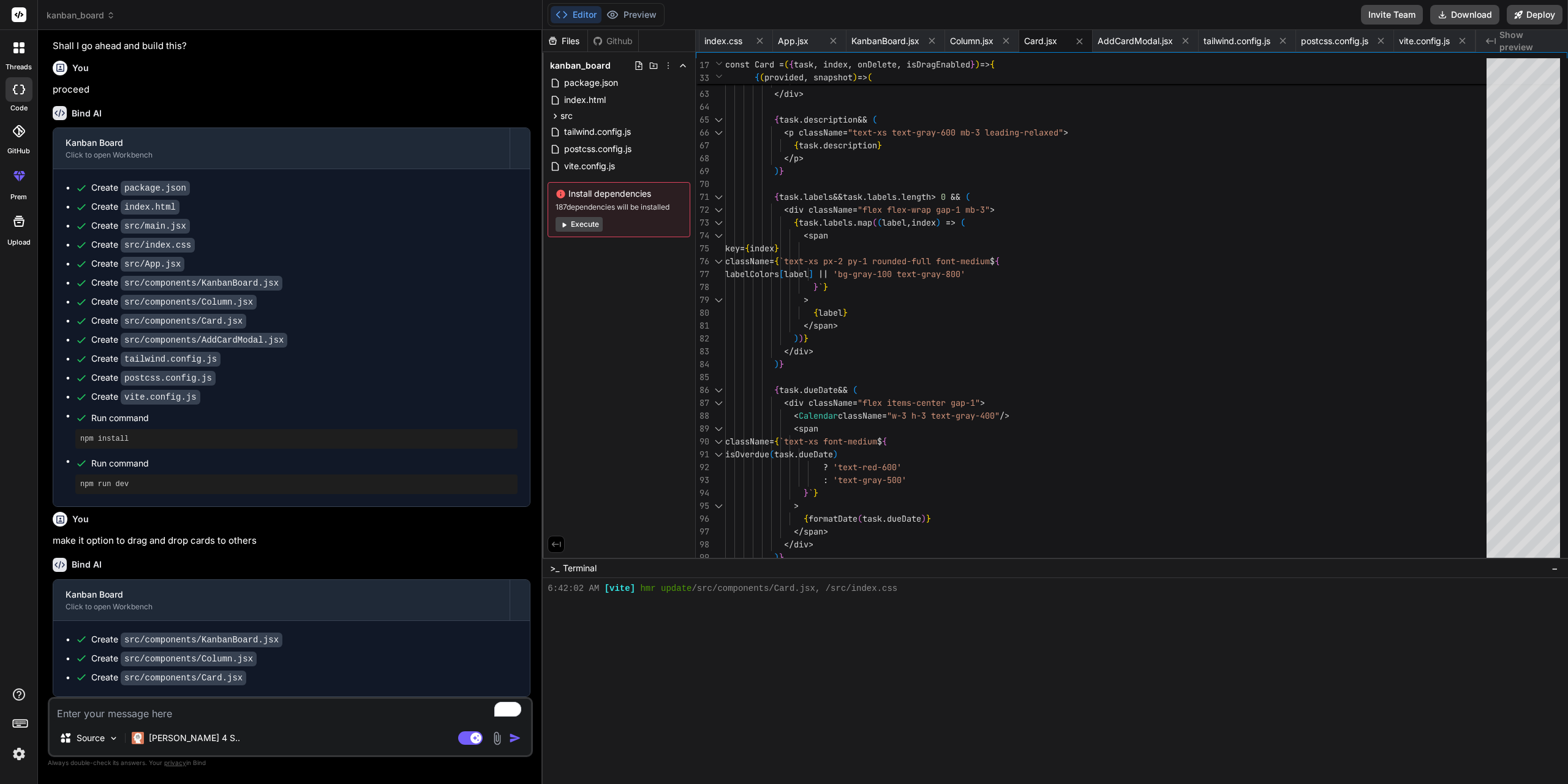
scroll to position [349, 0]
click at [174, 738] on p "[PERSON_NAME] 4 S.." at bounding box center [194, 737] width 91 height 12
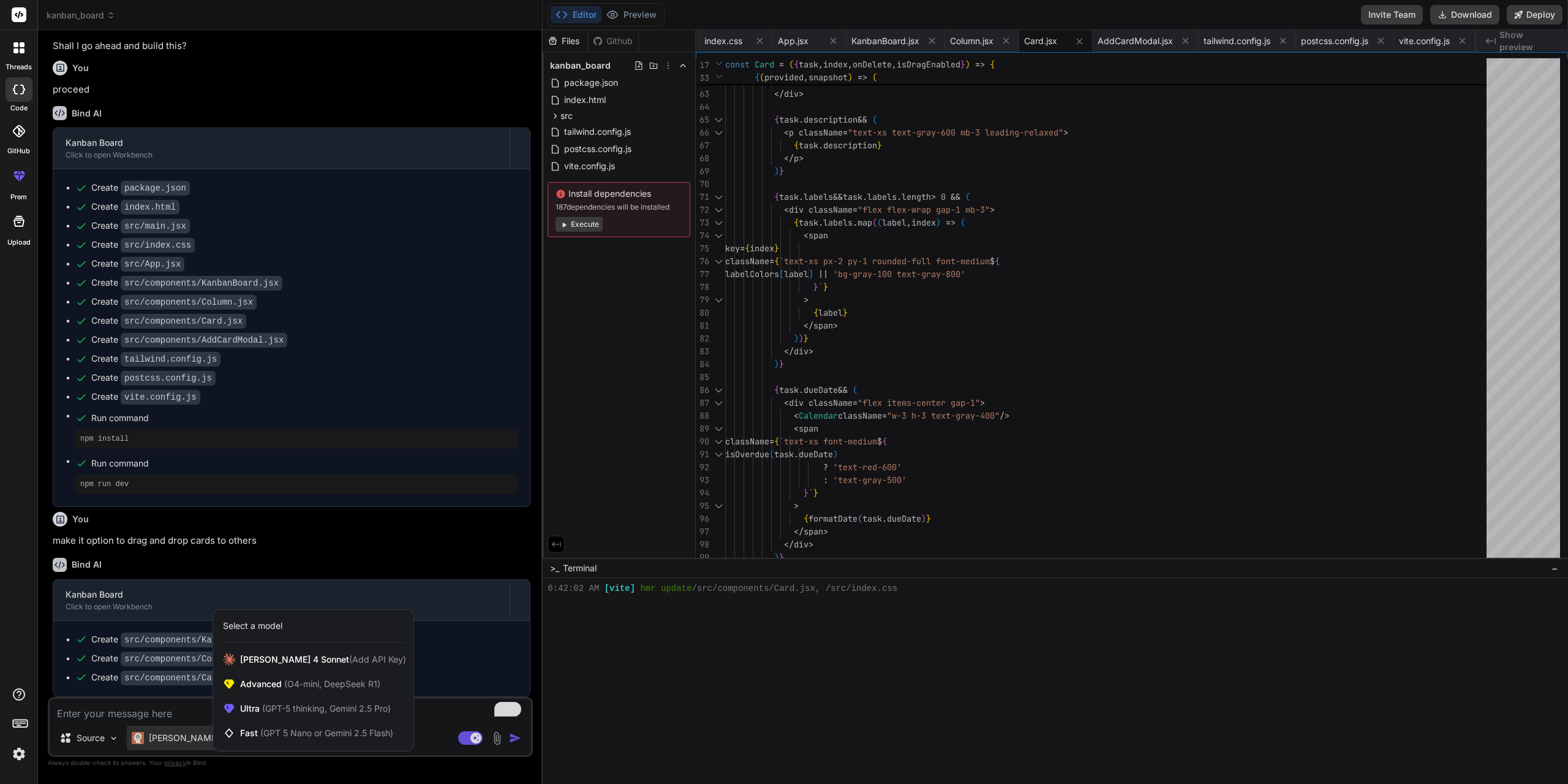
click at [713, 683] on div at bounding box center [784, 392] width 1568 height 784
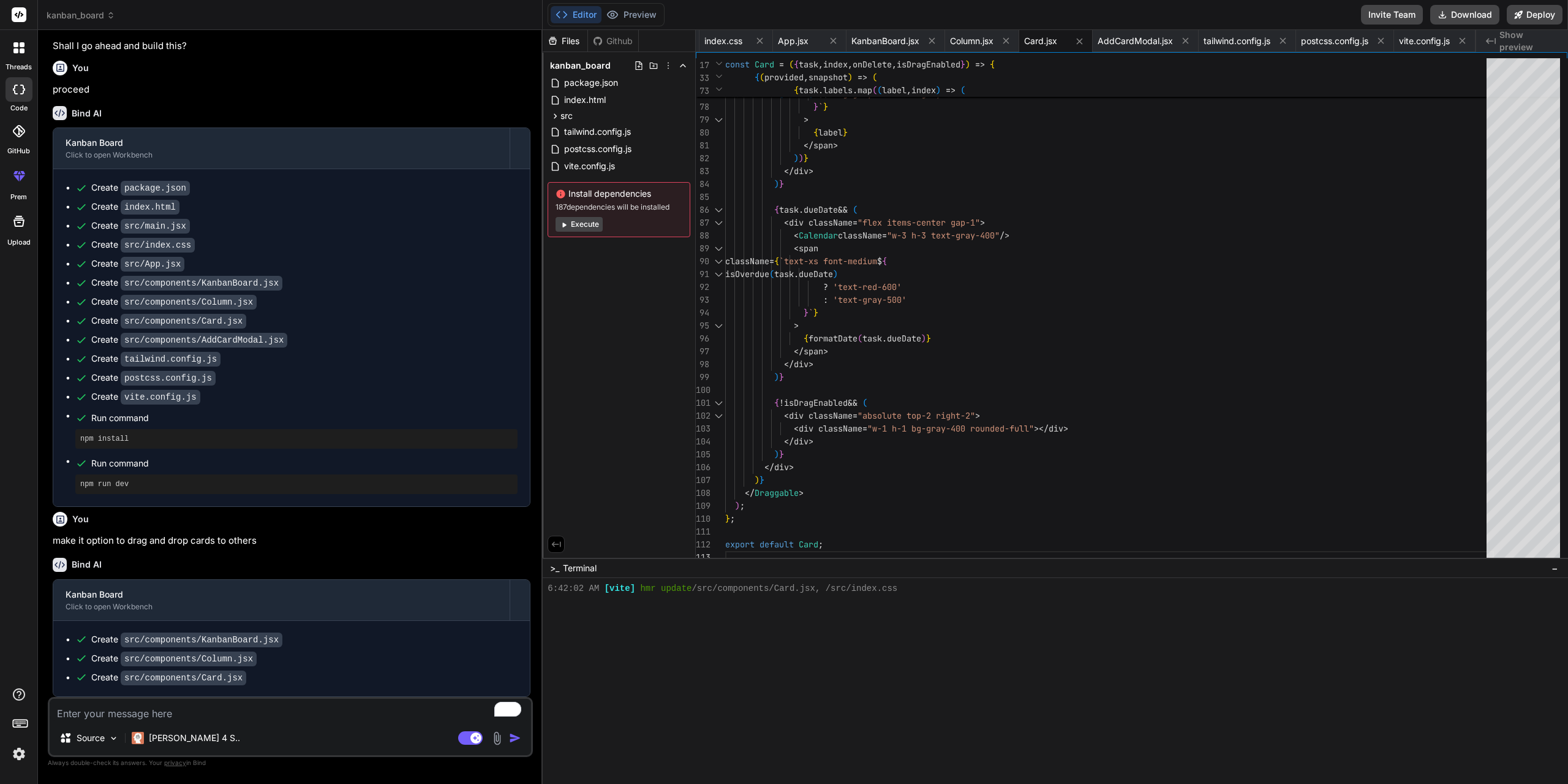
click at [1524, 41] on span "Show preview" at bounding box center [1527, 41] width 58 height 25
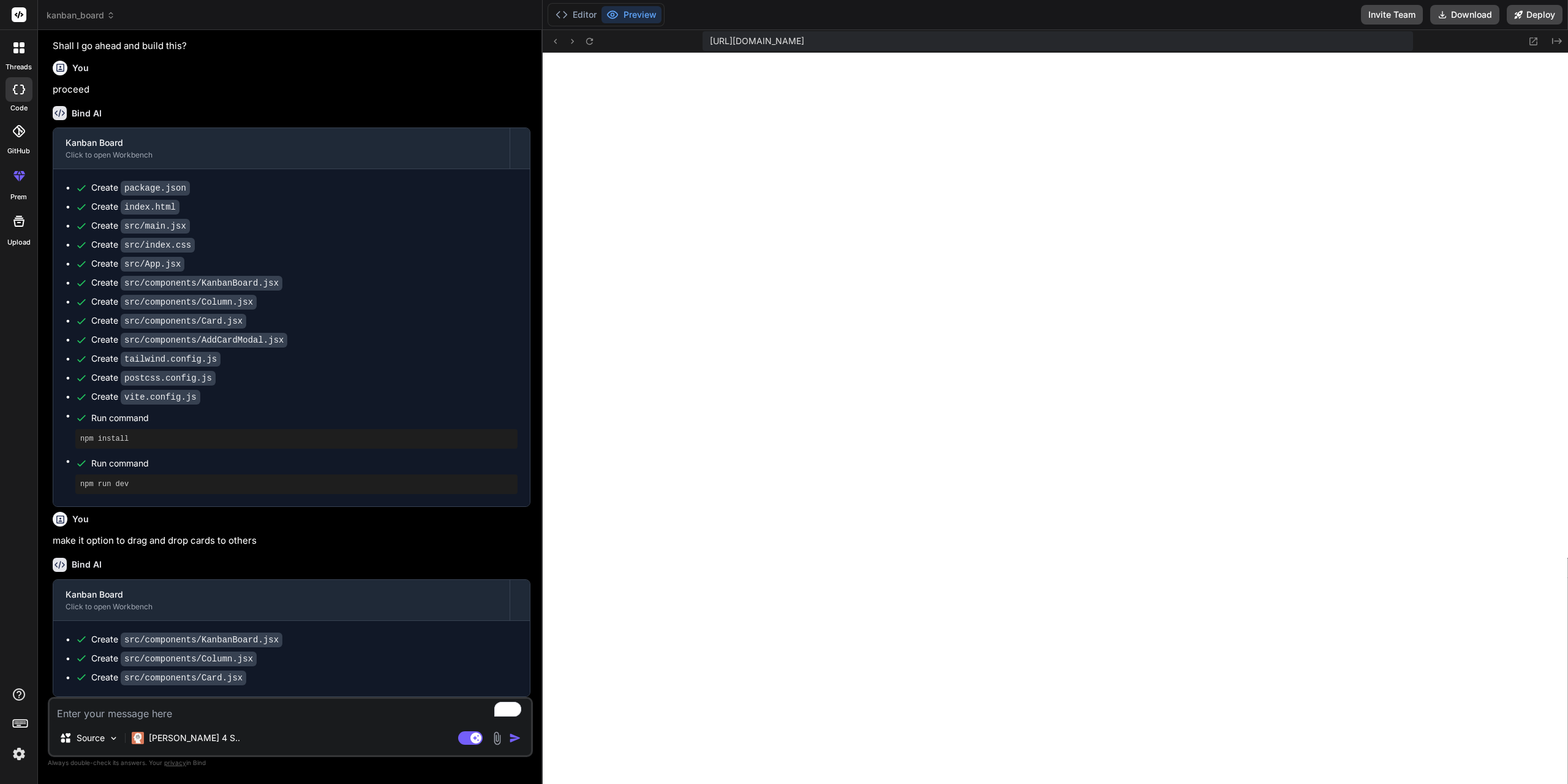
click at [266, 719] on textarea "To enrich screen reader interactions, please activate Accessibility in Grammarl…" at bounding box center [290, 710] width 482 height 22
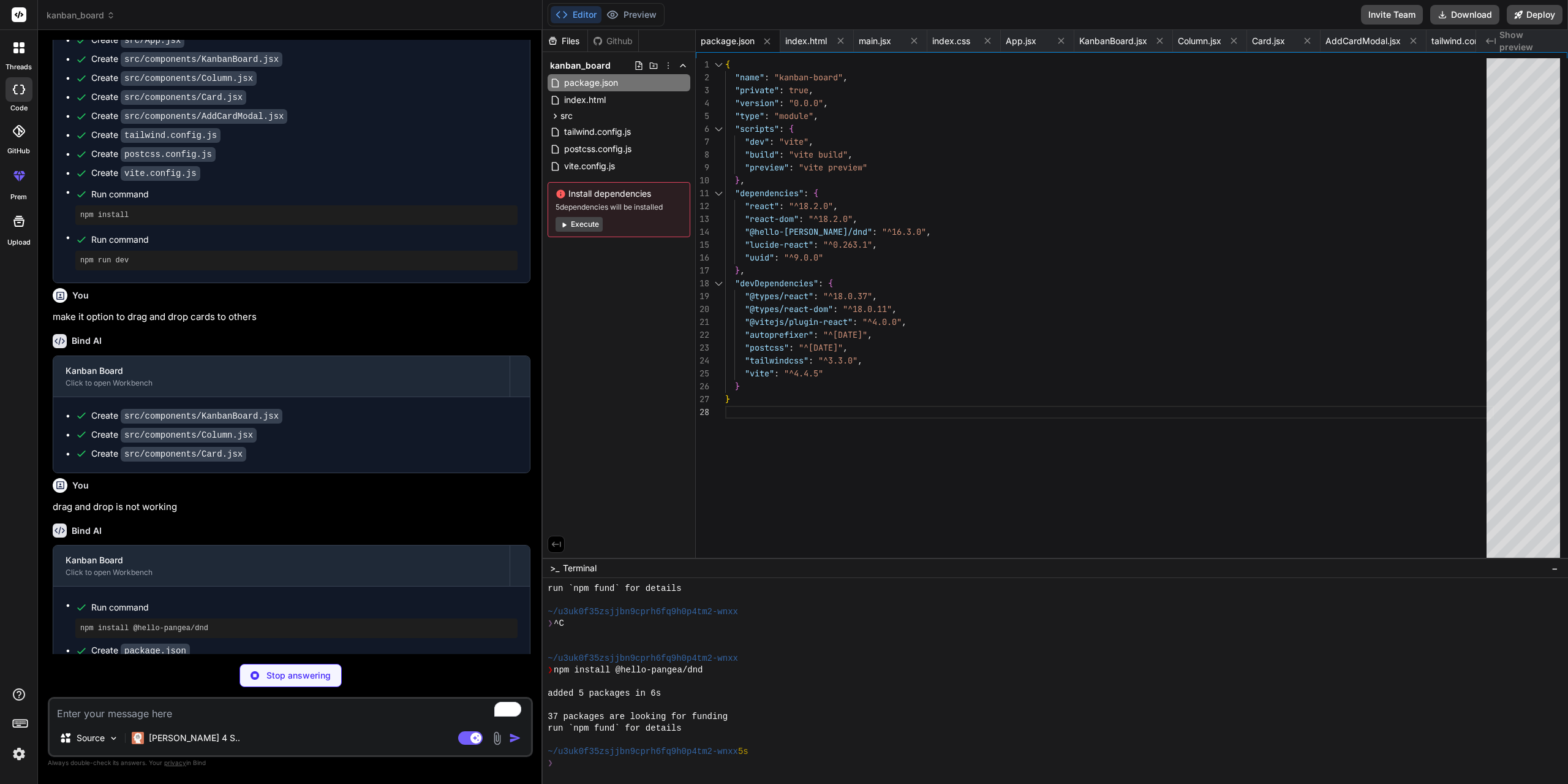
scroll to position [608, 0]
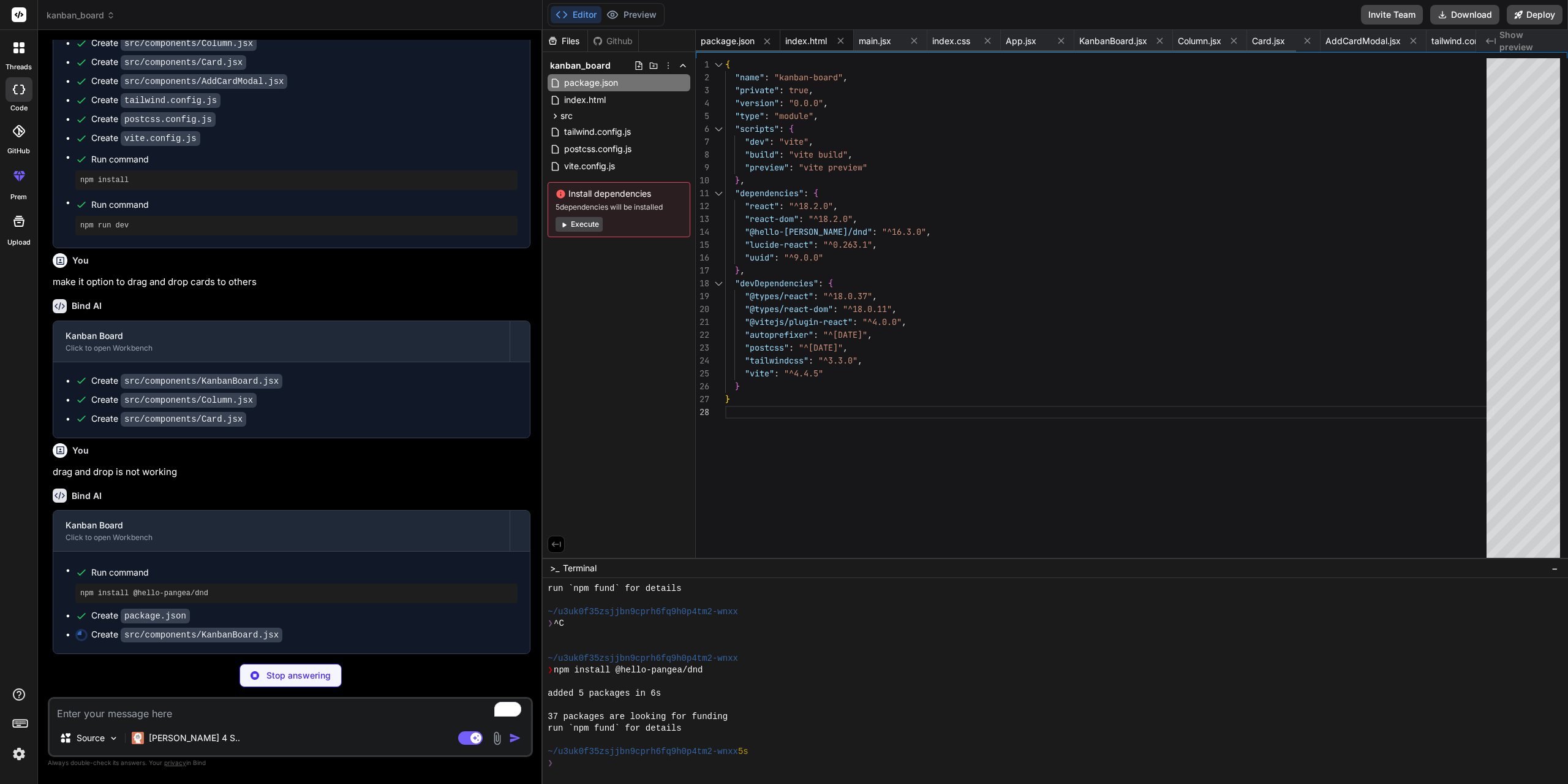
click at [807, 41] on span "index.html" at bounding box center [806, 41] width 42 height 12
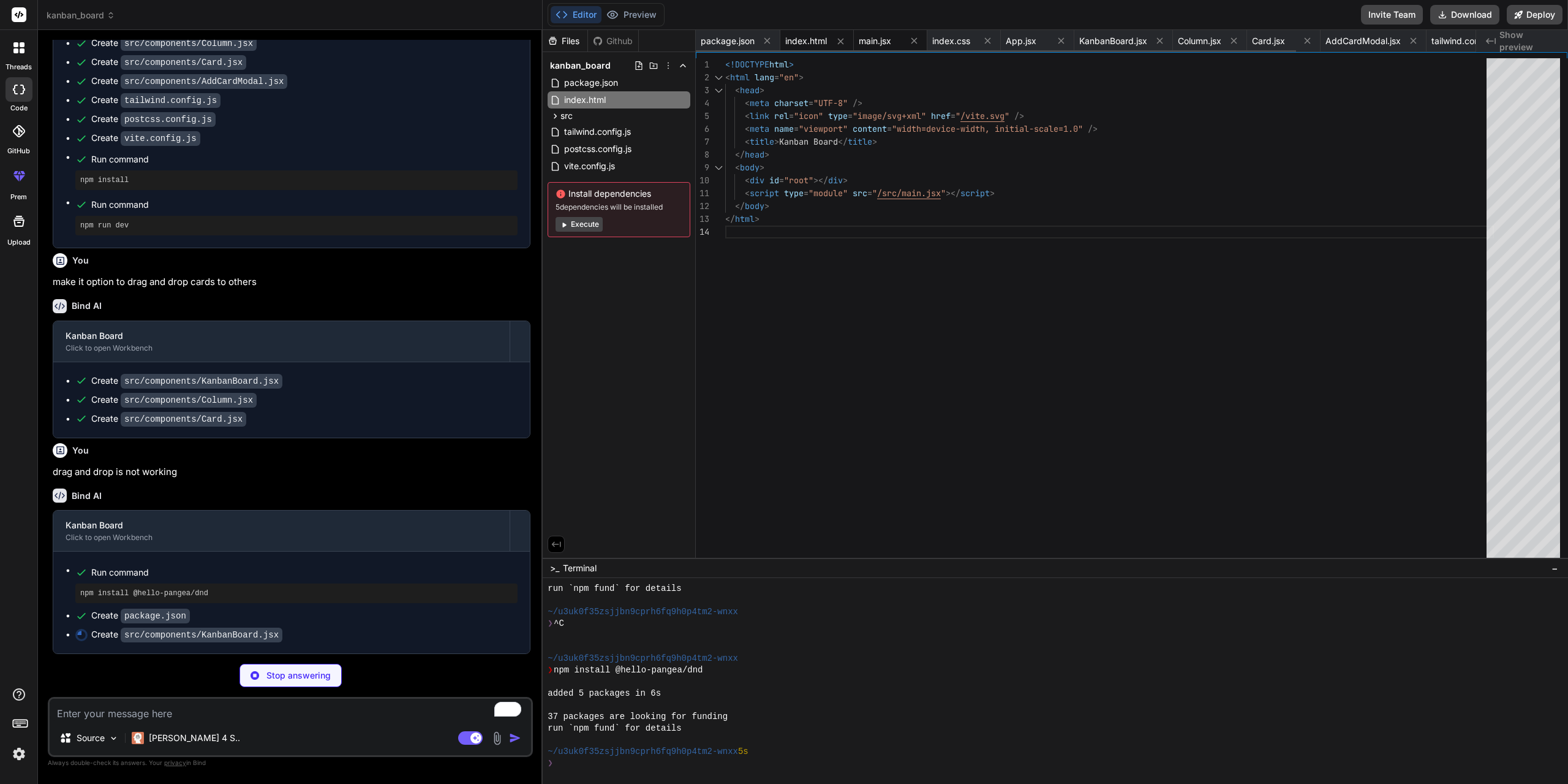
click at [877, 44] on span "main.jsx" at bounding box center [875, 41] width 33 height 12
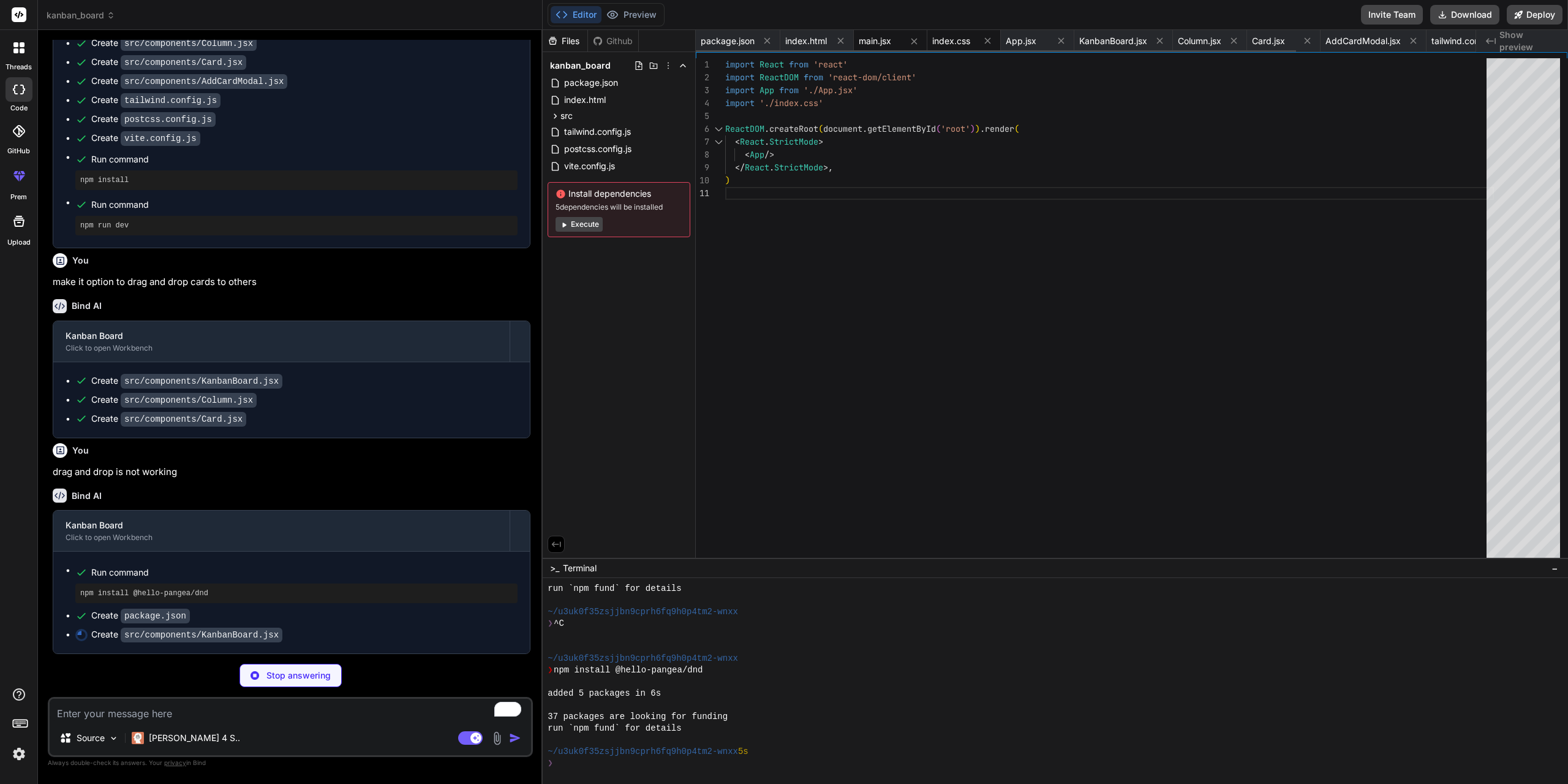
click at [971, 38] on div "index.css" at bounding box center [953, 41] width 43 height 12
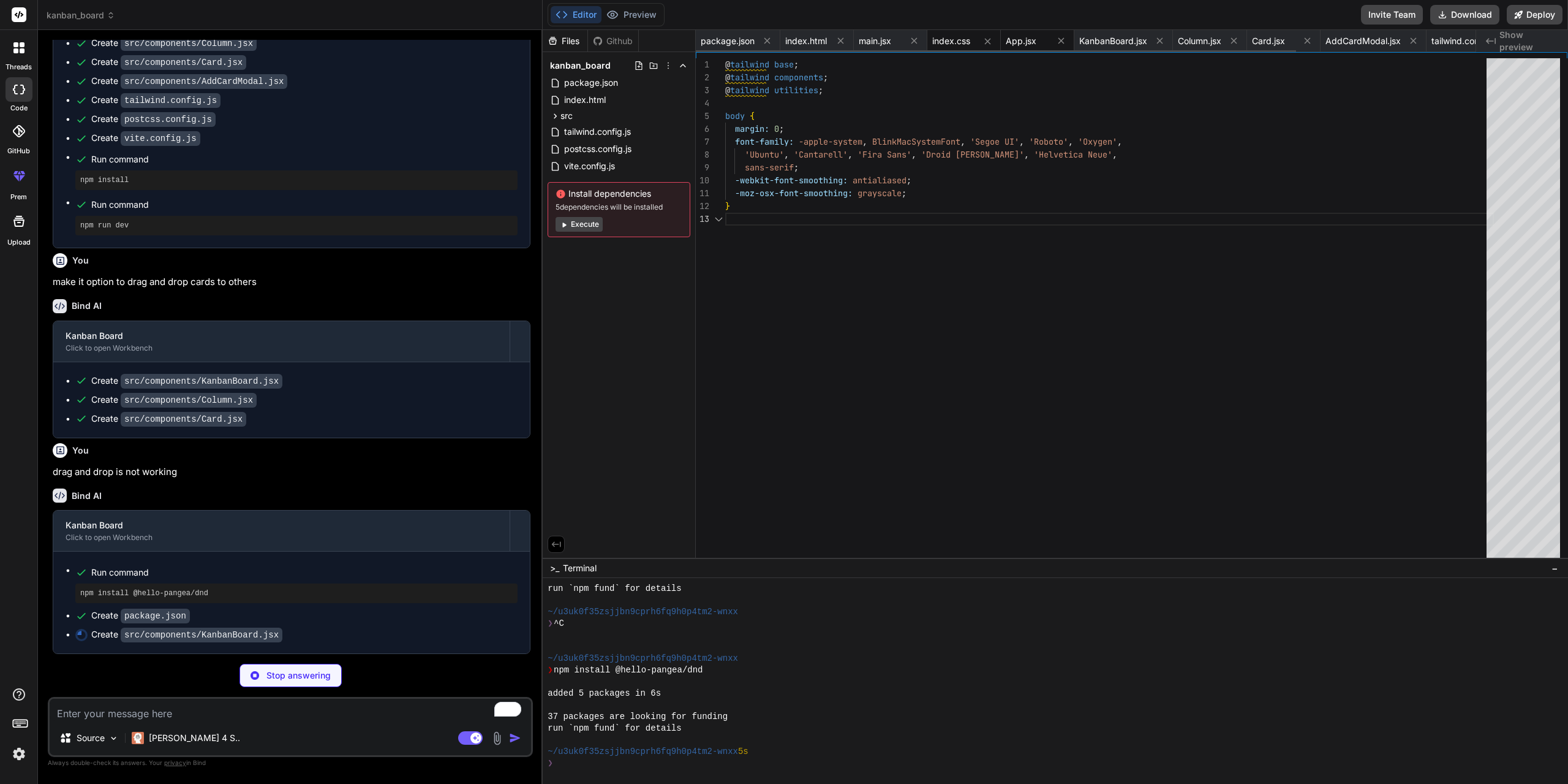
click at [1032, 40] on span "App.jsx" at bounding box center [1020, 41] width 31 height 12
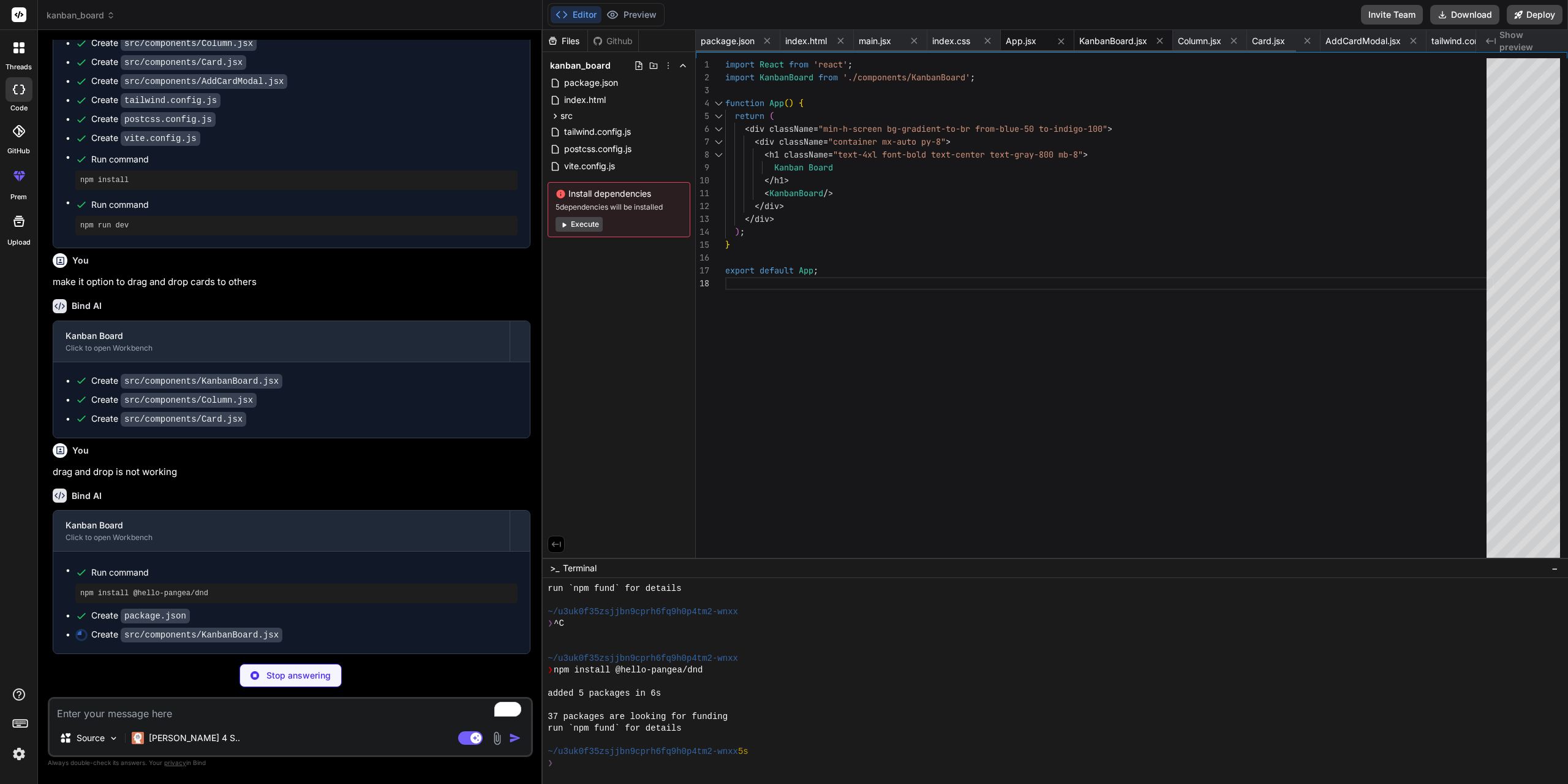
click at [1118, 41] on span "KanbanBoard.jsx" at bounding box center [1113, 41] width 68 height 12
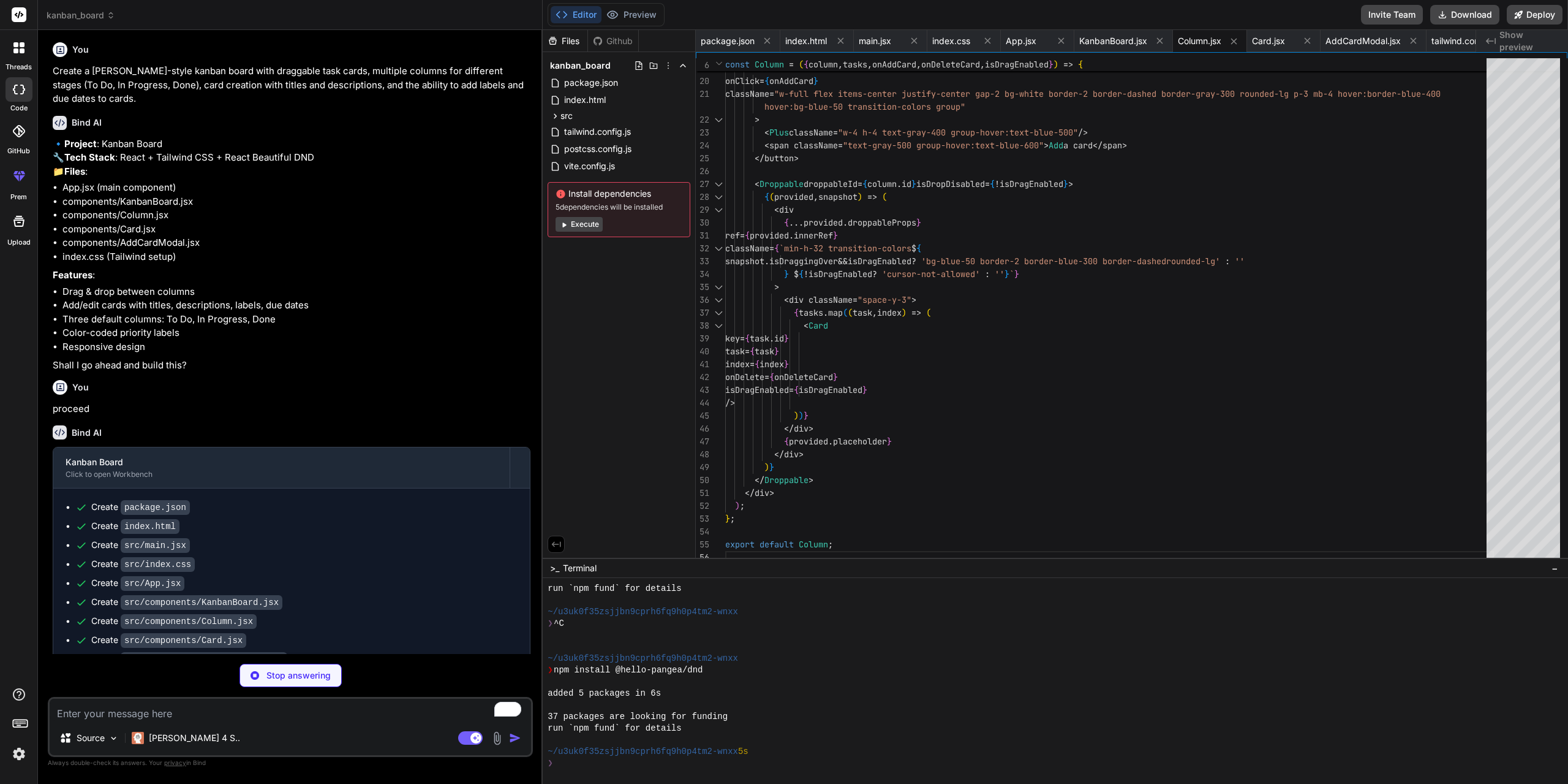
scroll to position [0, 0]
click at [726, 41] on span "package.json" at bounding box center [727, 41] width 53 height 12
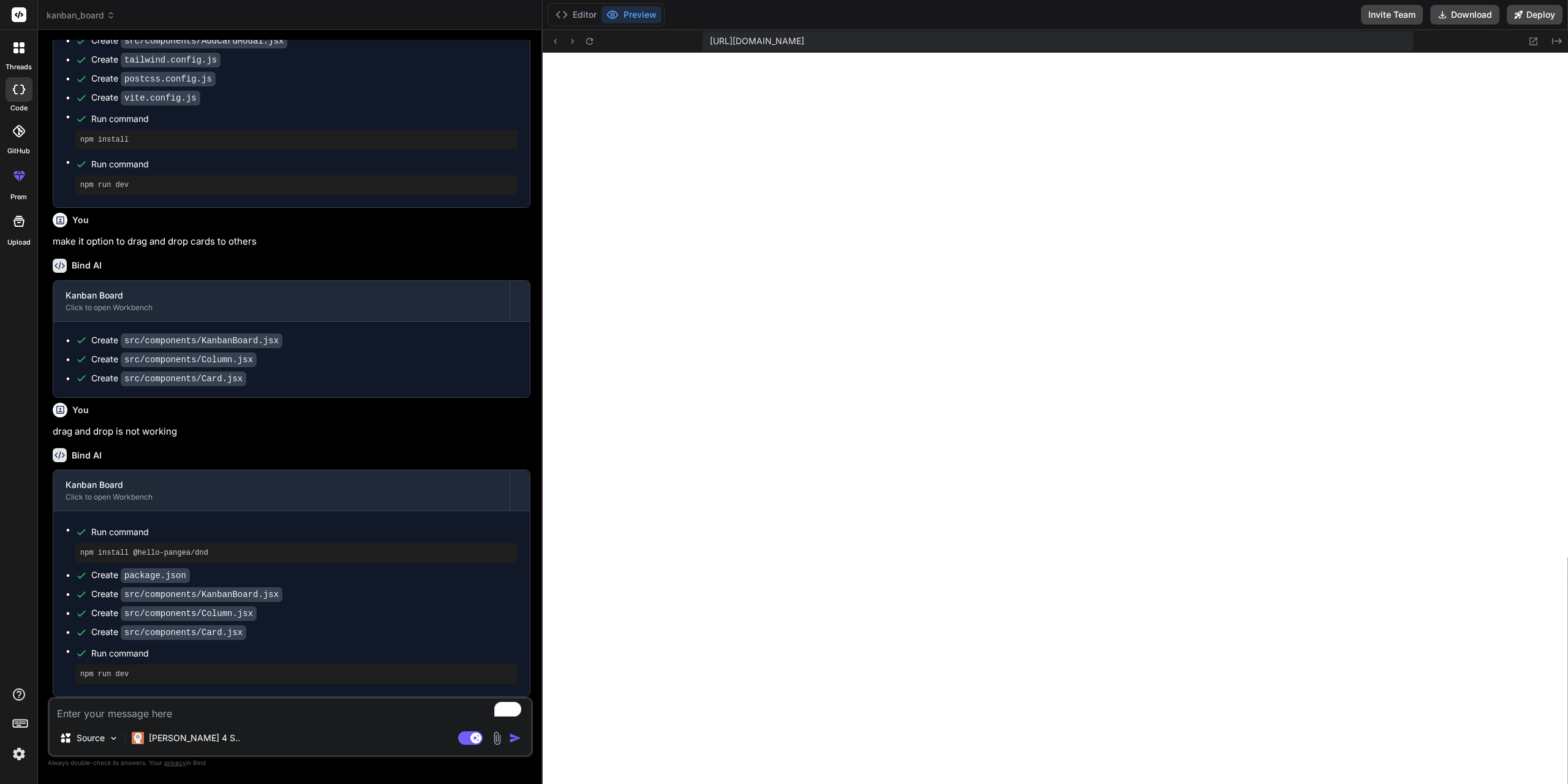
scroll to position [648, 0]
click at [126, 714] on textarea "To enrich screen reader interactions, please activate Accessibility in Grammarl…" at bounding box center [290, 710] width 482 height 22
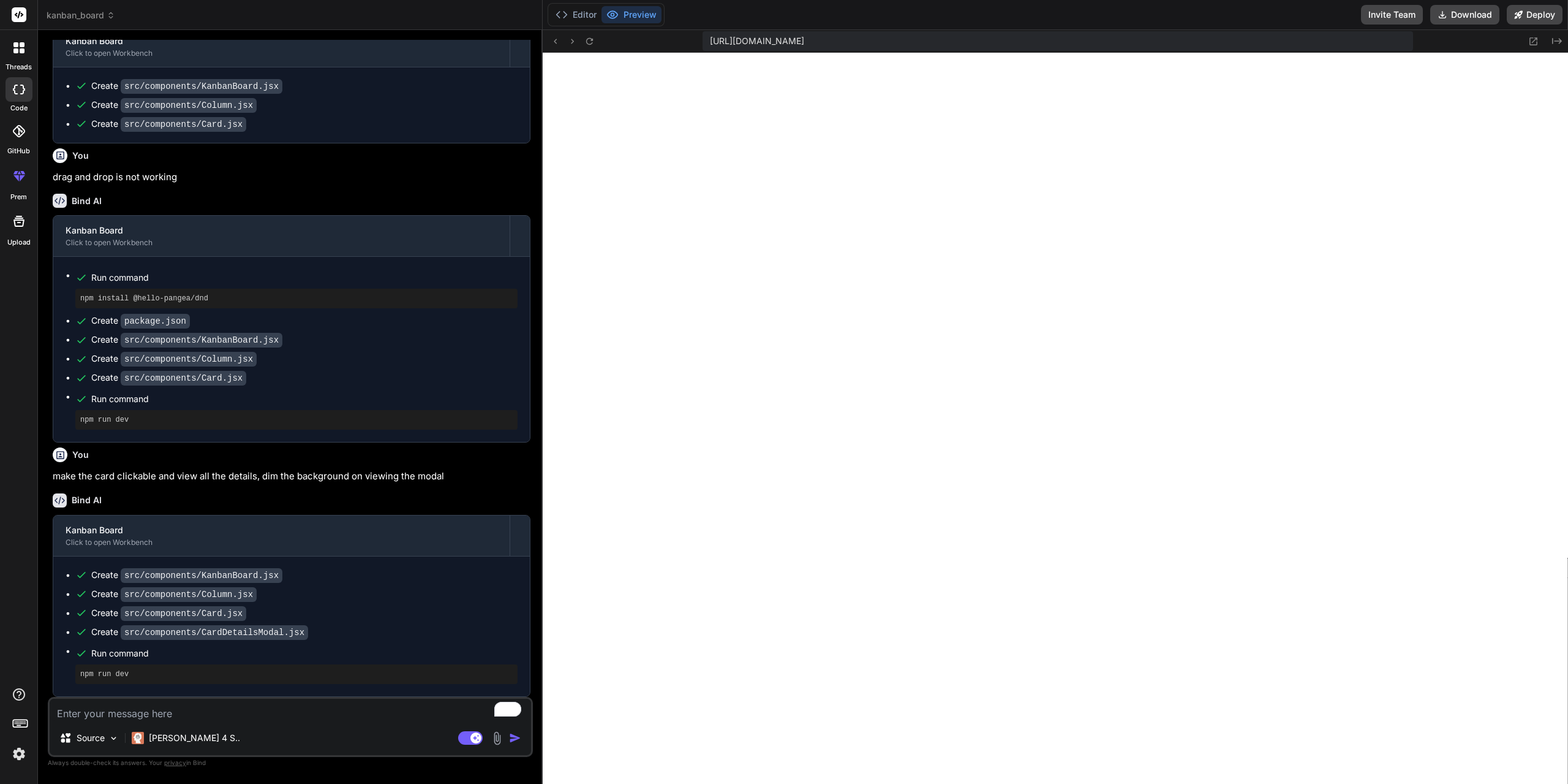
scroll to position [903, 0]
click at [235, 715] on textarea "To enrich screen reader interactions, please activate Accessibility in Grammarl…" at bounding box center [290, 710] width 482 height 22
click at [250, 711] on textarea "To enrich screen reader interactions, please activate Accessibility in Grammarl…" at bounding box center [290, 710] width 482 height 22
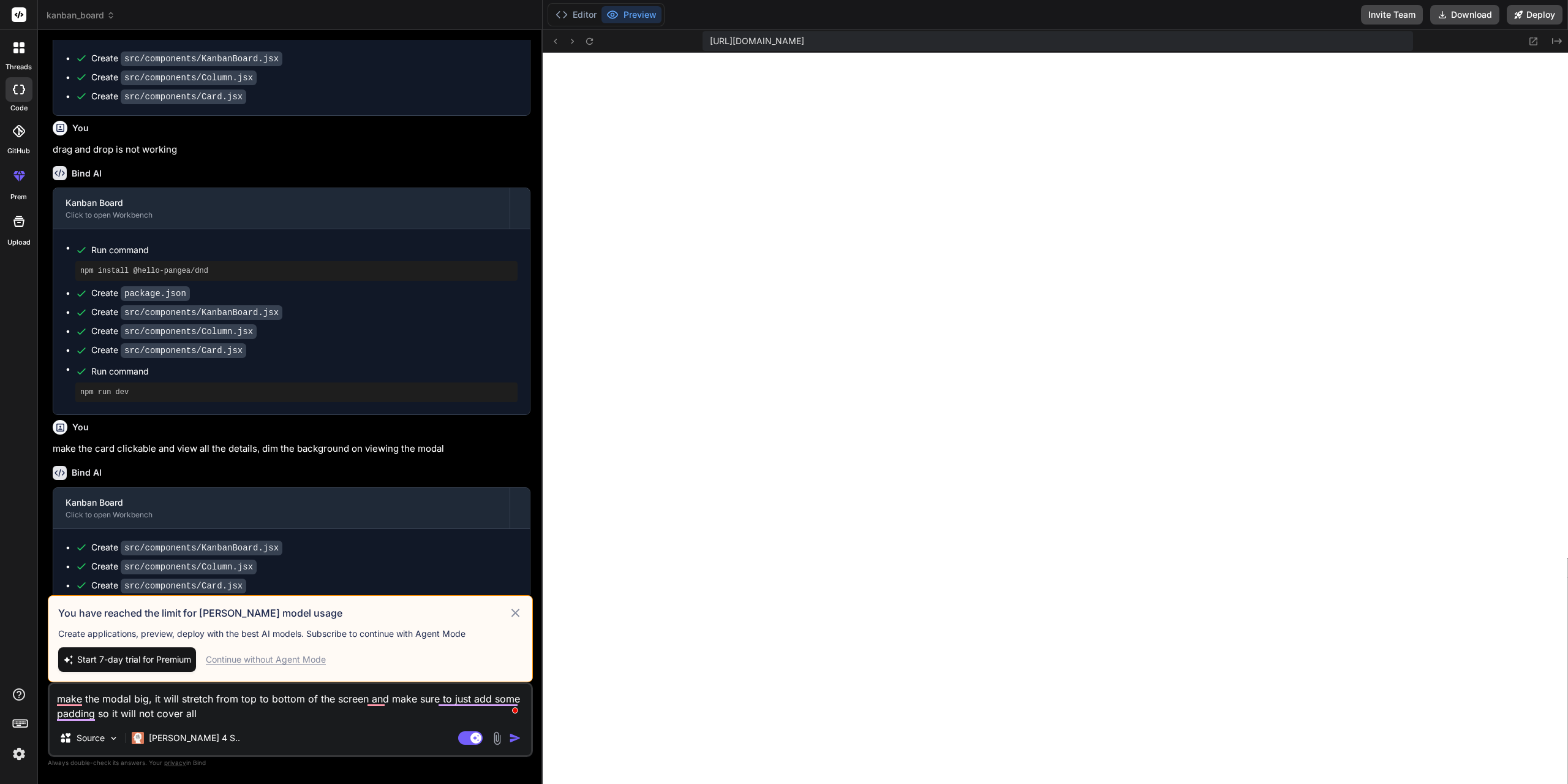
click at [308, 660] on div "Continue without Agent Mode" at bounding box center [265, 659] width 120 height 12
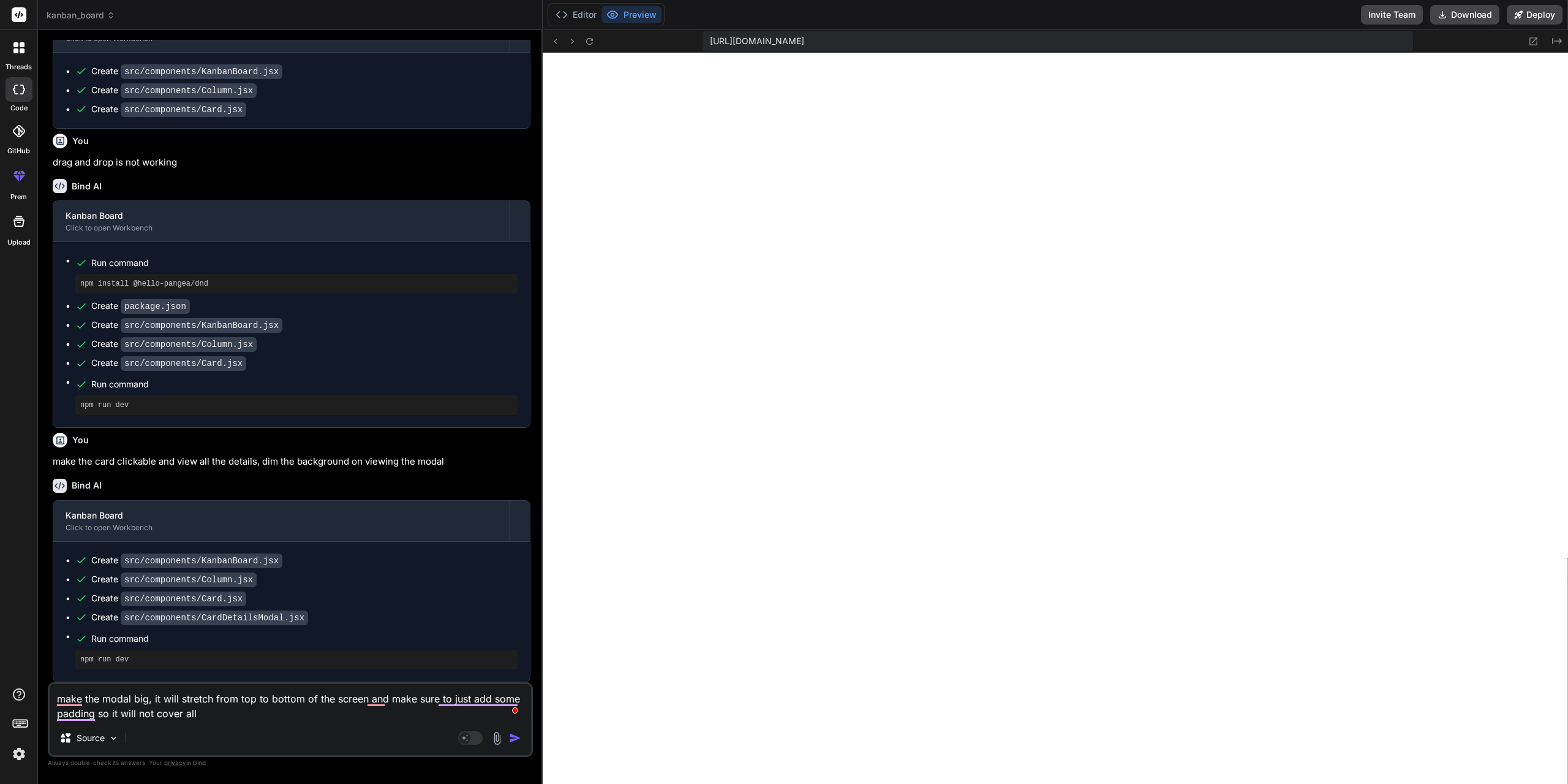
click at [513, 738] on img "button" at bounding box center [514, 737] width 12 height 12
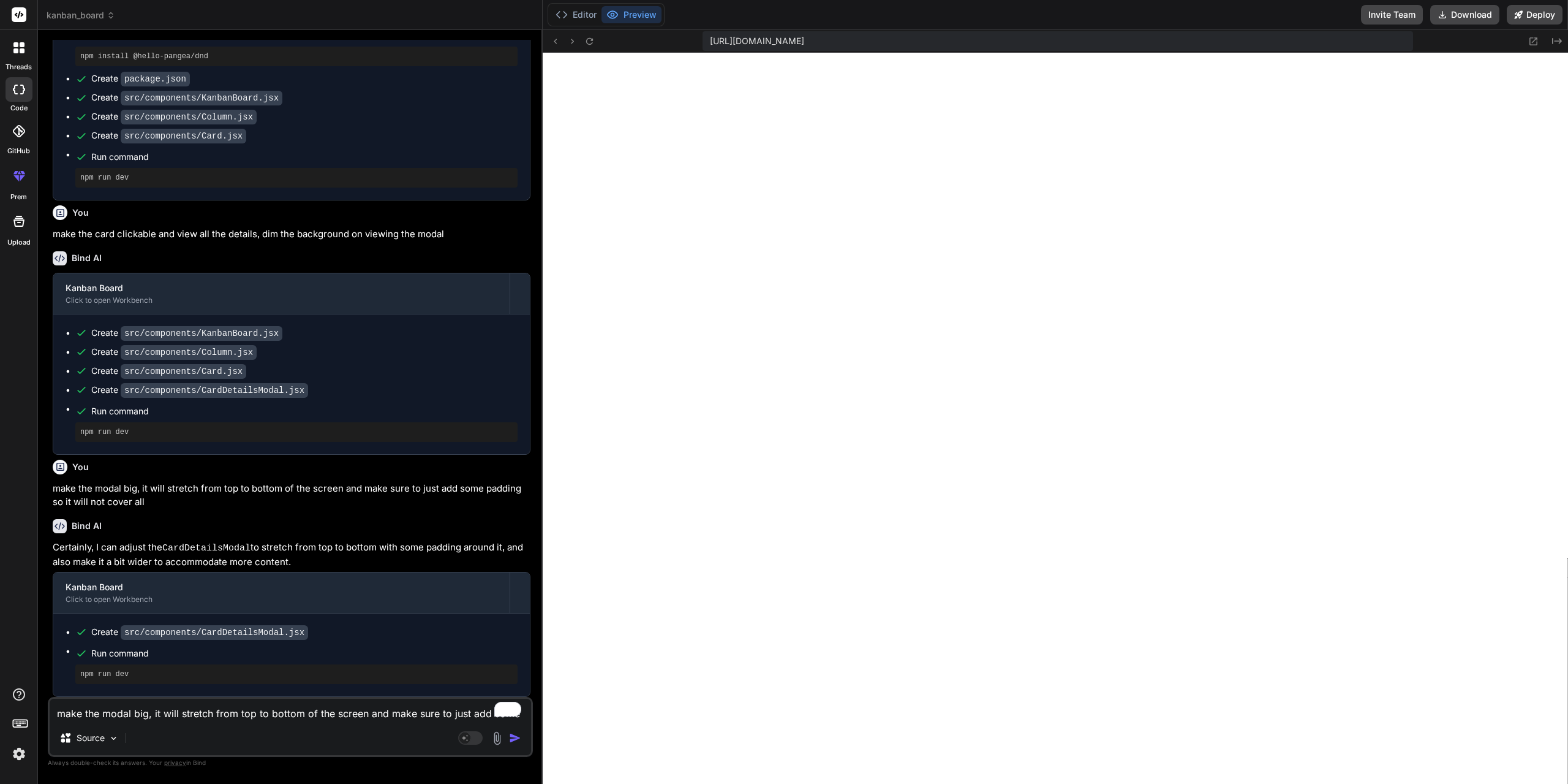
scroll to position [1143, 0]
click at [183, 723] on div "make the modal big, it will stretch from top to bottom of the screen and make s…" at bounding box center [290, 727] width 485 height 60
click at [182, 717] on textarea "make the modal big, it will stretch from top to bottom of the screen and make s…" at bounding box center [290, 710] width 482 height 22
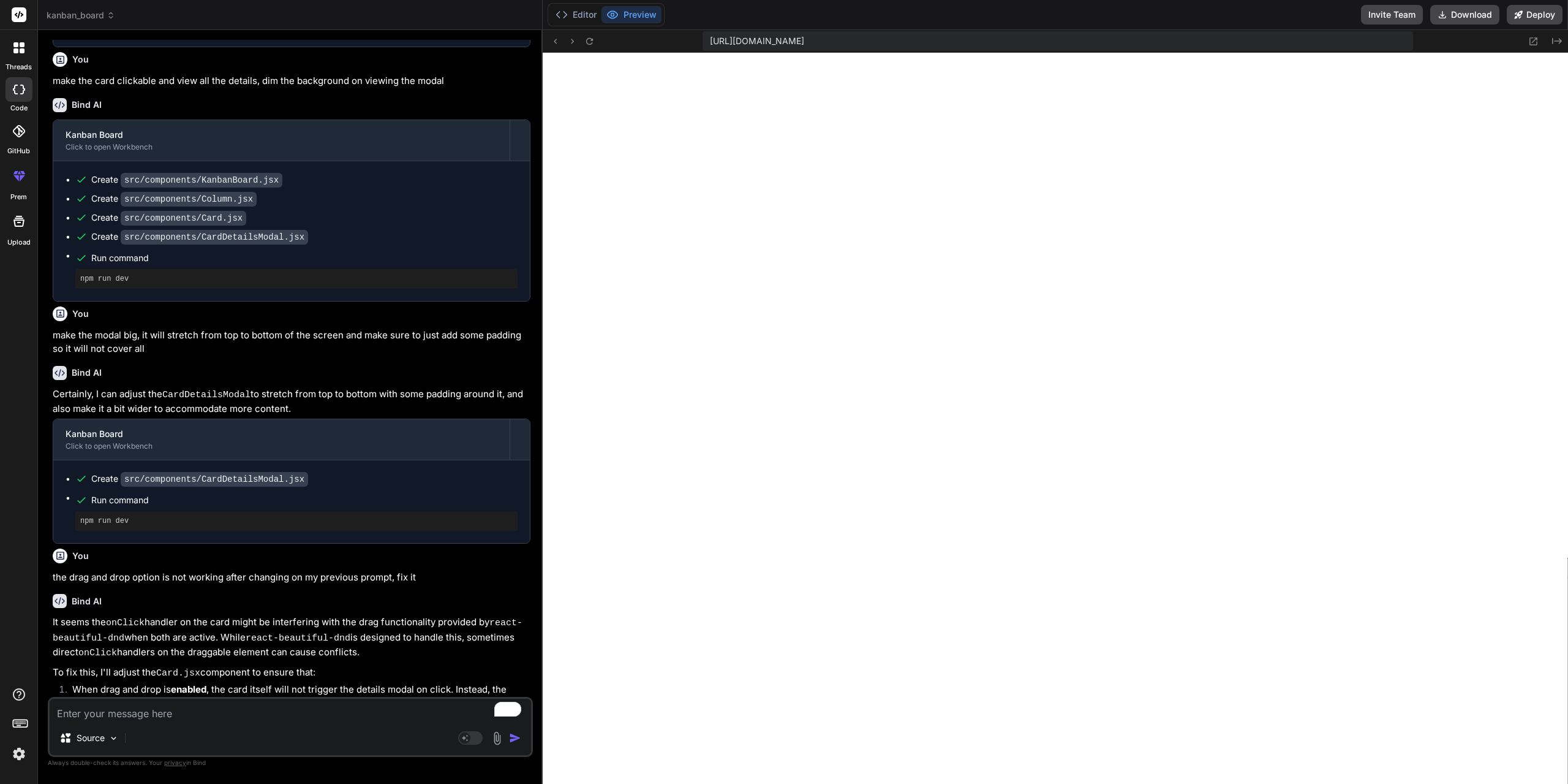
scroll to position [1520, 0]
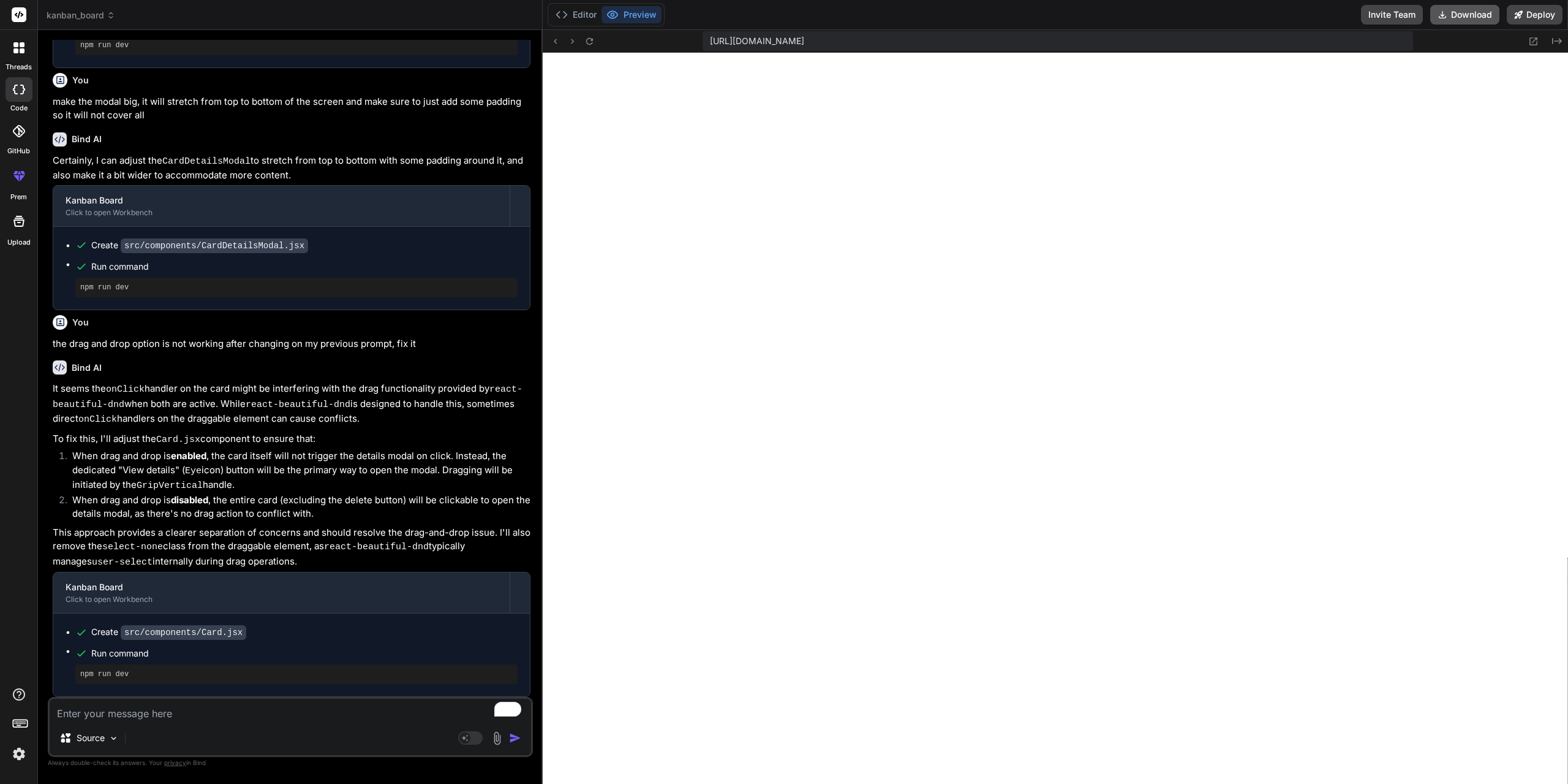
click at [1460, 17] on button "Download" at bounding box center [1464, 15] width 69 height 20
click at [636, 16] on button "Preview" at bounding box center [631, 14] width 60 height 17
click at [577, 17] on button "Editor" at bounding box center [575, 14] width 50 height 17
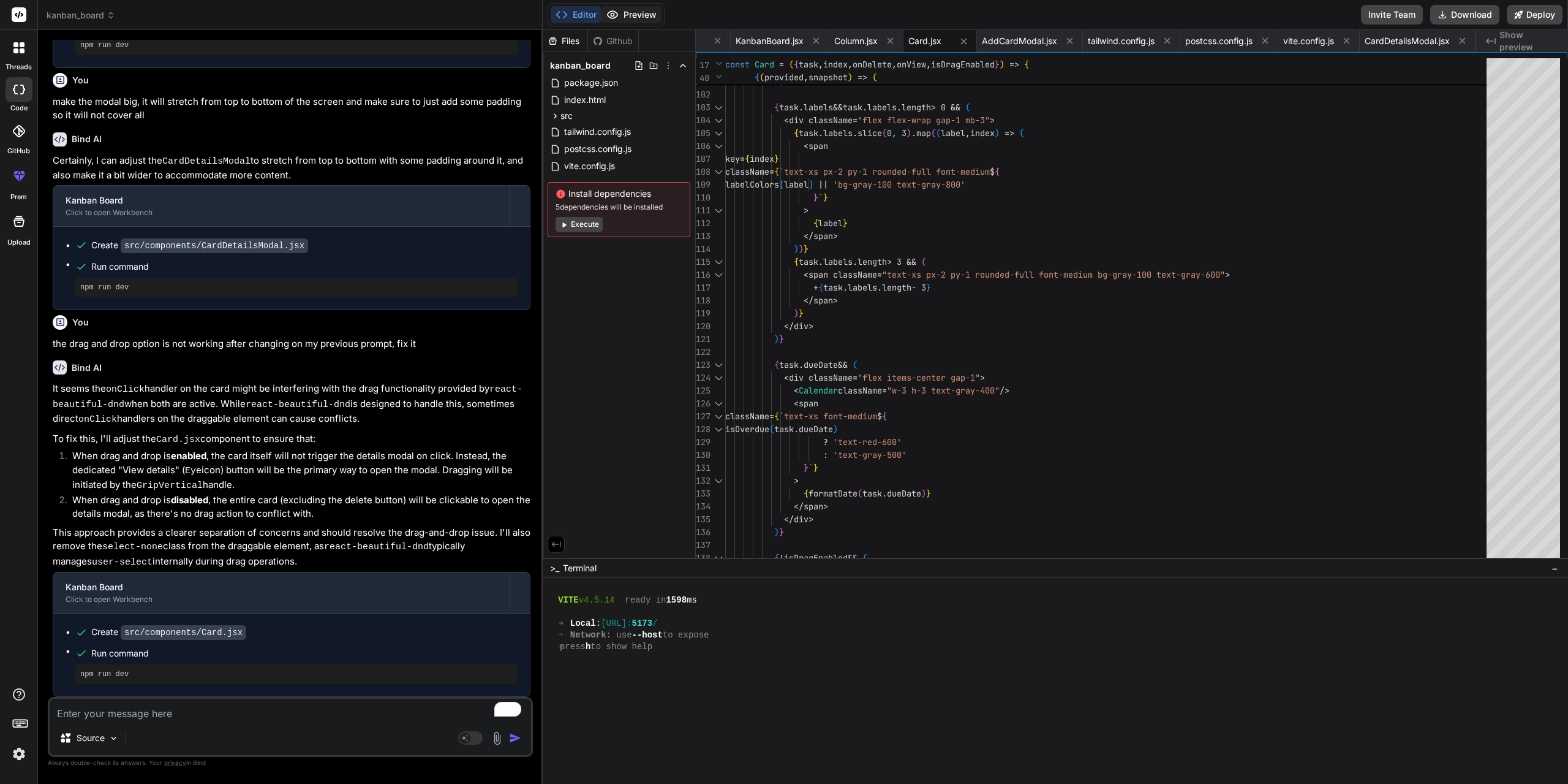
click at [639, 13] on button "Preview" at bounding box center [631, 14] width 60 height 17
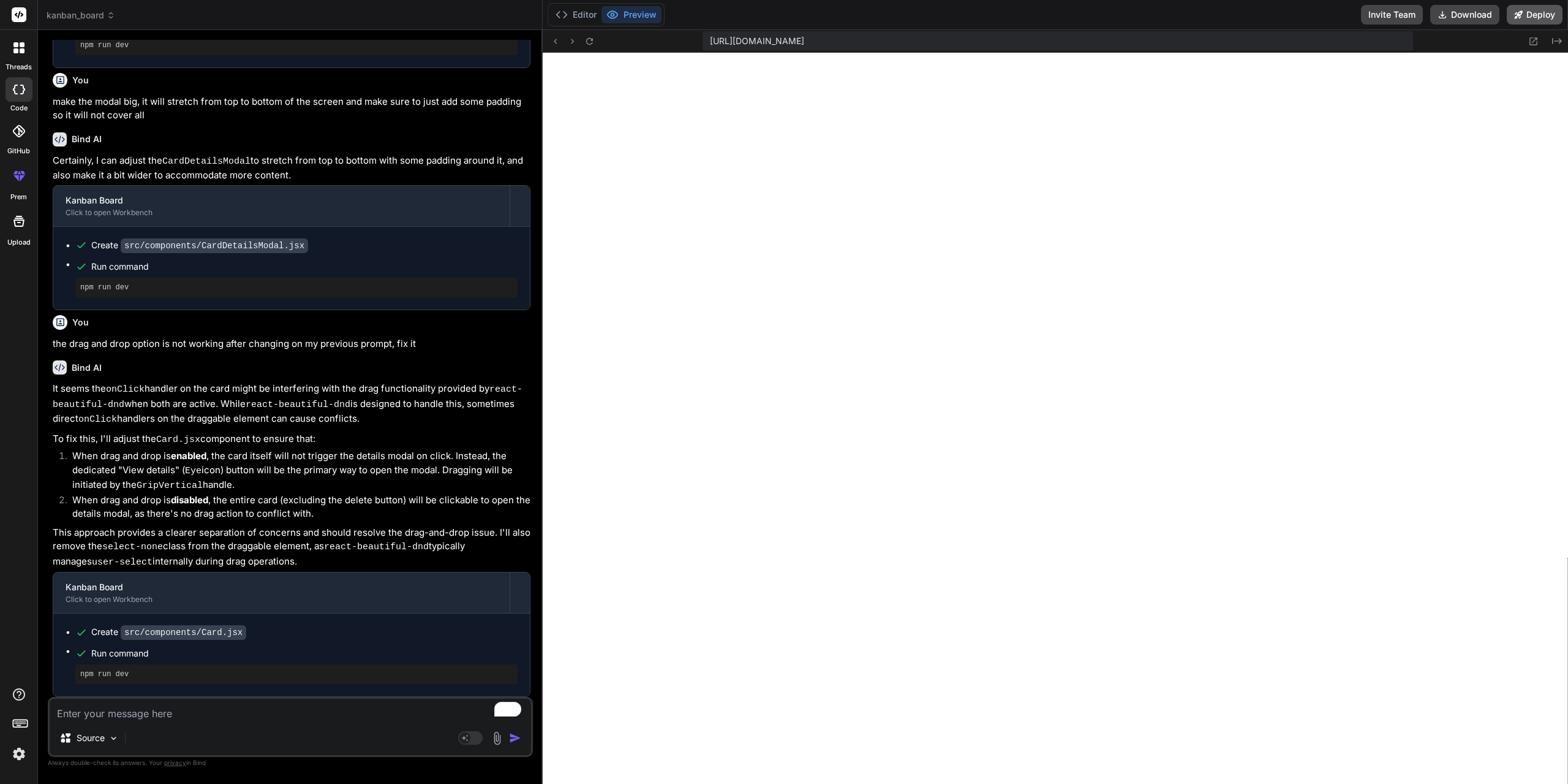
click at [1543, 16] on button "Deploy" at bounding box center [1534, 15] width 55 height 20
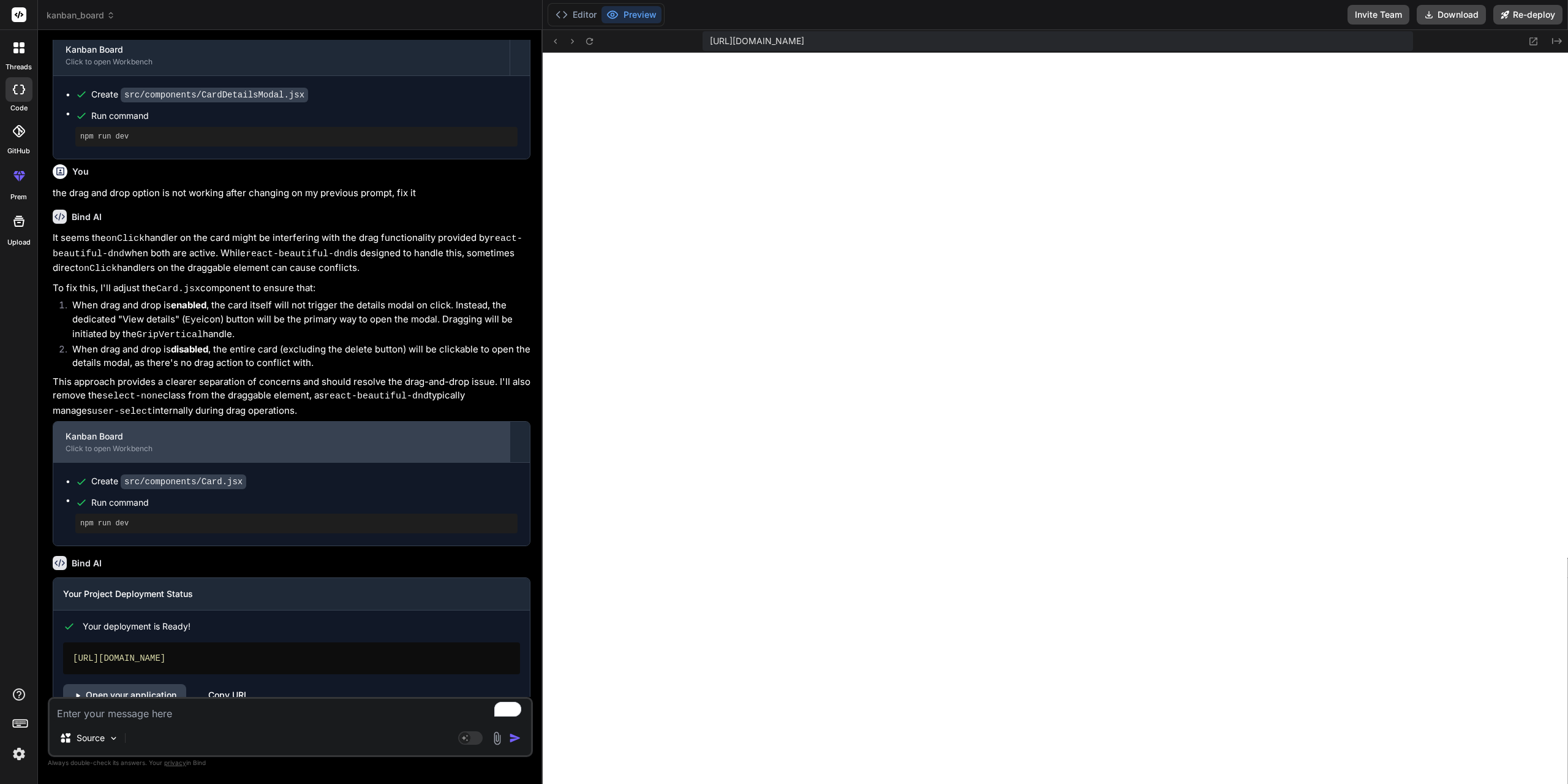
scroll to position [1701, 0]
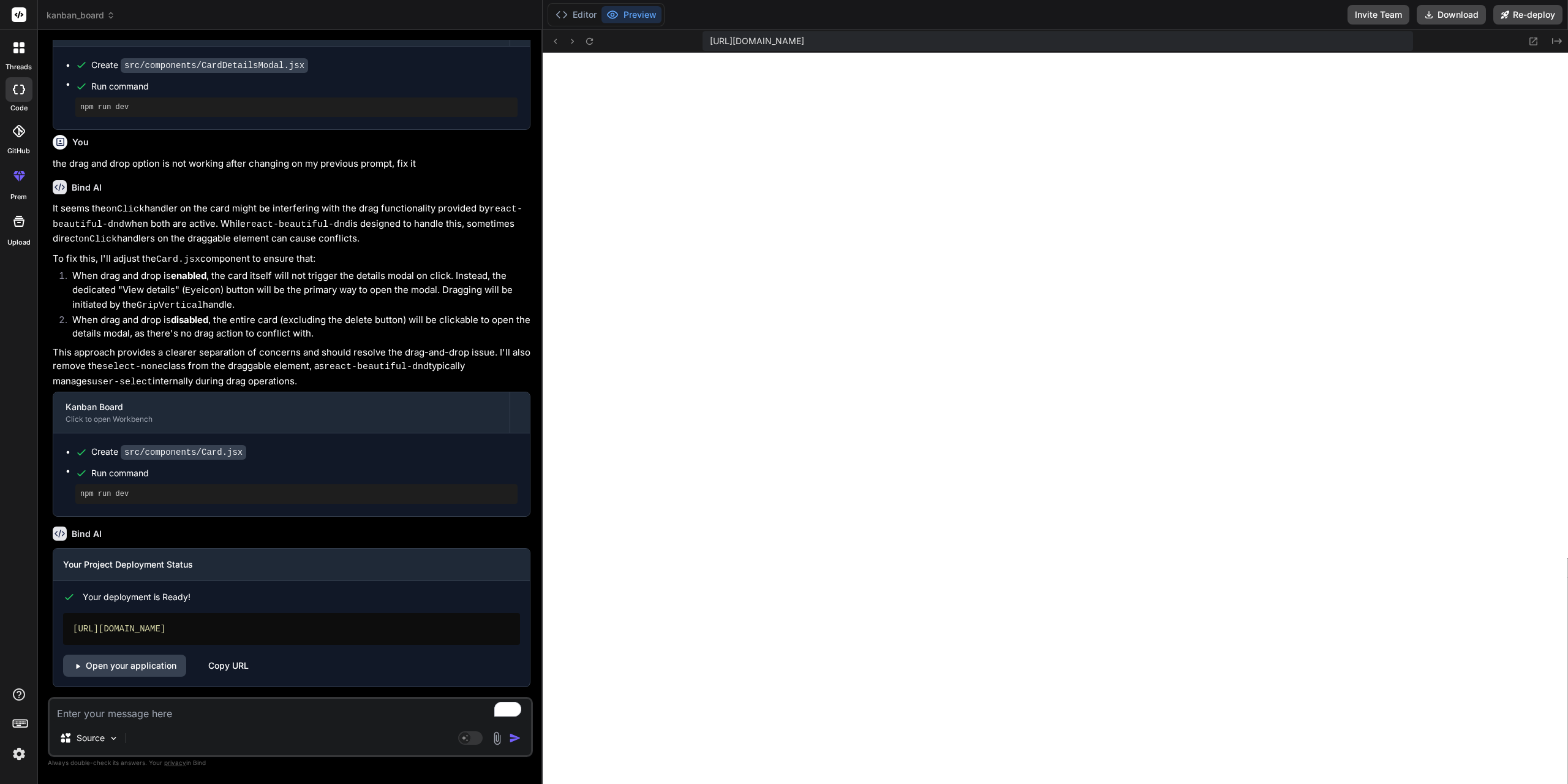
click at [200, 712] on textarea "To enrich screen reader interactions, please activate Accessibility in Grammarl…" at bounding box center [290, 710] width 482 height 22
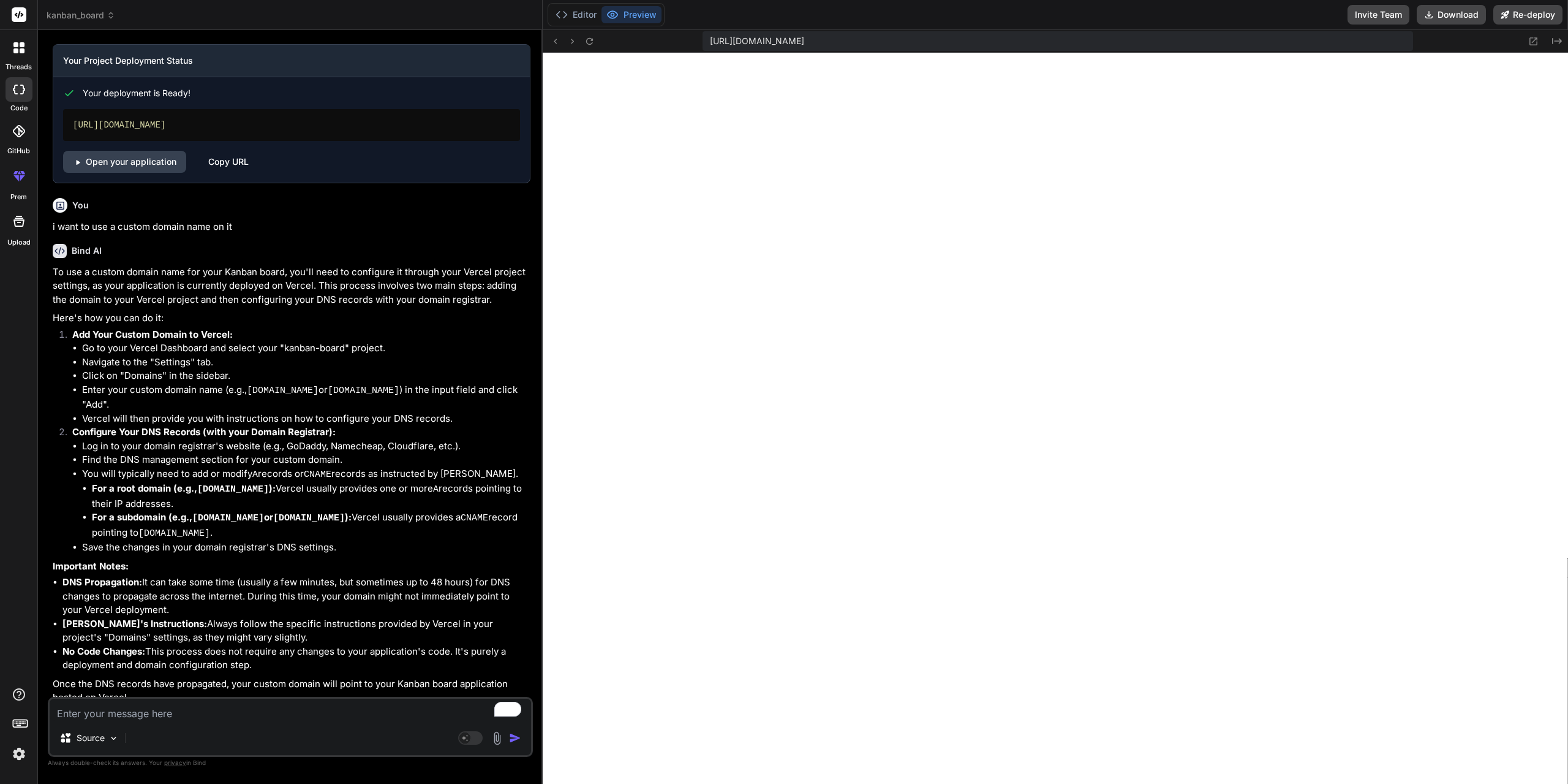
scroll to position [2208, 0]
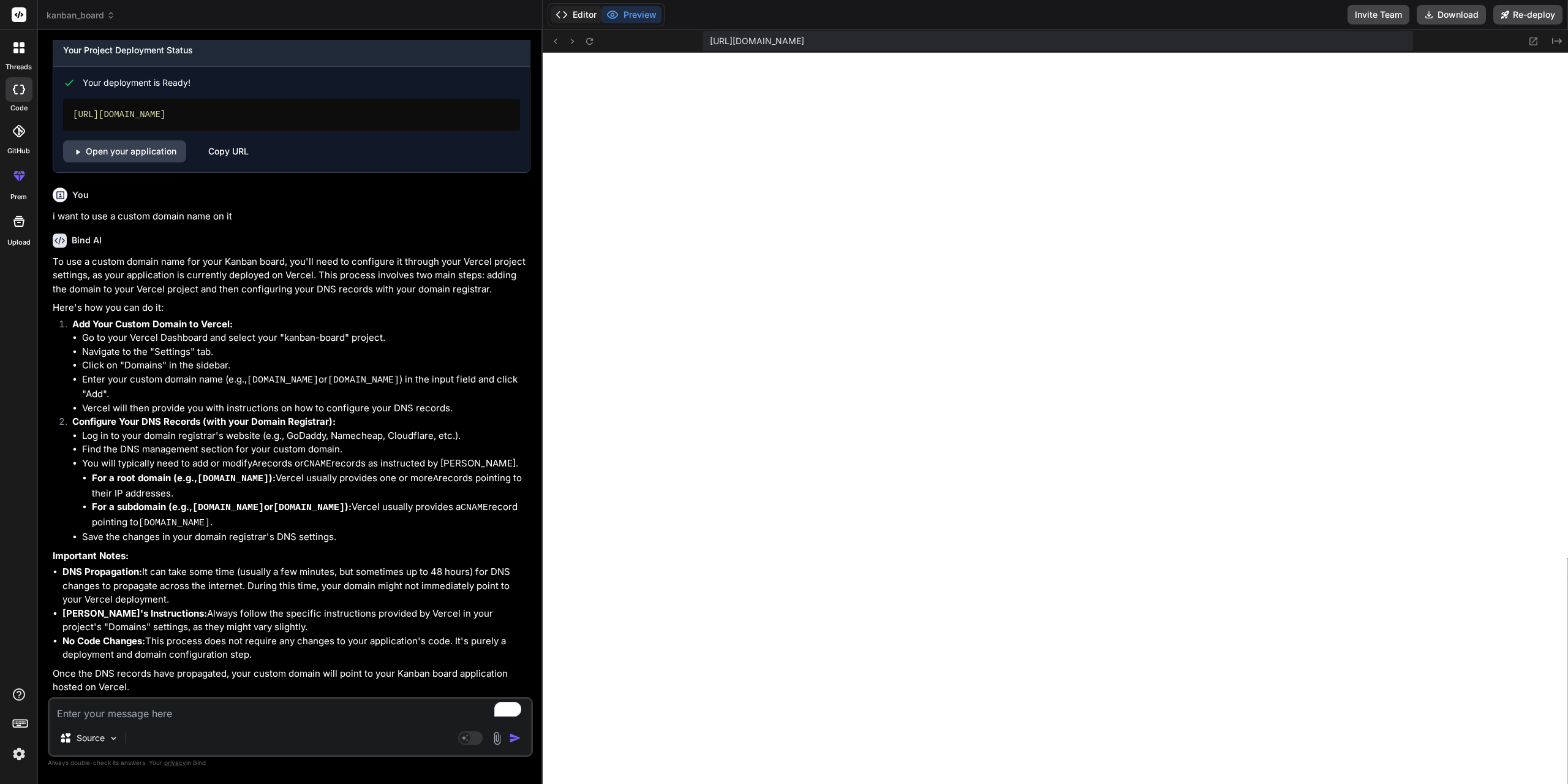
click at [570, 11] on button "Editor" at bounding box center [575, 14] width 50 height 17
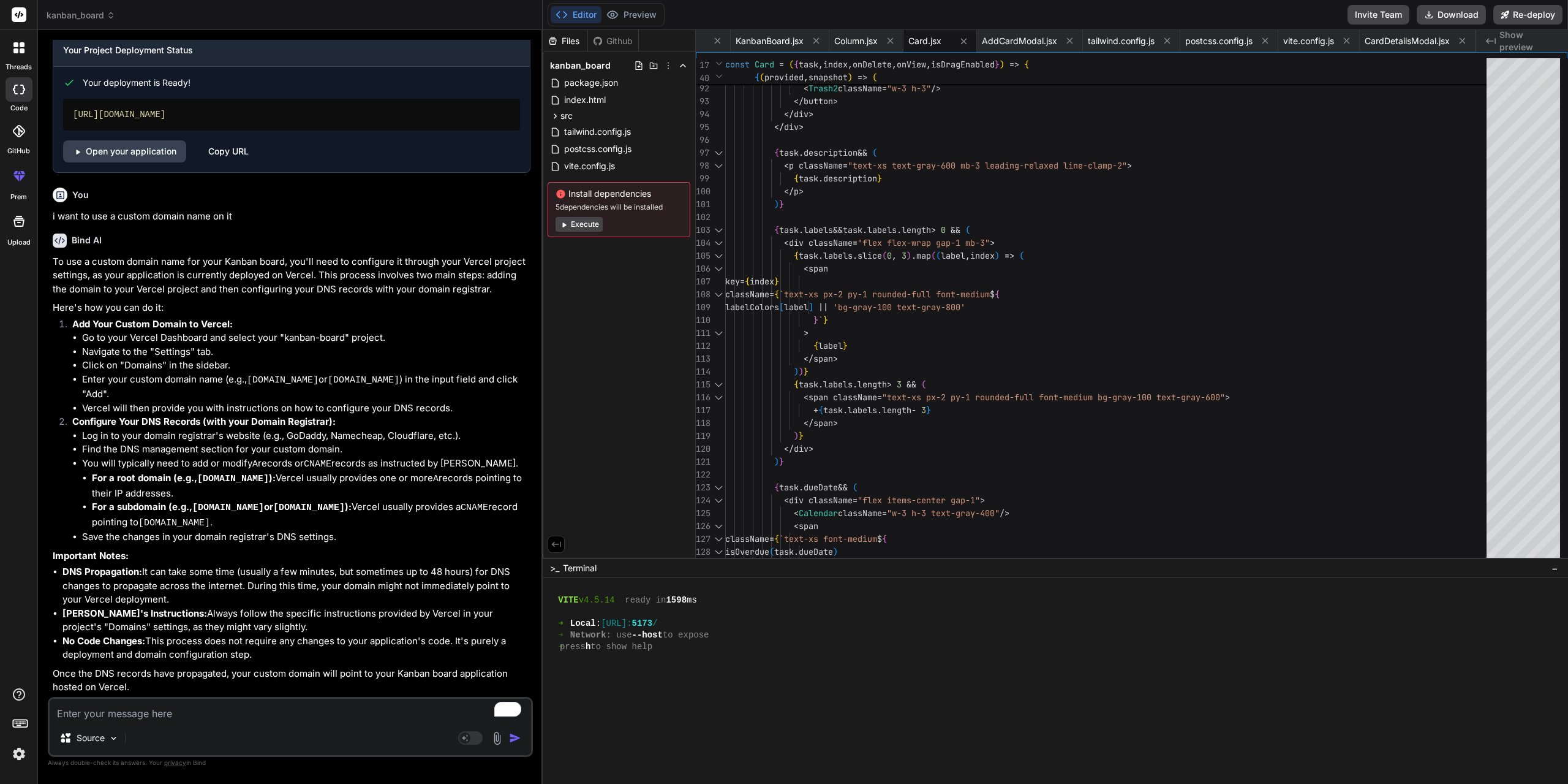
click at [1522, 41] on span "Show preview" at bounding box center [1527, 41] width 58 height 25
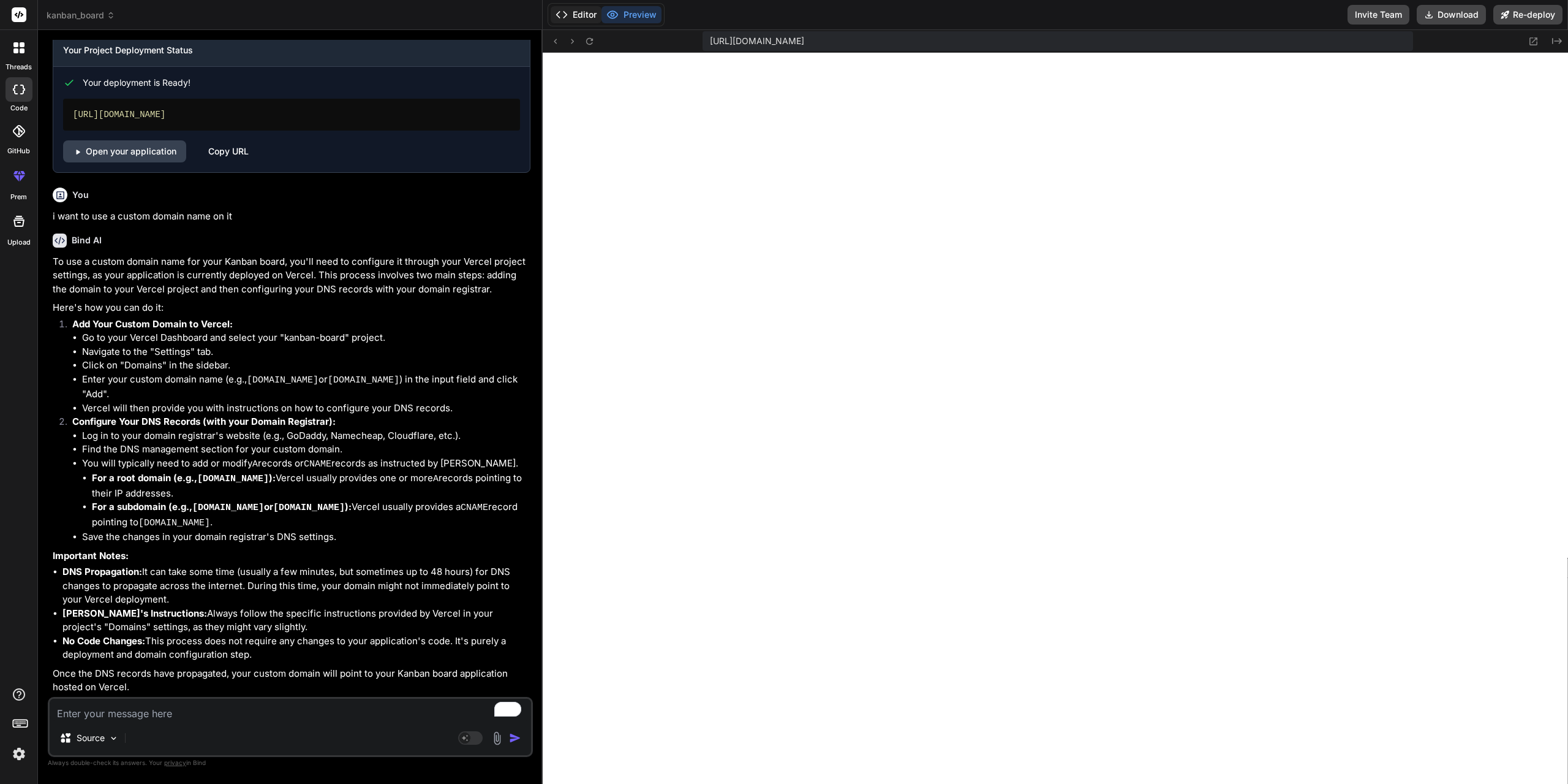
click at [573, 15] on button "Editor" at bounding box center [575, 14] width 50 height 17
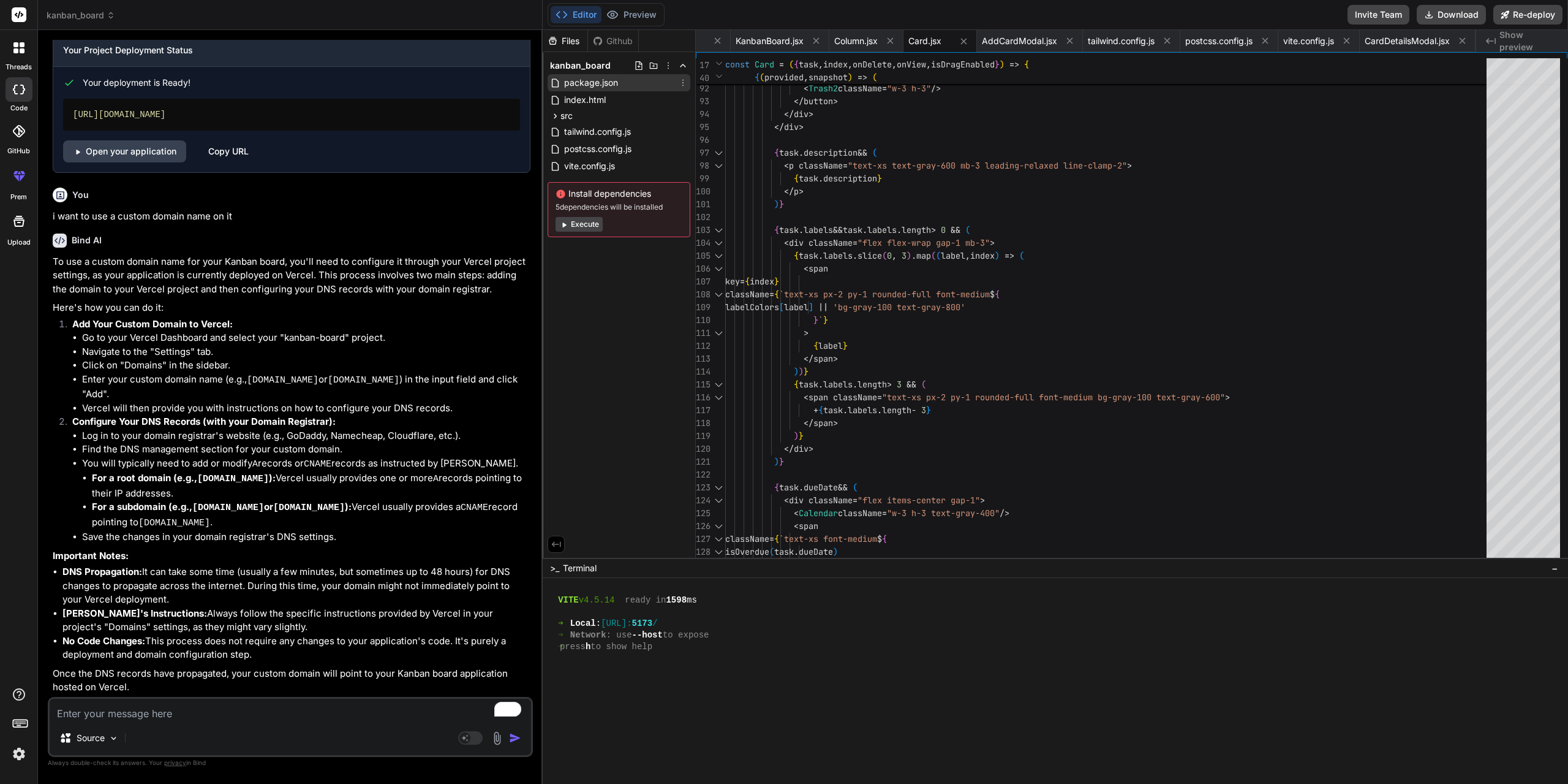
click at [590, 74] on div "package.json" at bounding box center [618, 82] width 142 height 17
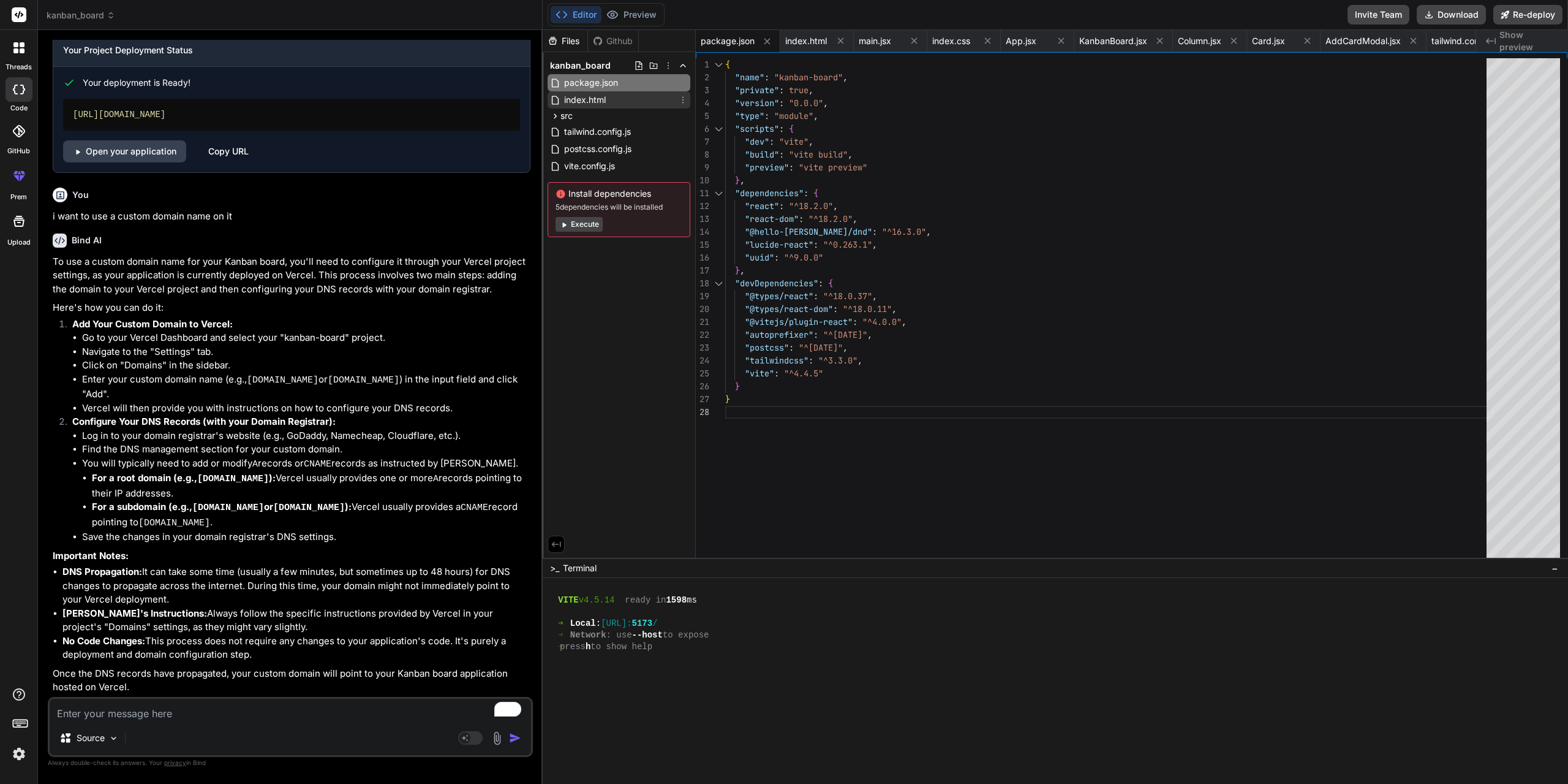
click at [587, 98] on span "index.html" at bounding box center [585, 99] width 45 height 15
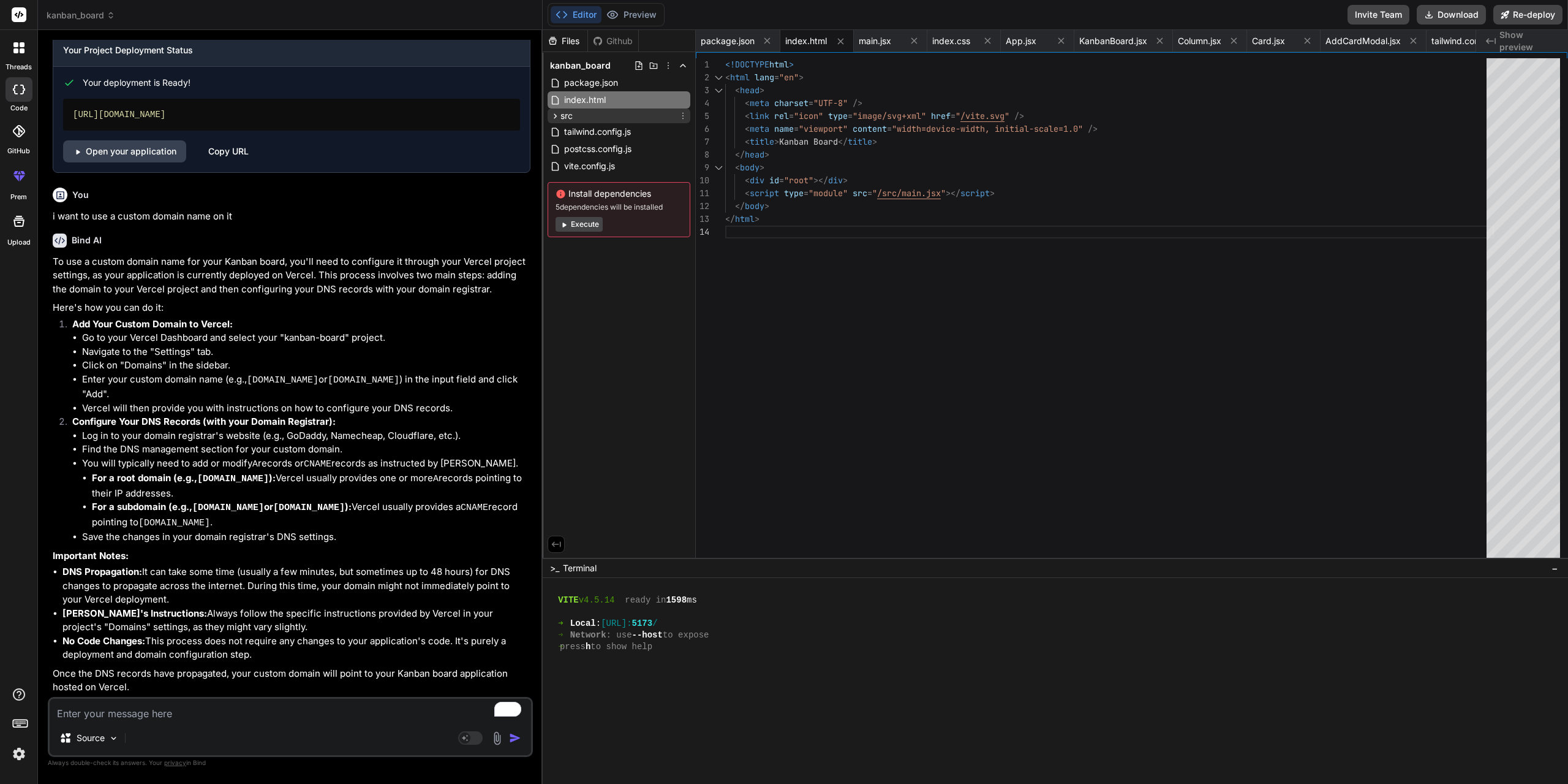
click at [551, 114] on icon at bounding box center [555, 116] width 11 height 11
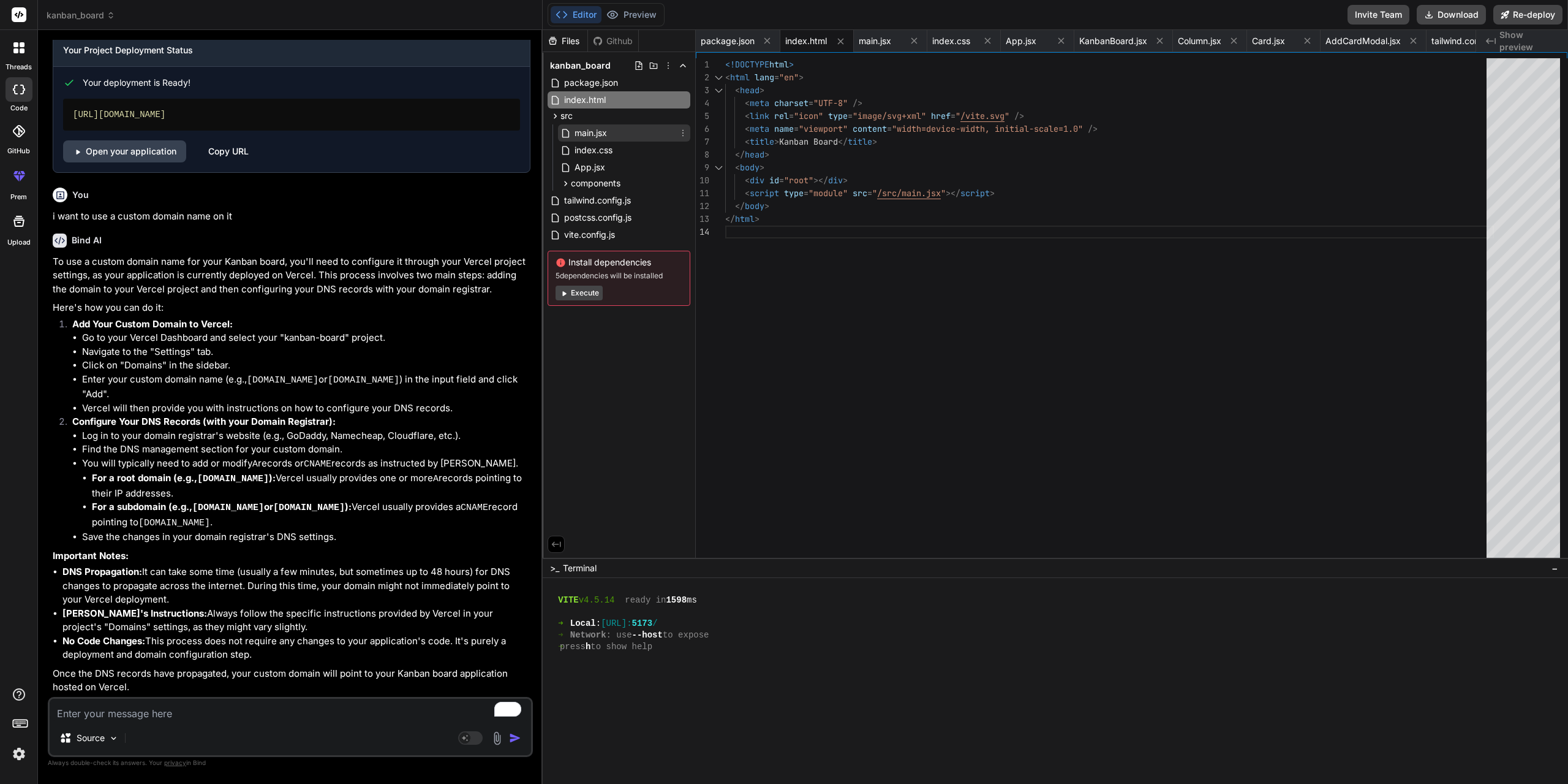
click at [585, 128] on span "main.jsx" at bounding box center [590, 133] width 35 height 15
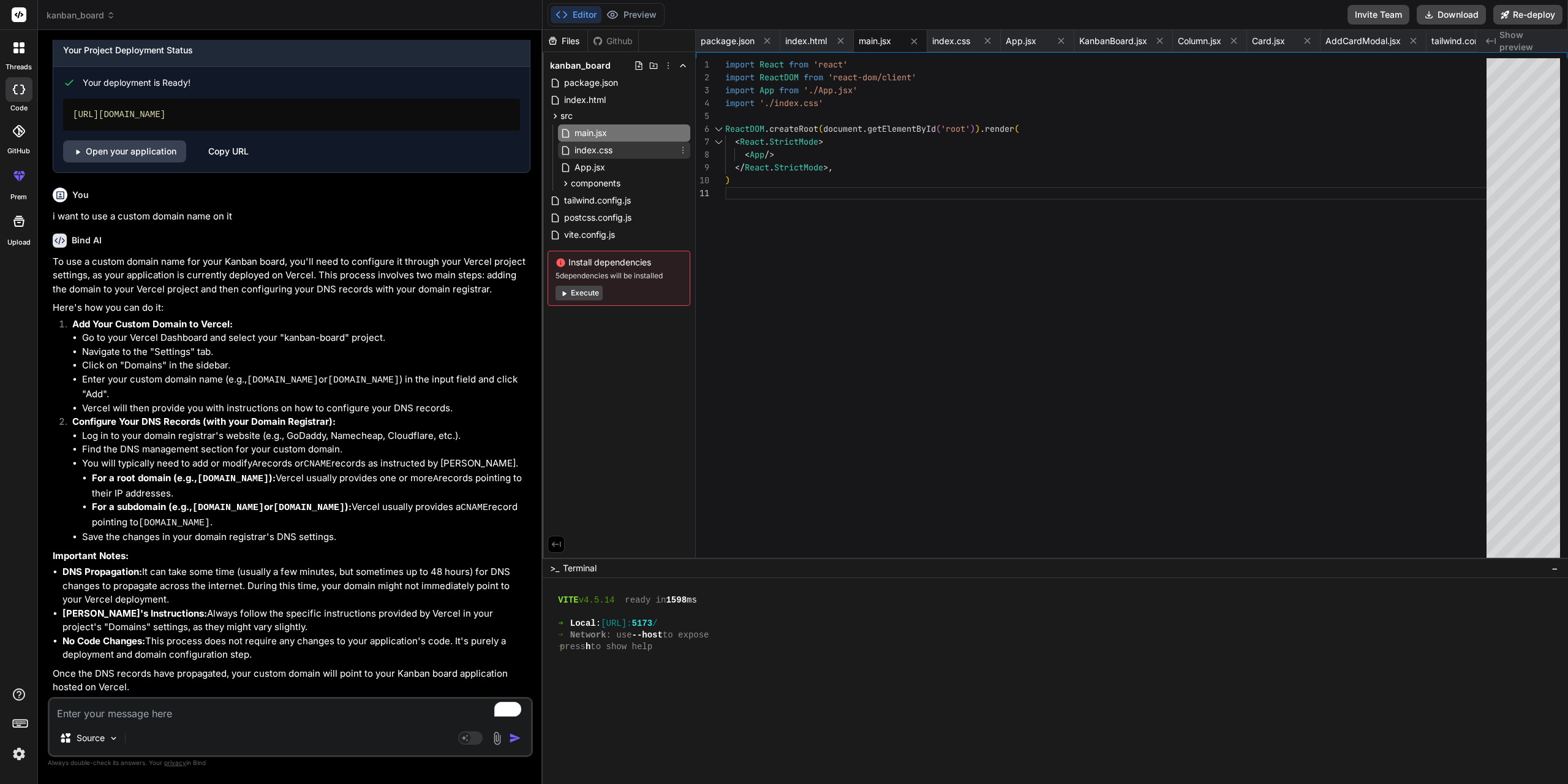
click at [598, 146] on span "index.css" at bounding box center [593, 149] width 41 height 15
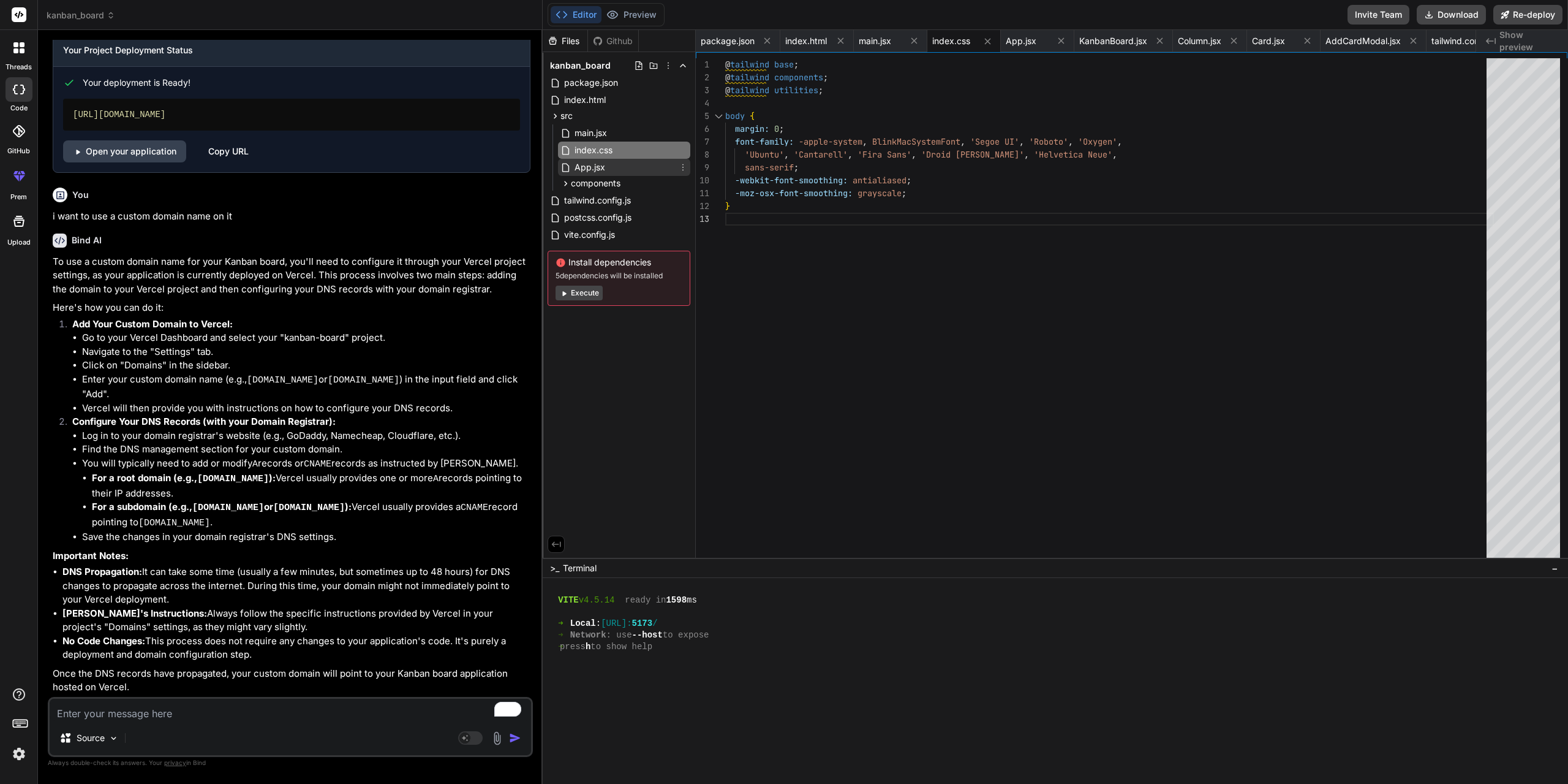
click at [595, 169] on span "App.jsx" at bounding box center [589, 167] width 33 height 15
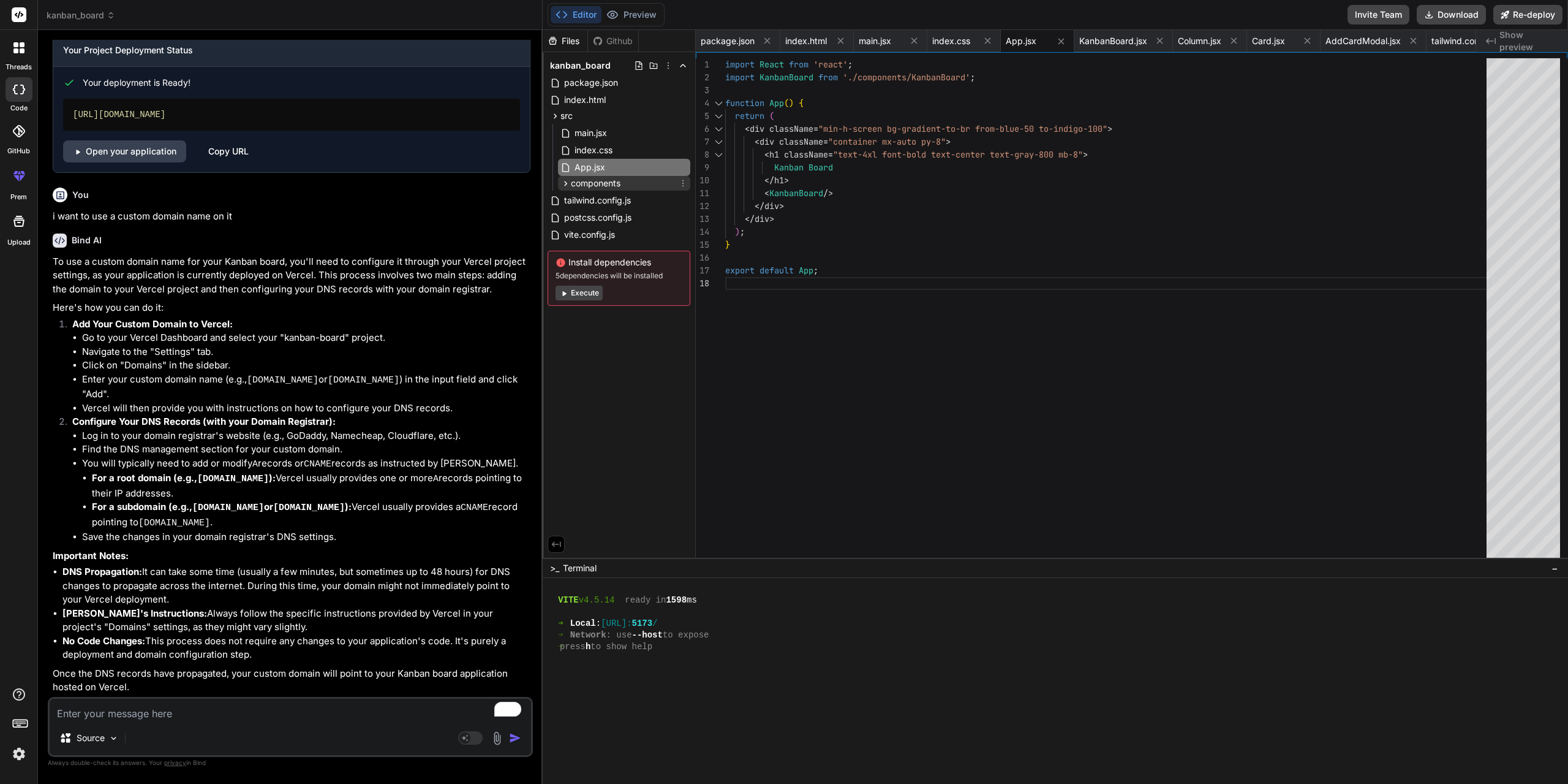
click at [565, 184] on icon at bounding box center [566, 183] width 3 height 5
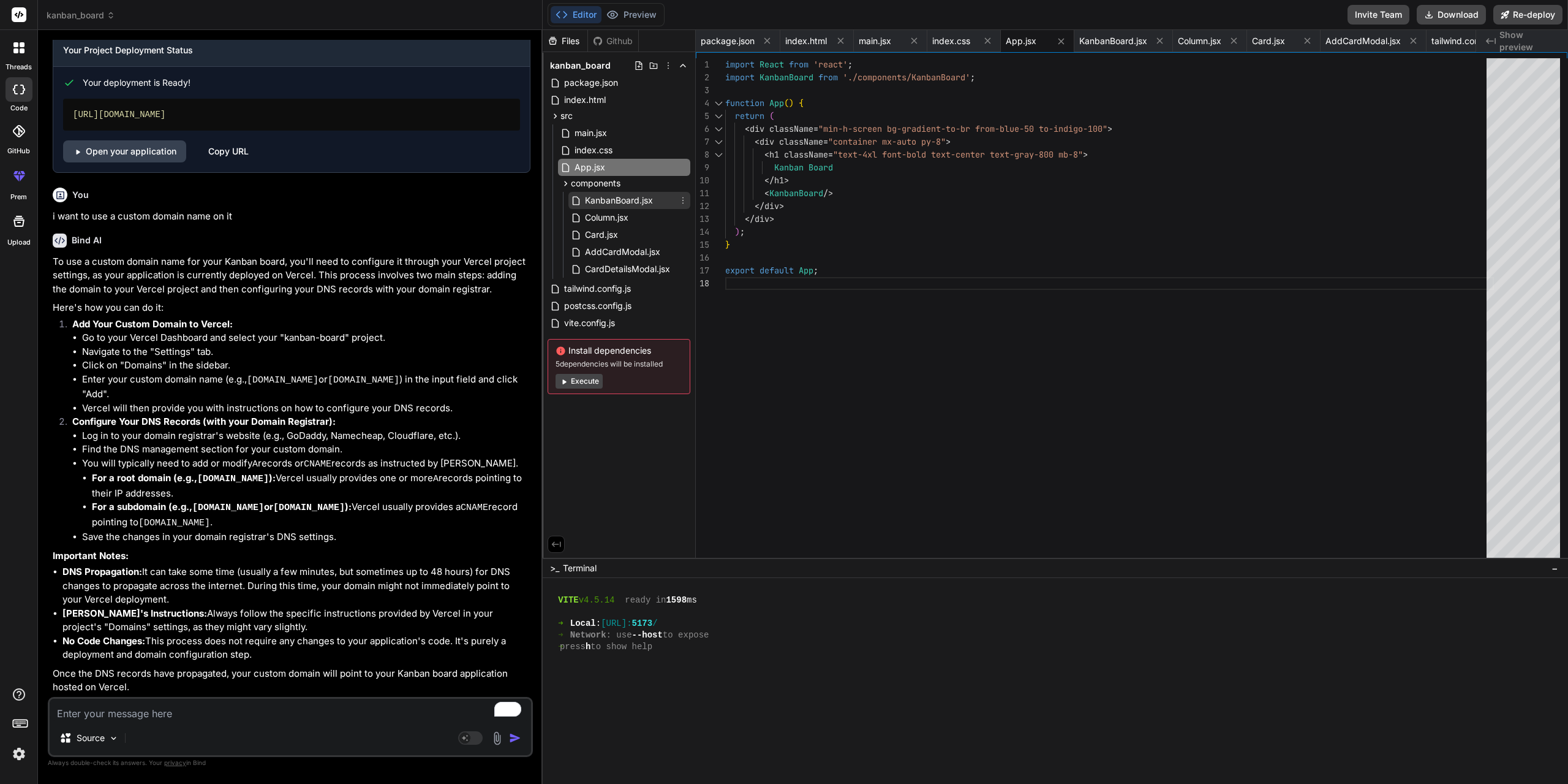
click at [594, 199] on span "KanbanBoard.jsx" at bounding box center [618, 200] width 70 height 15
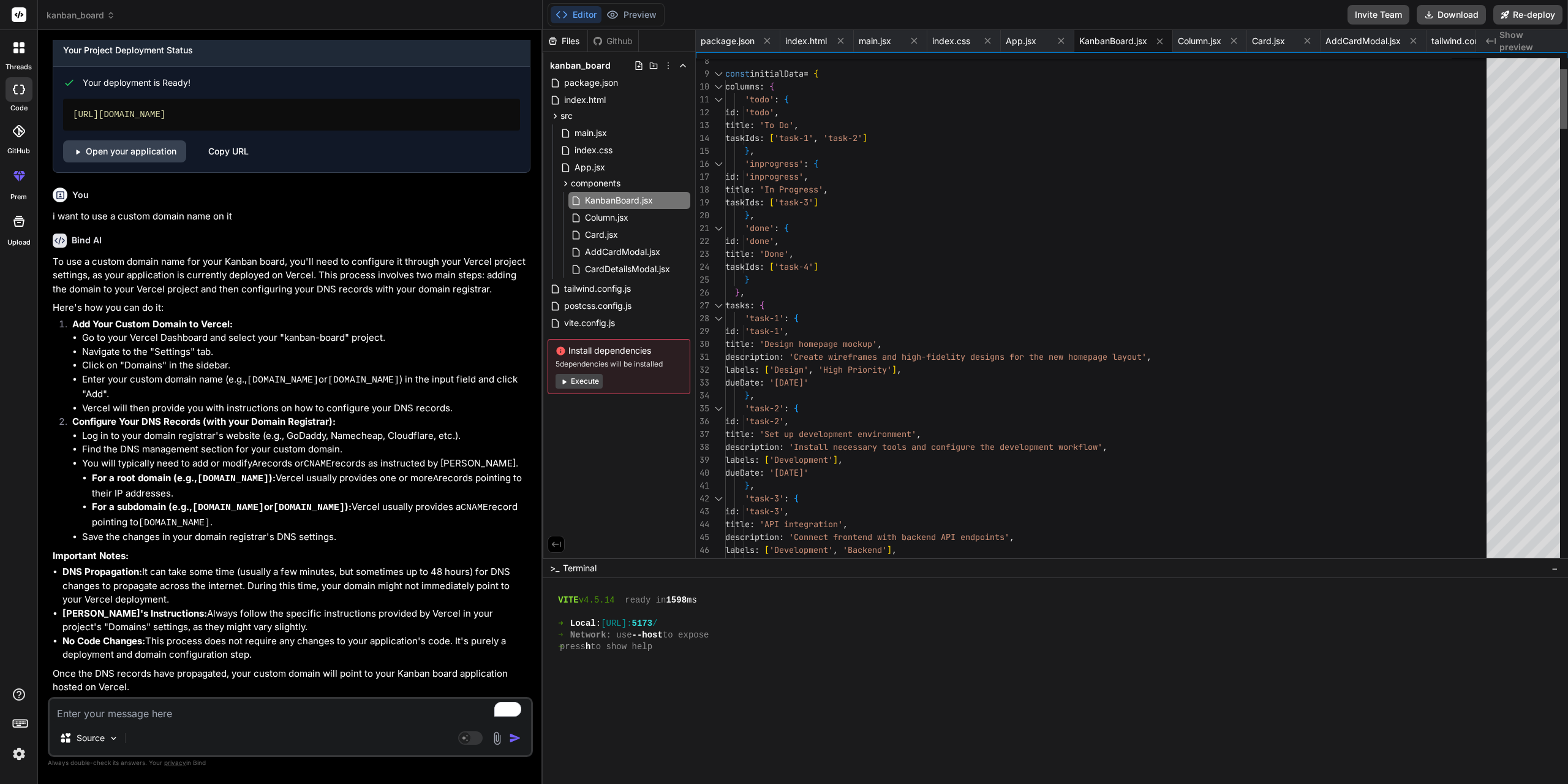
click at [1567, 69] on div at bounding box center [1563, 99] width 7 height 59
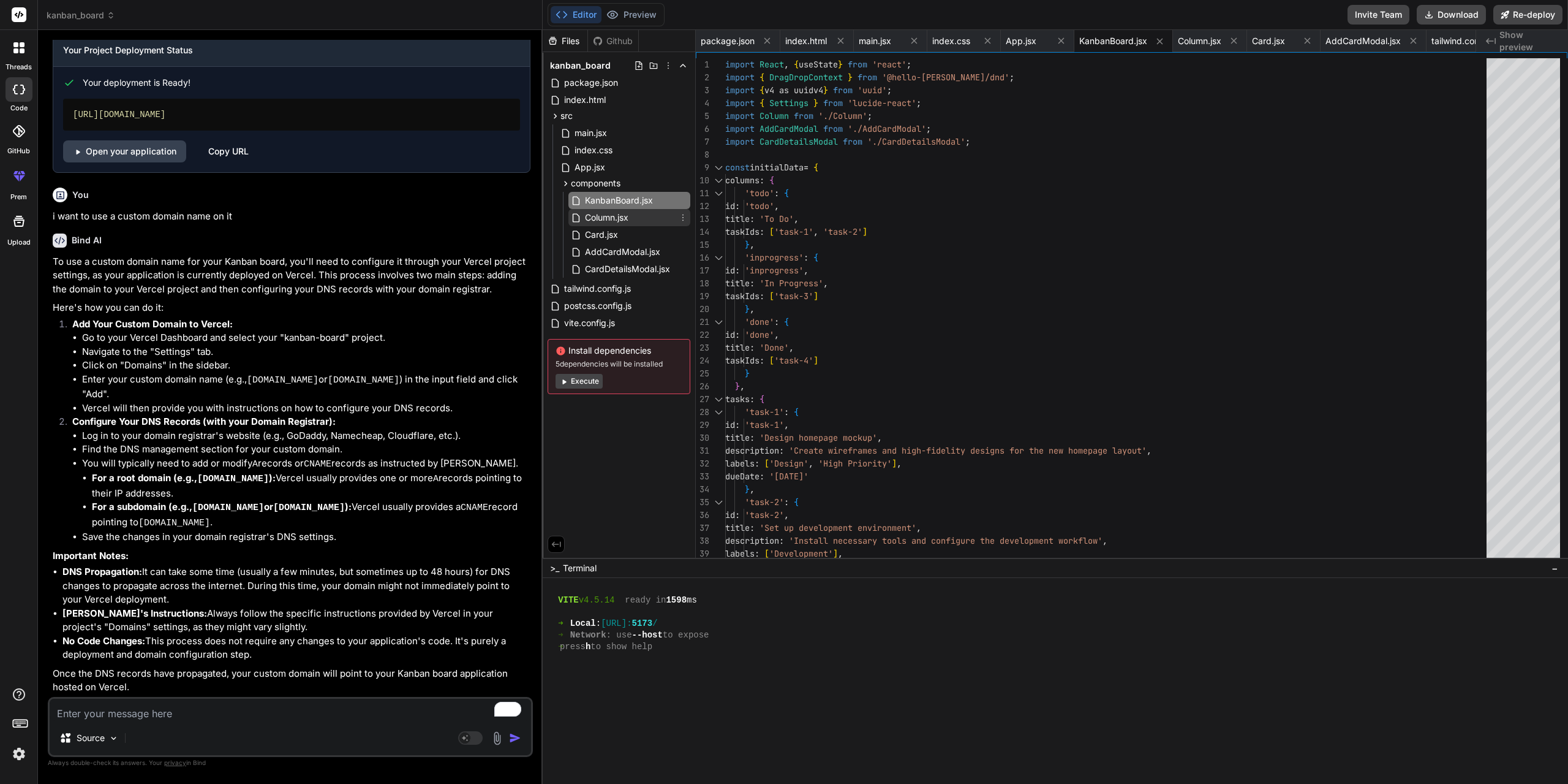
click at [603, 220] on span "Column.jsx" at bounding box center [606, 217] width 46 height 15
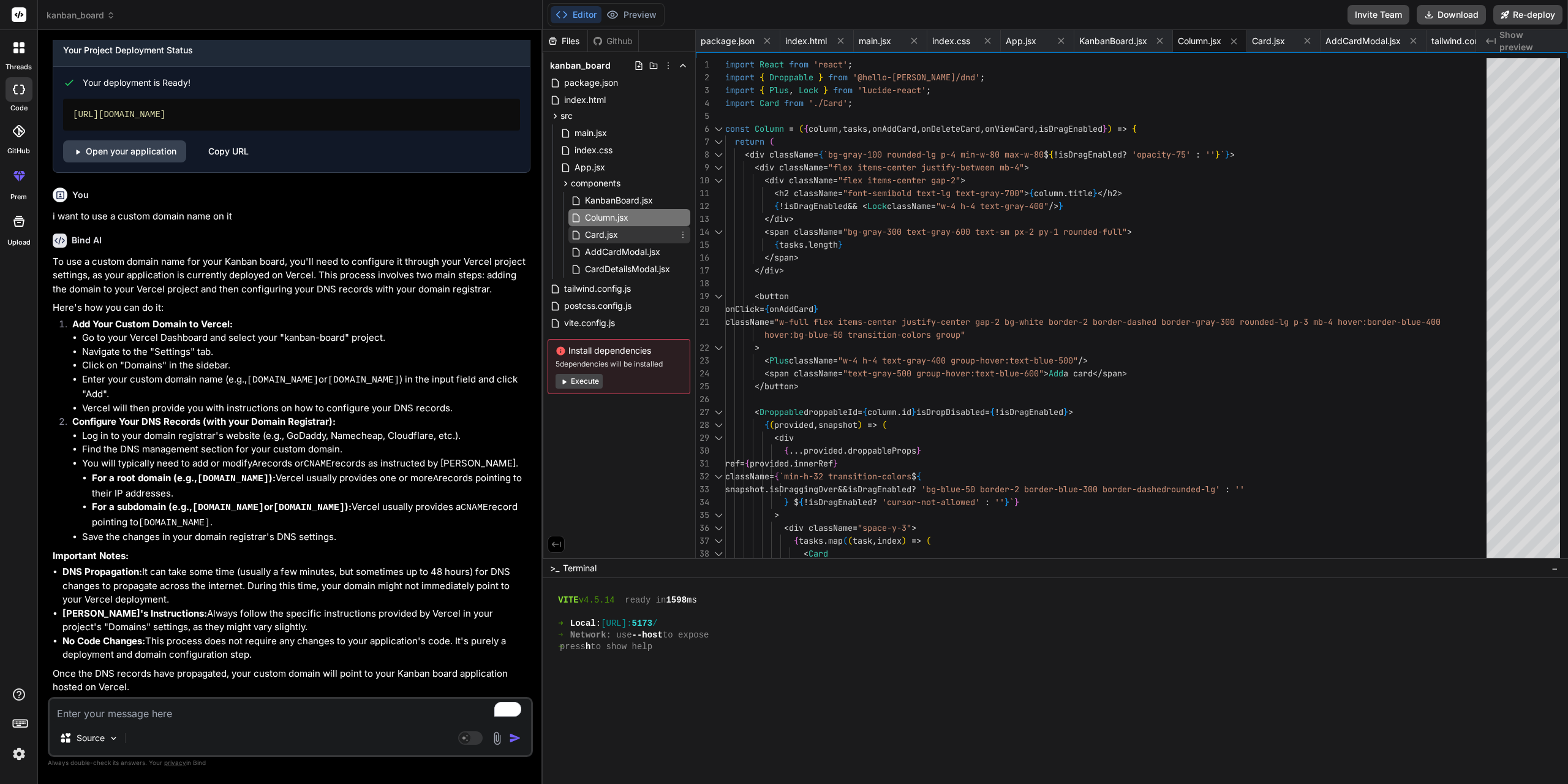
click at [588, 241] on div "Card.jsx" at bounding box center [628, 234] width 122 height 17
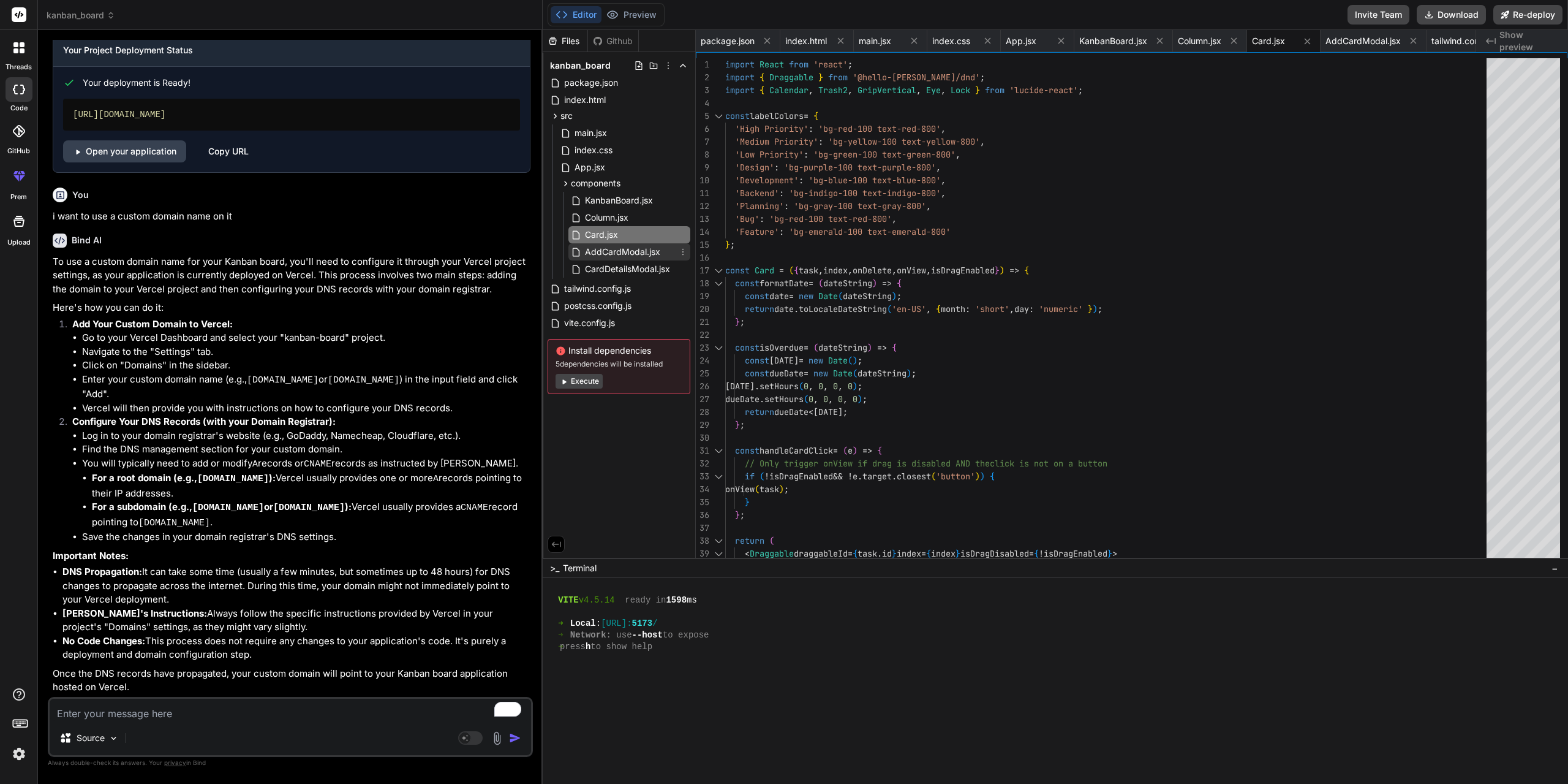
click at [624, 257] on span "AddCardModal.jsx" at bounding box center [622, 251] width 78 height 15
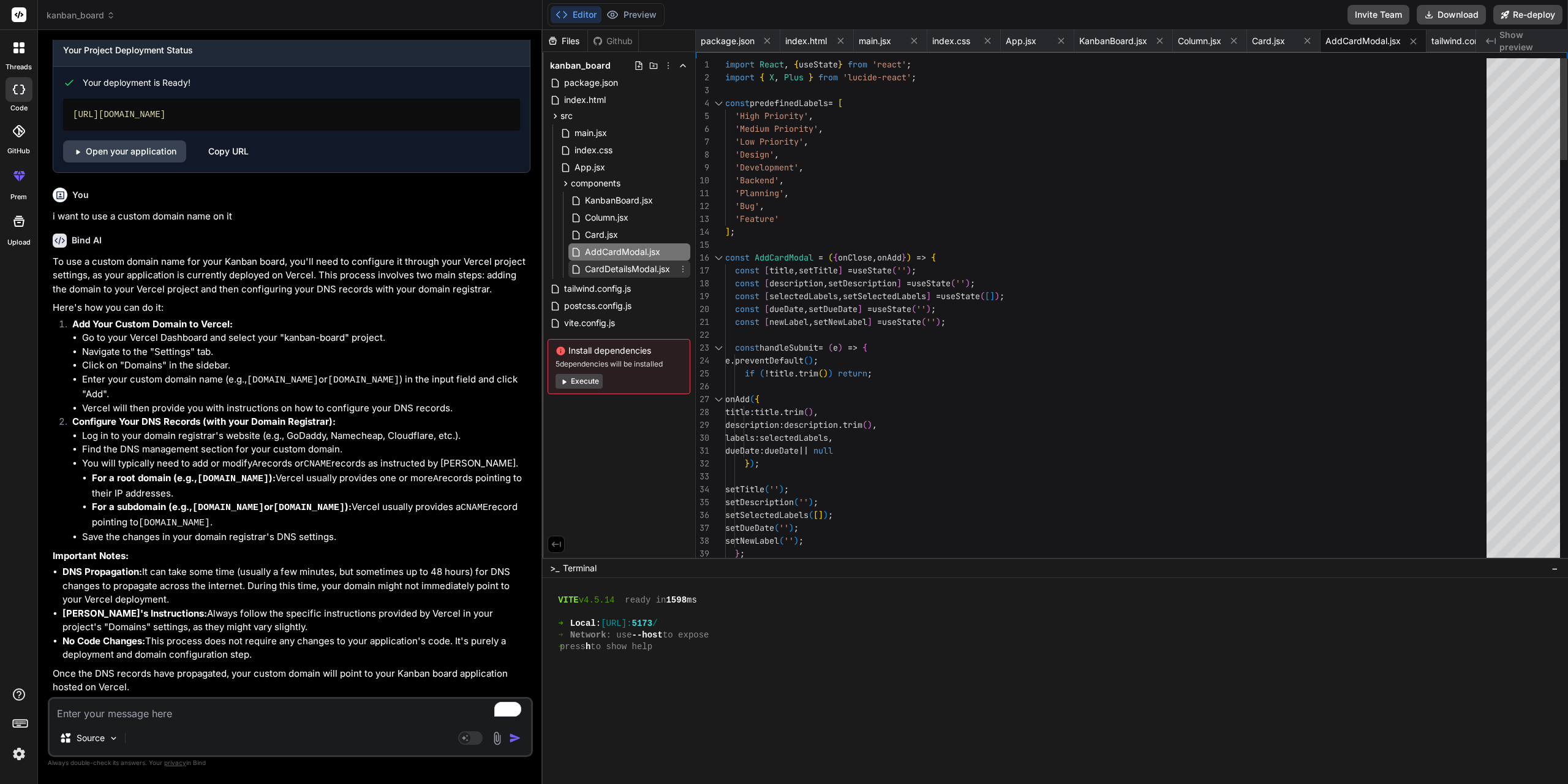
click at [617, 269] on span "CardDetailsModal.jsx" at bounding box center [627, 268] width 88 height 15
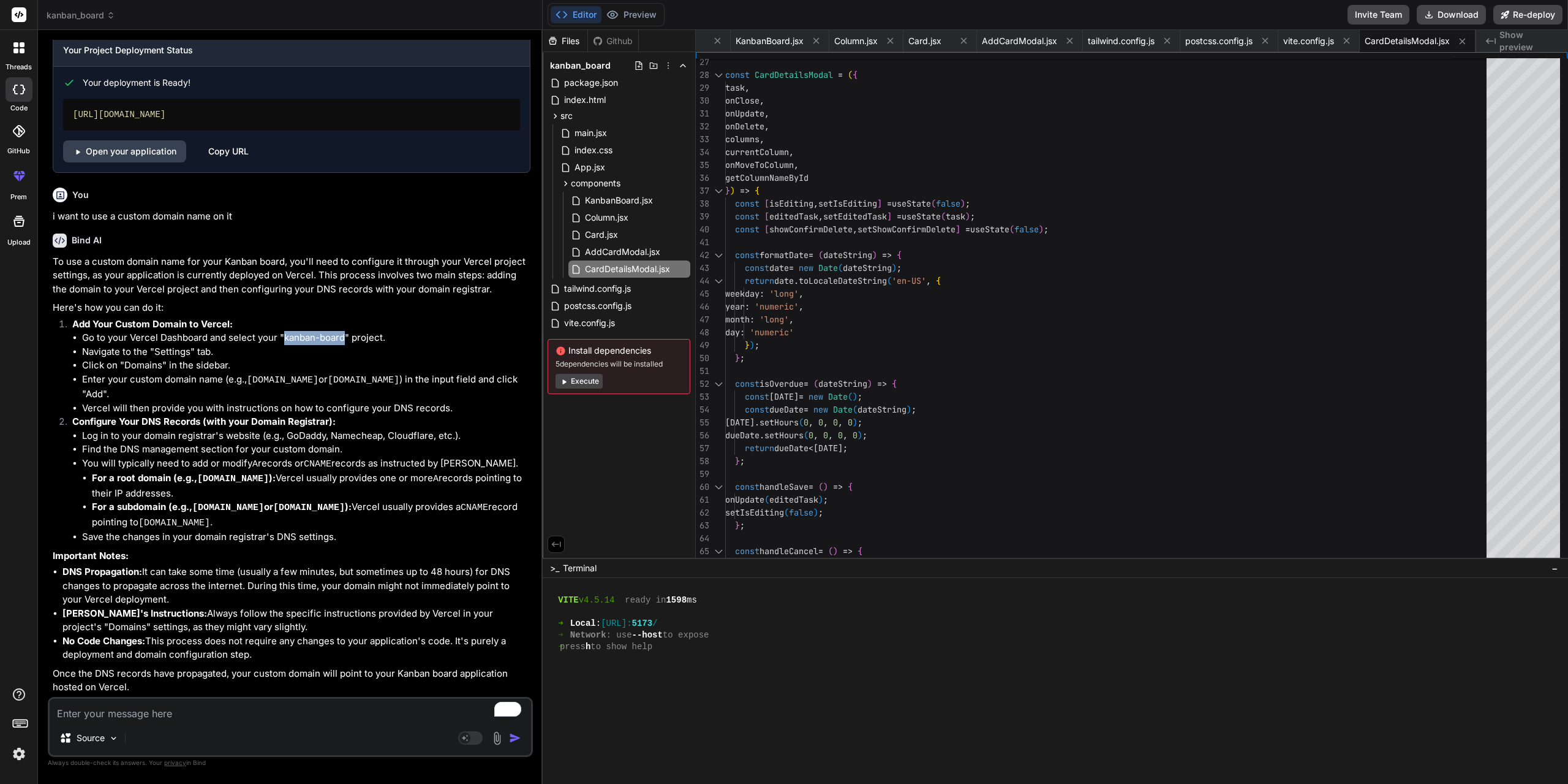
drag, startPoint x: 282, startPoint y: 344, endPoint x: 344, endPoint y: 345, distance: 62.0
click at [344, 344] on li "Go to your Vercel Dashboard and select your "kanban-board" project." at bounding box center [306, 338] width 448 height 14
copy li "kanban-board"
click at [329, 391] on li "Enter your custom domain name (e.g., [DOMAIN_NAME] or [DOMAIN_NAME] ) in the in…" at bounding box center [306, 386] width 448 height 29
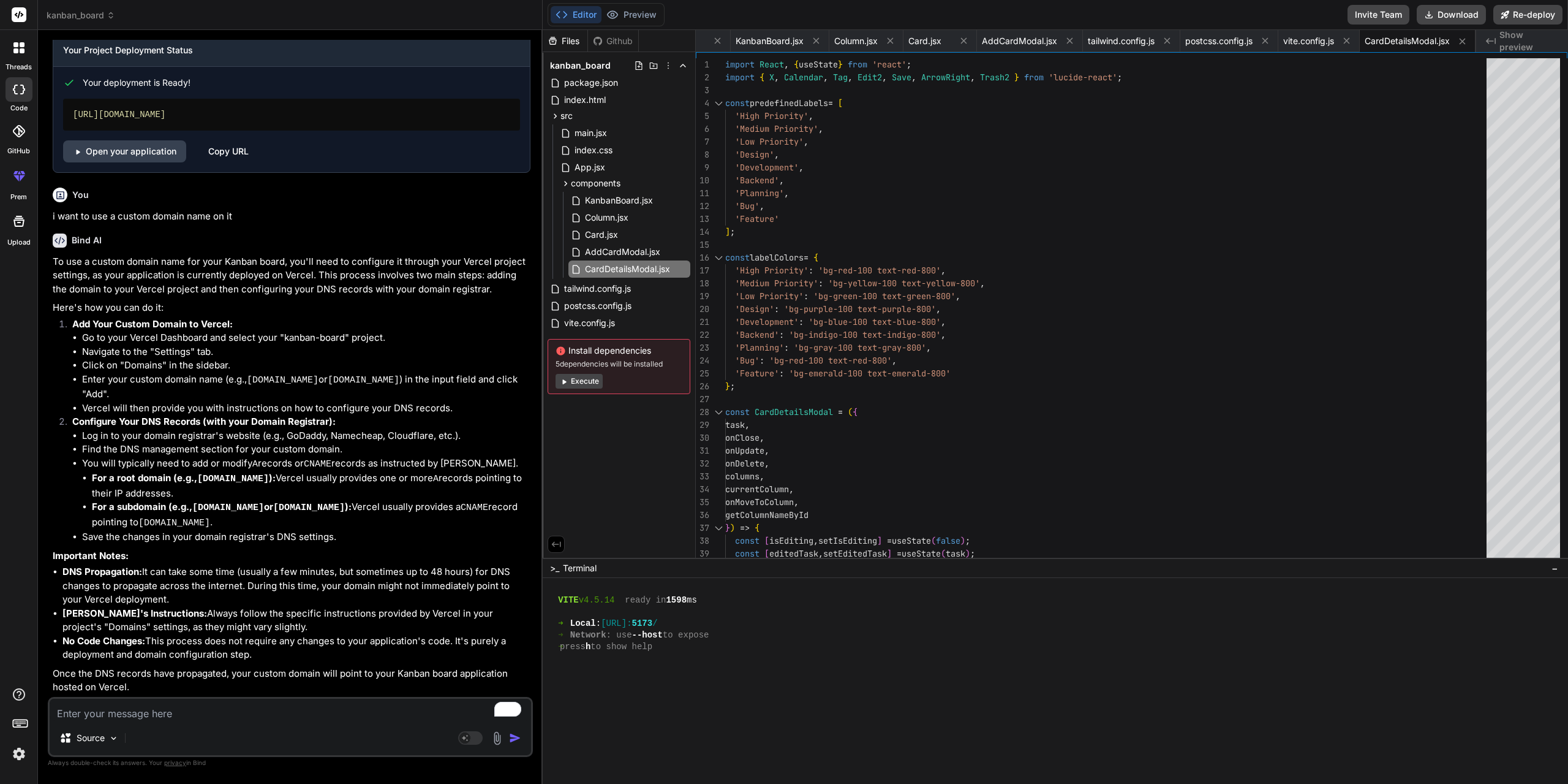
click at [271, 715] on textarea "To enrich screen reader interactions, please activate Accessibility in Grammarl…" at bounding box center [290, 710] width 482 height 22
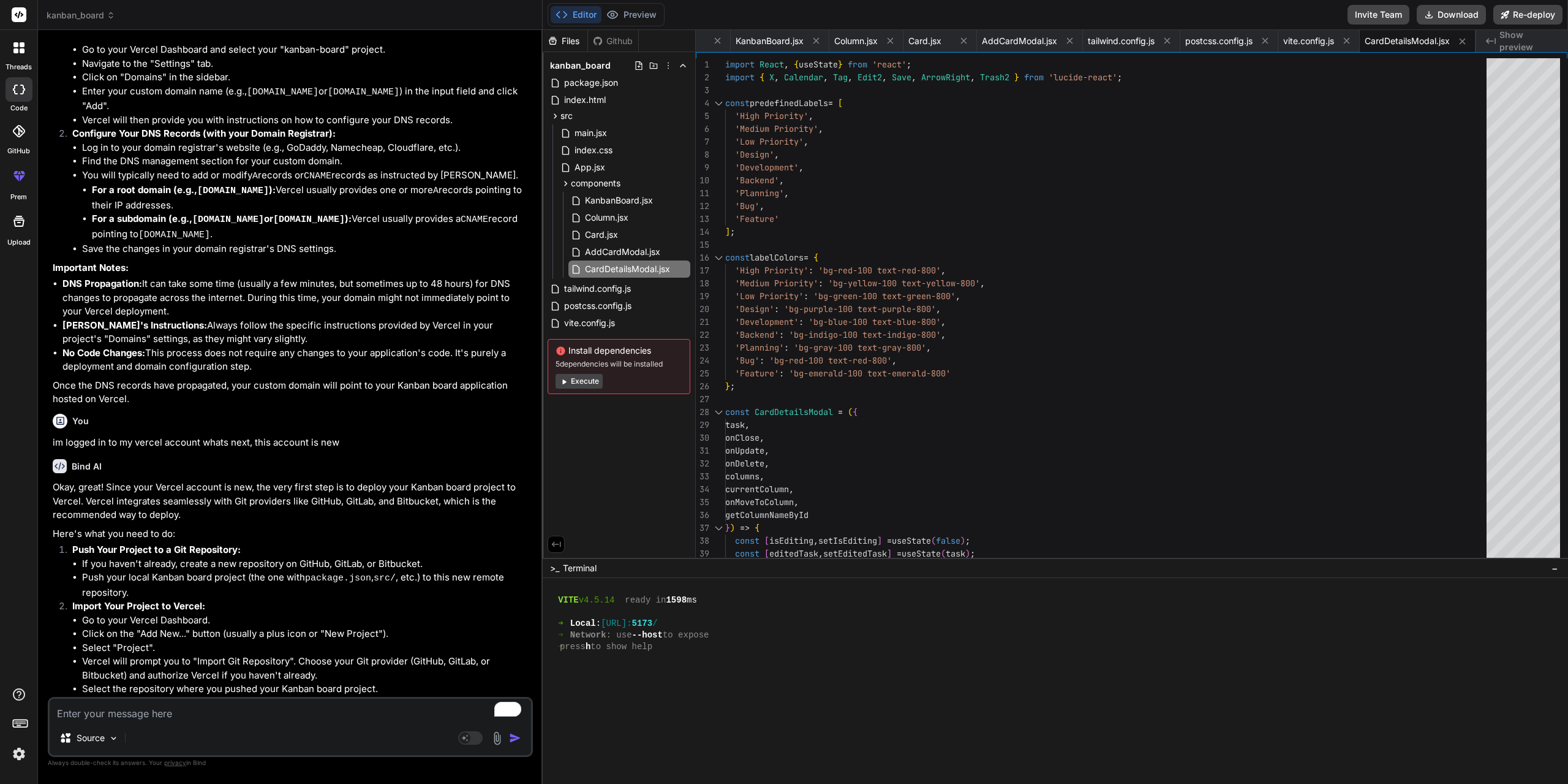
scroll to position [2580, 0]
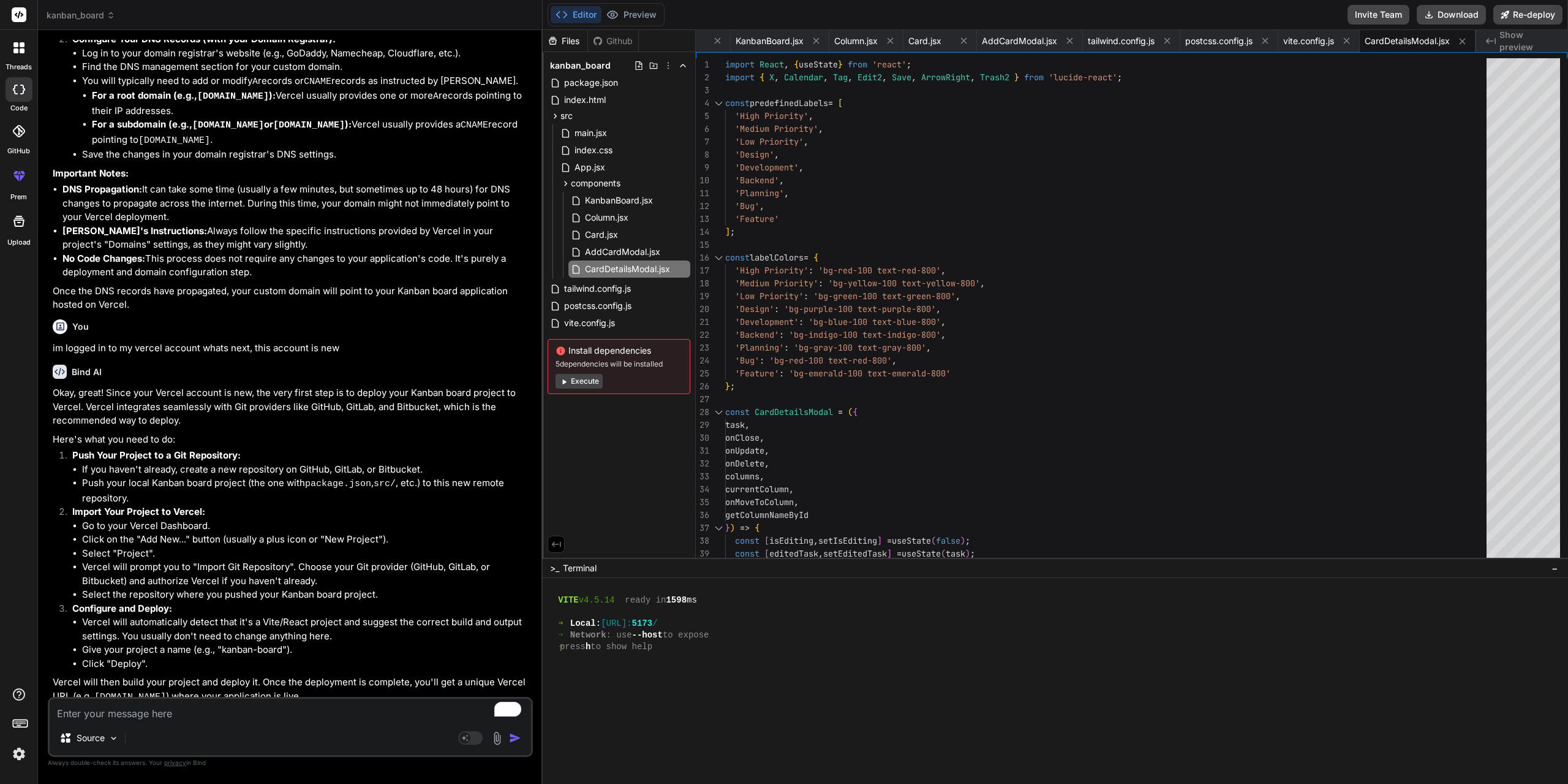
click at [319, 477] on li "If you haven't already, create a new repository on GitHub, GitLab, or Bitbucket." at bounding box center [306, 469] width 448 height 14
click at [316, 474] on li "If you haven't already, create a new repository on GitHub, GitLab, or Bitbucket." at bounding box center [306, 469] width 448 height 14
click at [316, 475] on li "If you haven't already, create a new repository on GitHub, GitLab, or Bitbucket." at bounding box center [306, 469] width 448 height 14
click at [316, 477] on li "If you haven't already, create a new repository on GitHub, GitLab, or Bitbucket." at bounding box center [306, 469] width 448 height 14
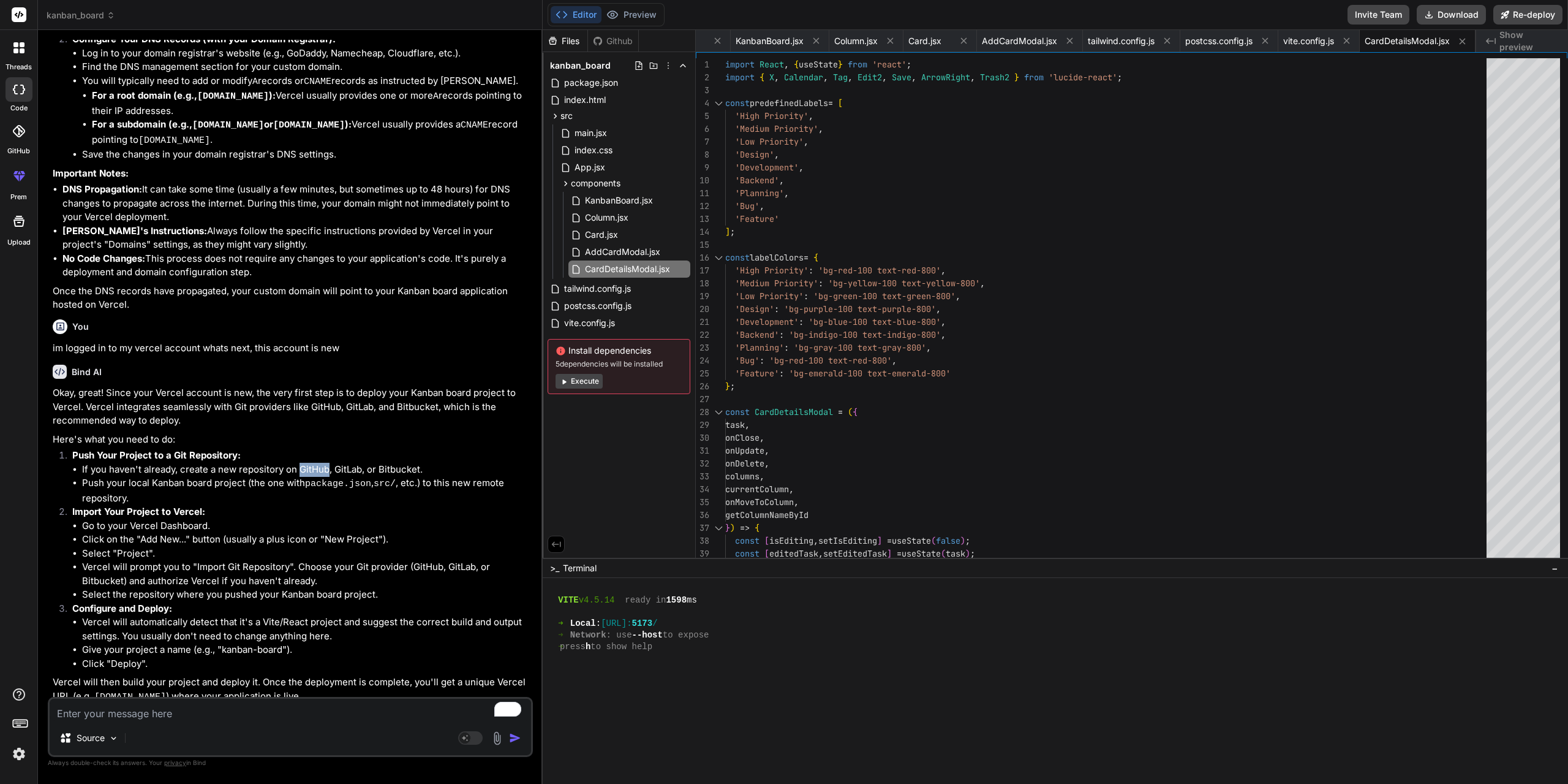
click at [316, 477] on li "If you haven't already, create a new repository on GitHub, GitLab, or Bitbucket." at bounding box center [306, 469] width 448 height 14
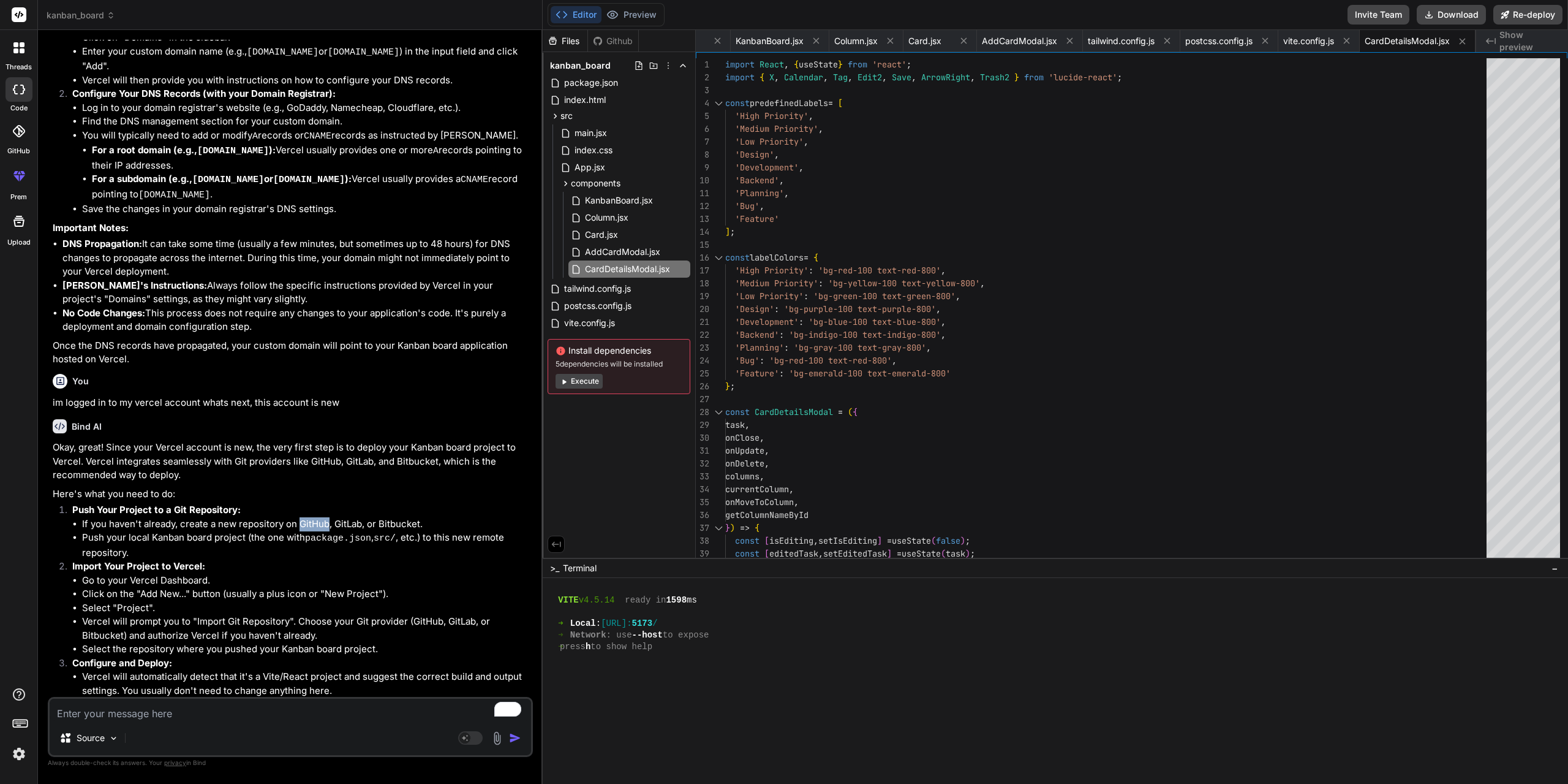
scroll to position [2519, 0]
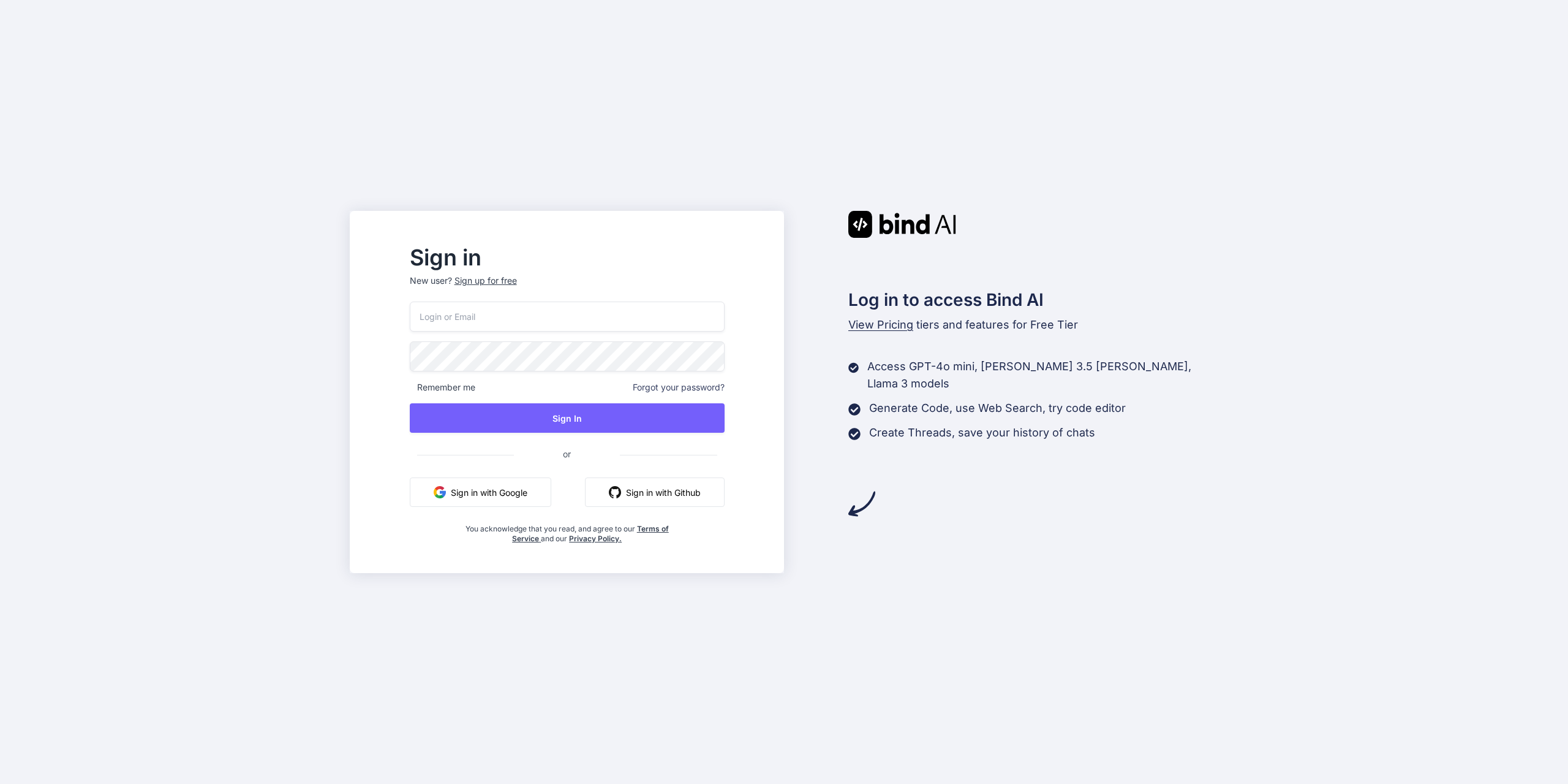
click at [535, 491] on button "Sign in with Google" at bounding box center [480, 492] width 141 height 30
